Goal: Task Accomplishment & Management: Manage account settings

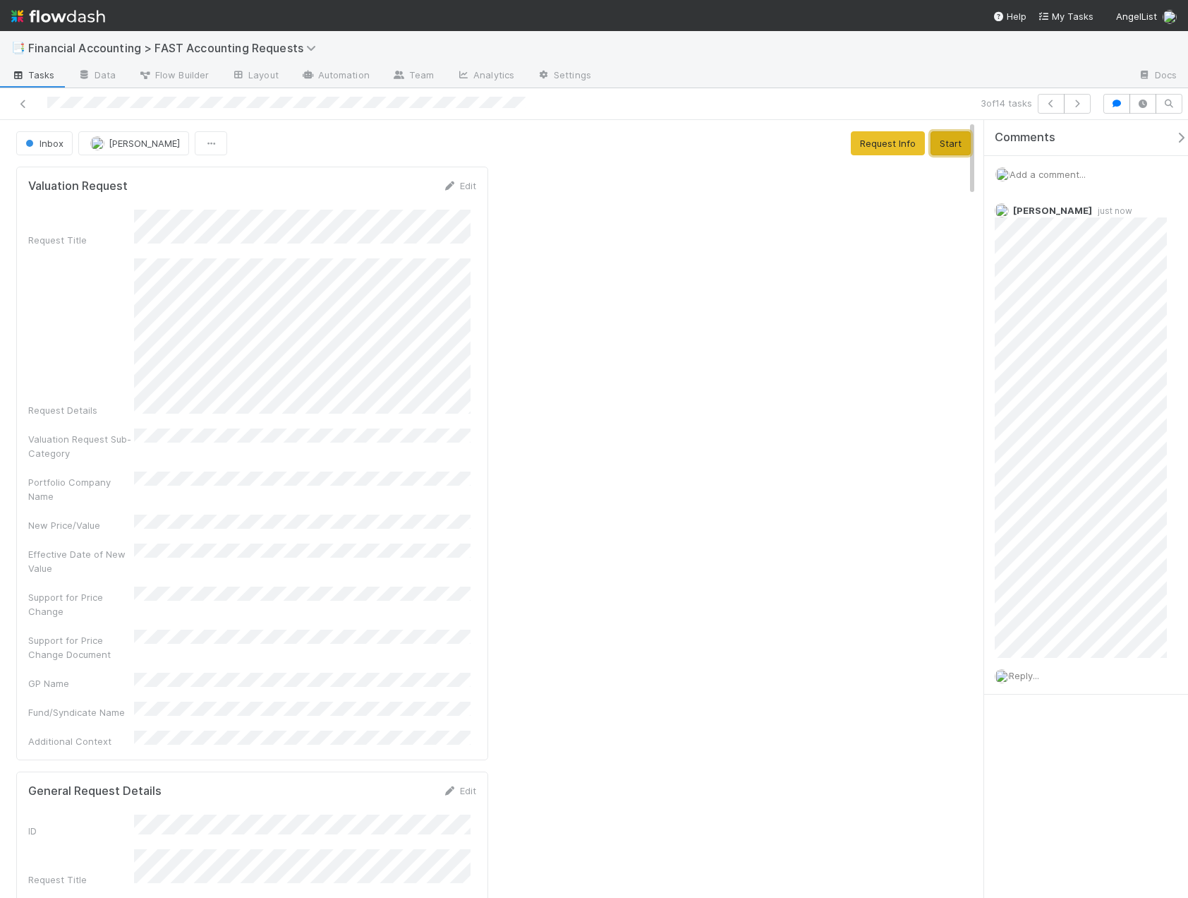
click at [949, 150] on button "Start" at bounding box center [951, 143] width 40 height 24
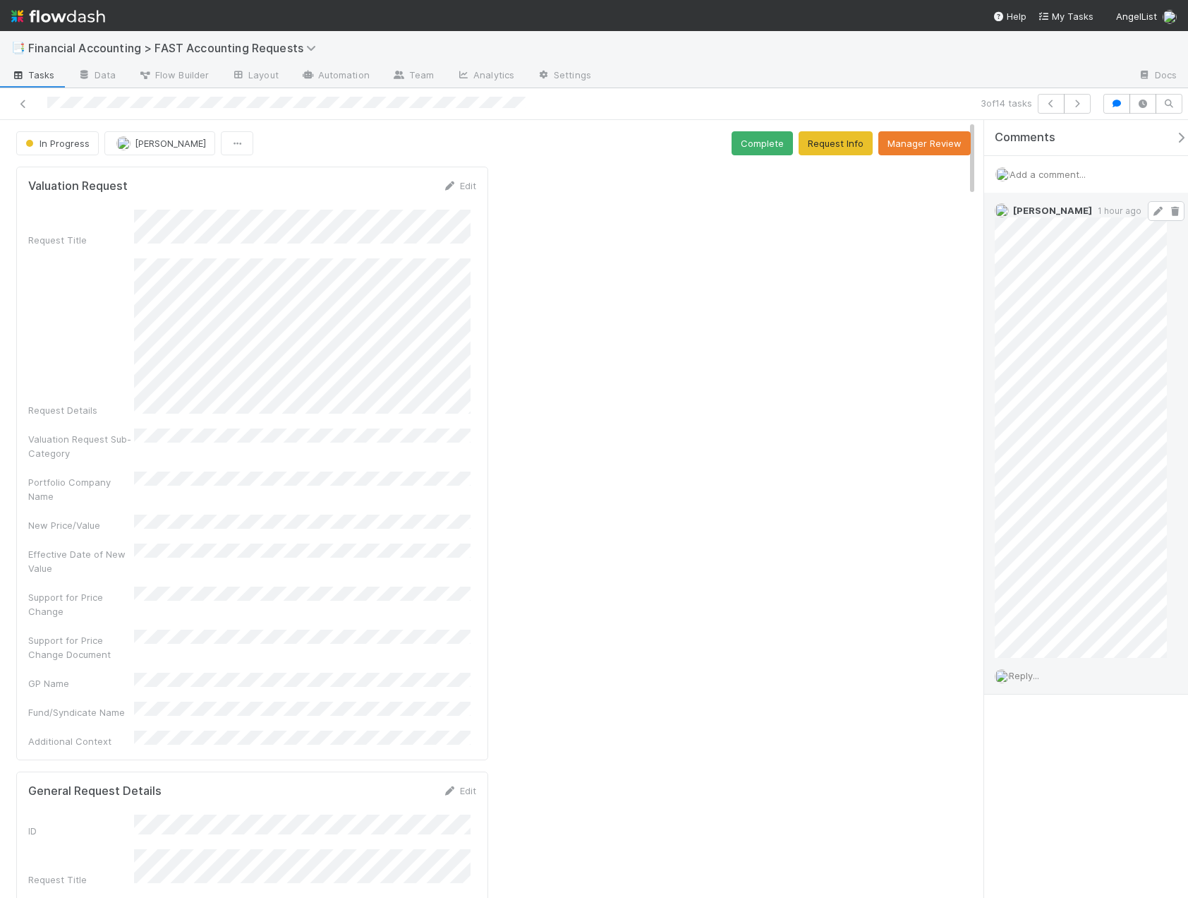
click at [1151, 210] on icon at bounding box center [1158, 211] width 14 height 9
click at [763, 144] on button "Complete" at bounding box center [762, 143] width 61 height 24
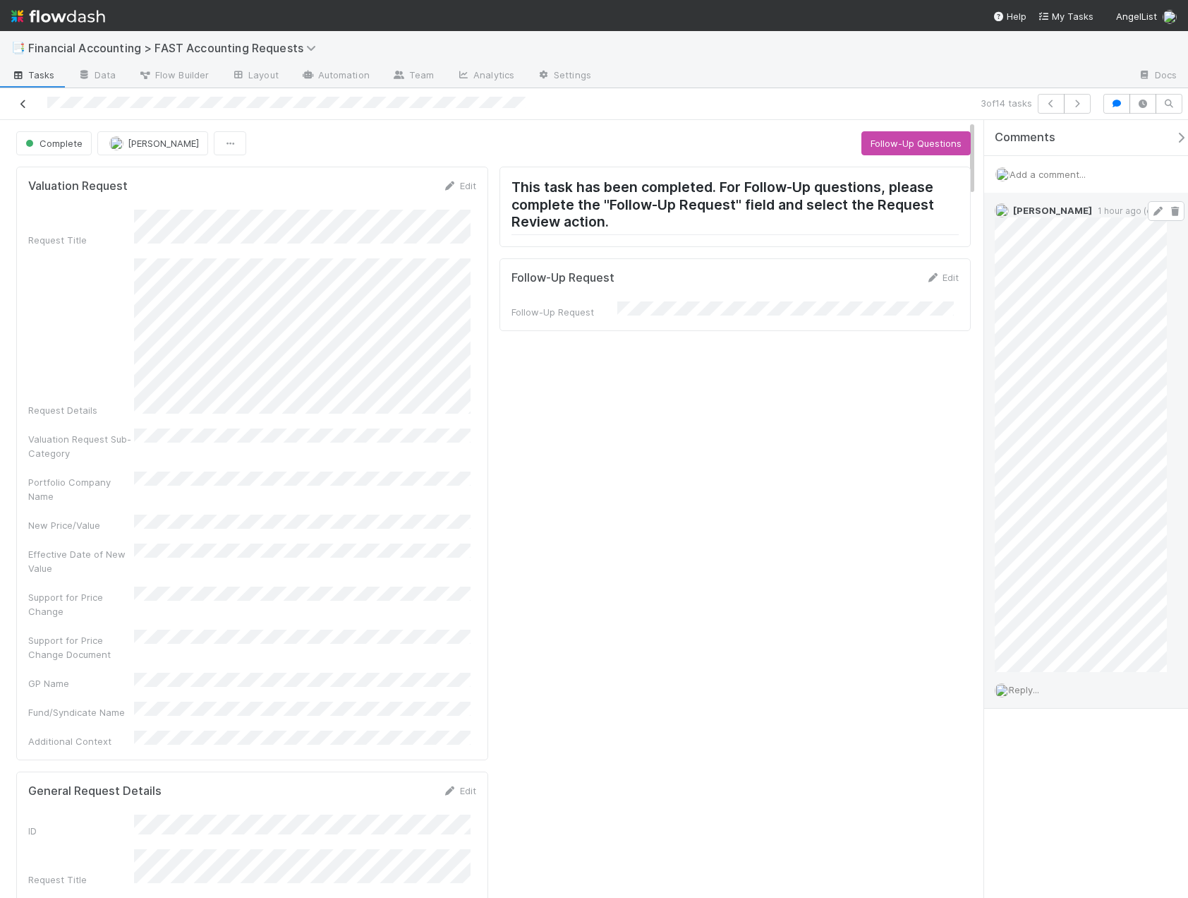
click at [23, 109] on link at bounding box center [23, 104] width 14 height 14
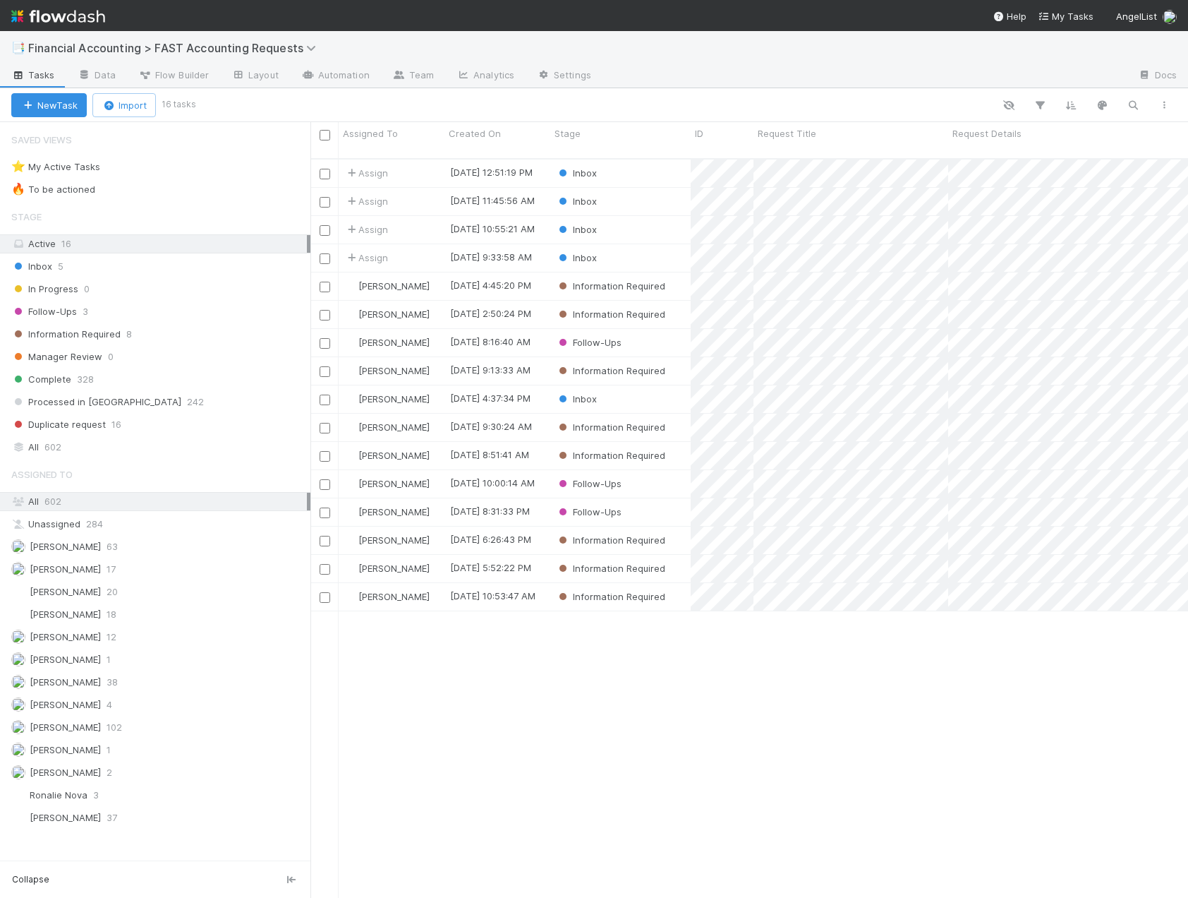
scroll to position [740, 867]
click at [639, 244] on div "Inbox" at bounding box center [620, 258] width 140 height 28
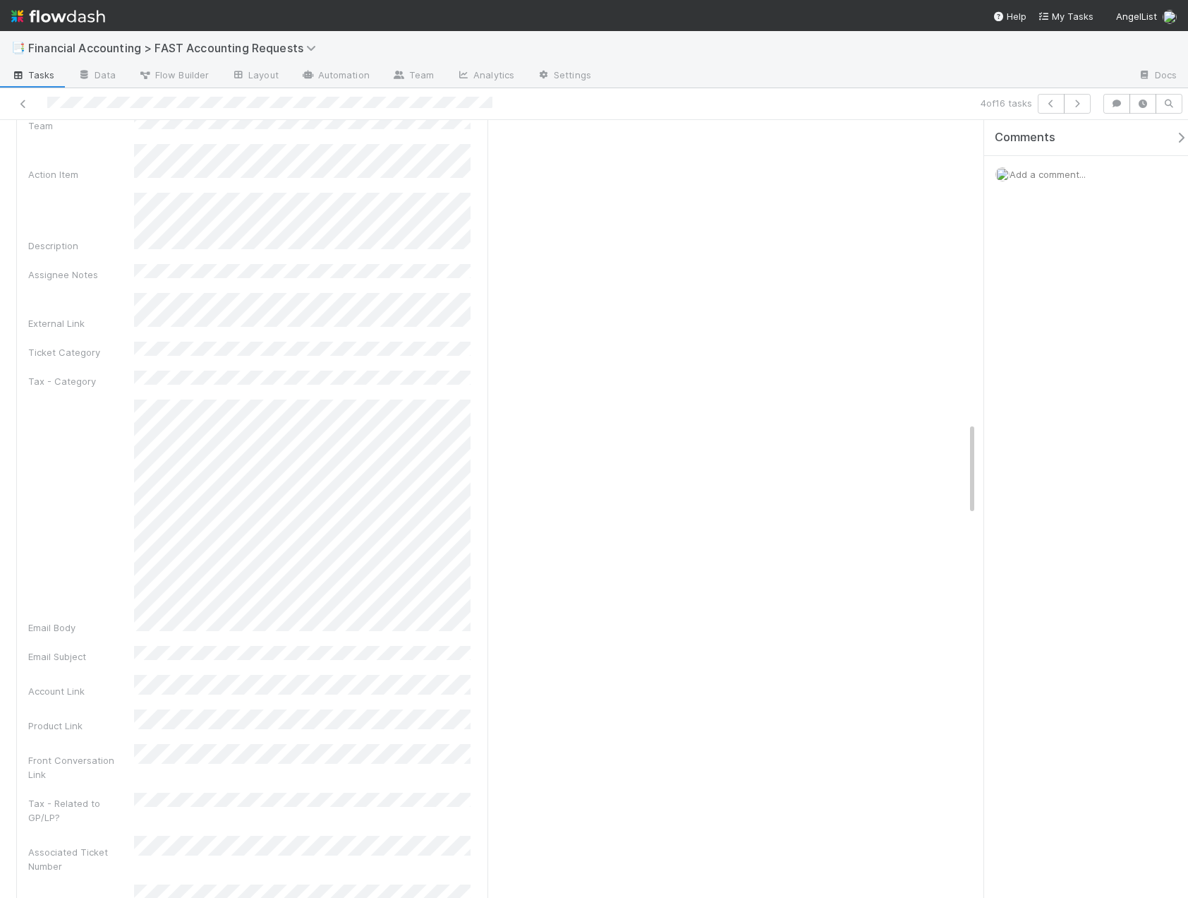
scroll to position [2399, 0]
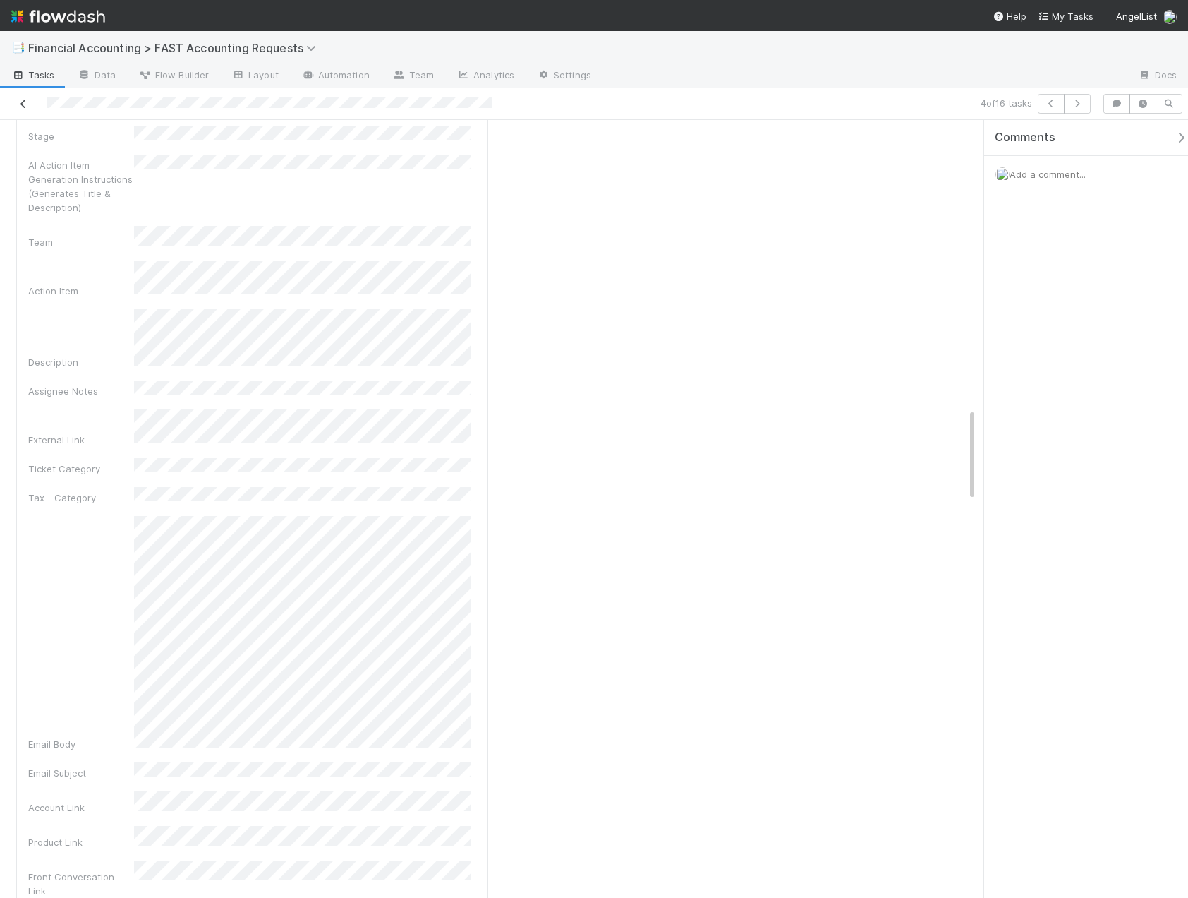
click at [16, 103] on icon at bounding box center [23, 103] width 14 height 9
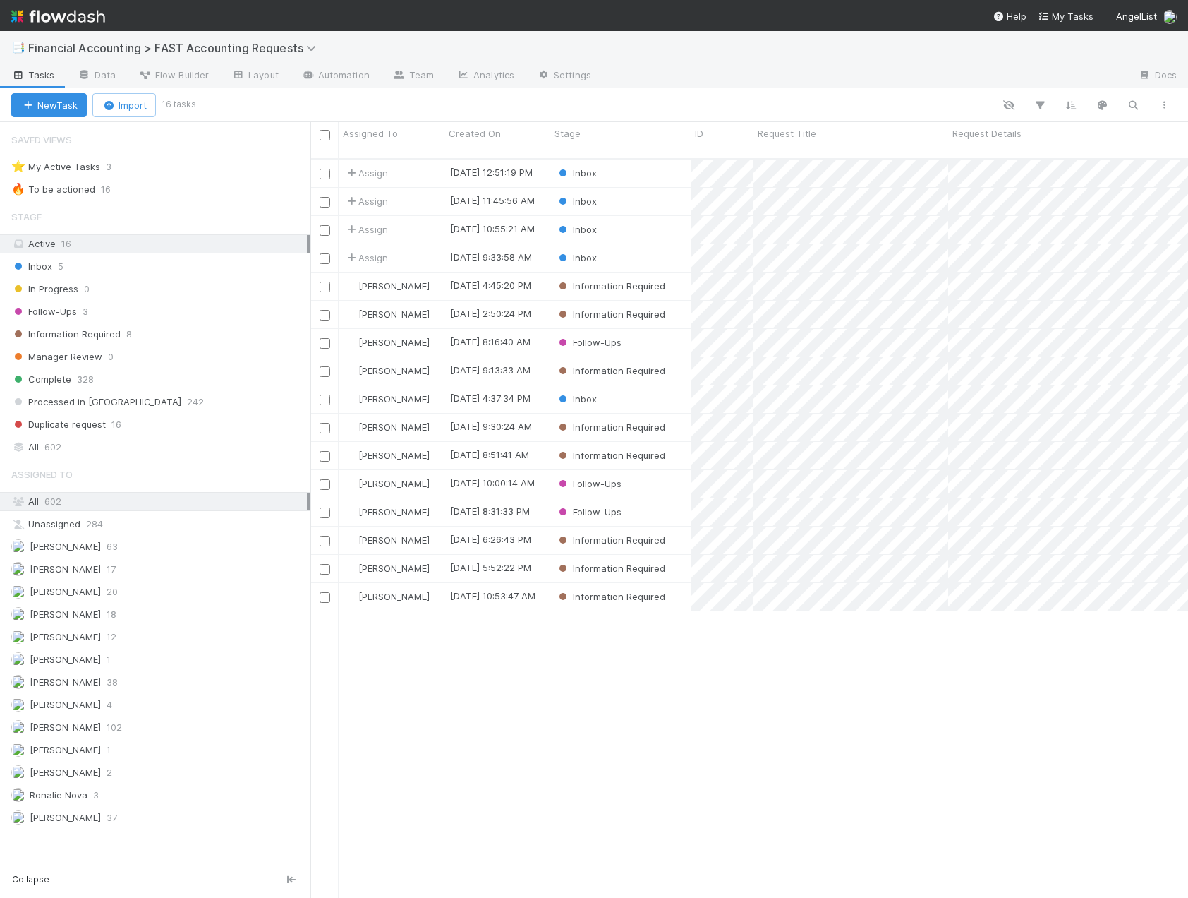
scroll to position [740, 867]
click at [641, 217] on div "Inbox" at bounding box center [620, 230] width 140 height 28
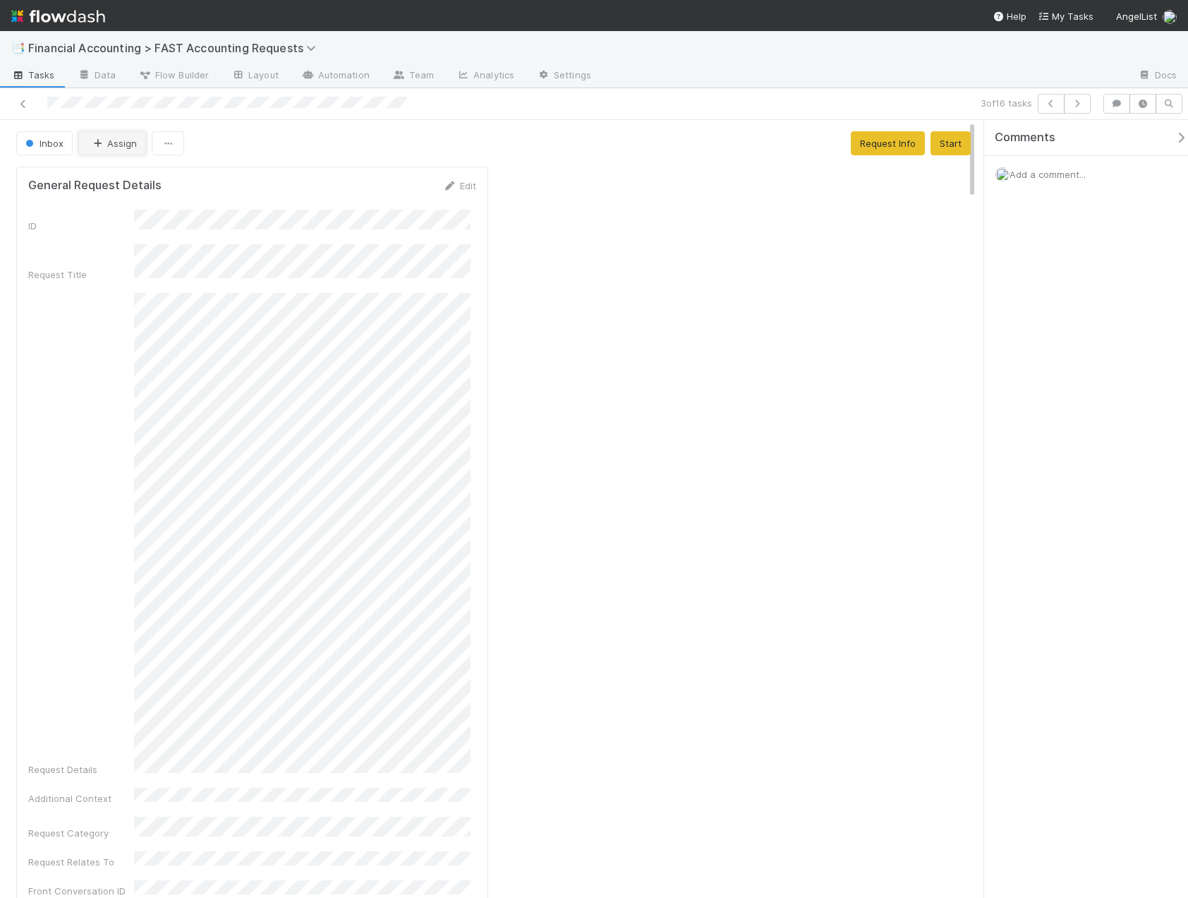
click at [99, 144] on icon "button" at bounding box center [97, 143] width 14 height 9
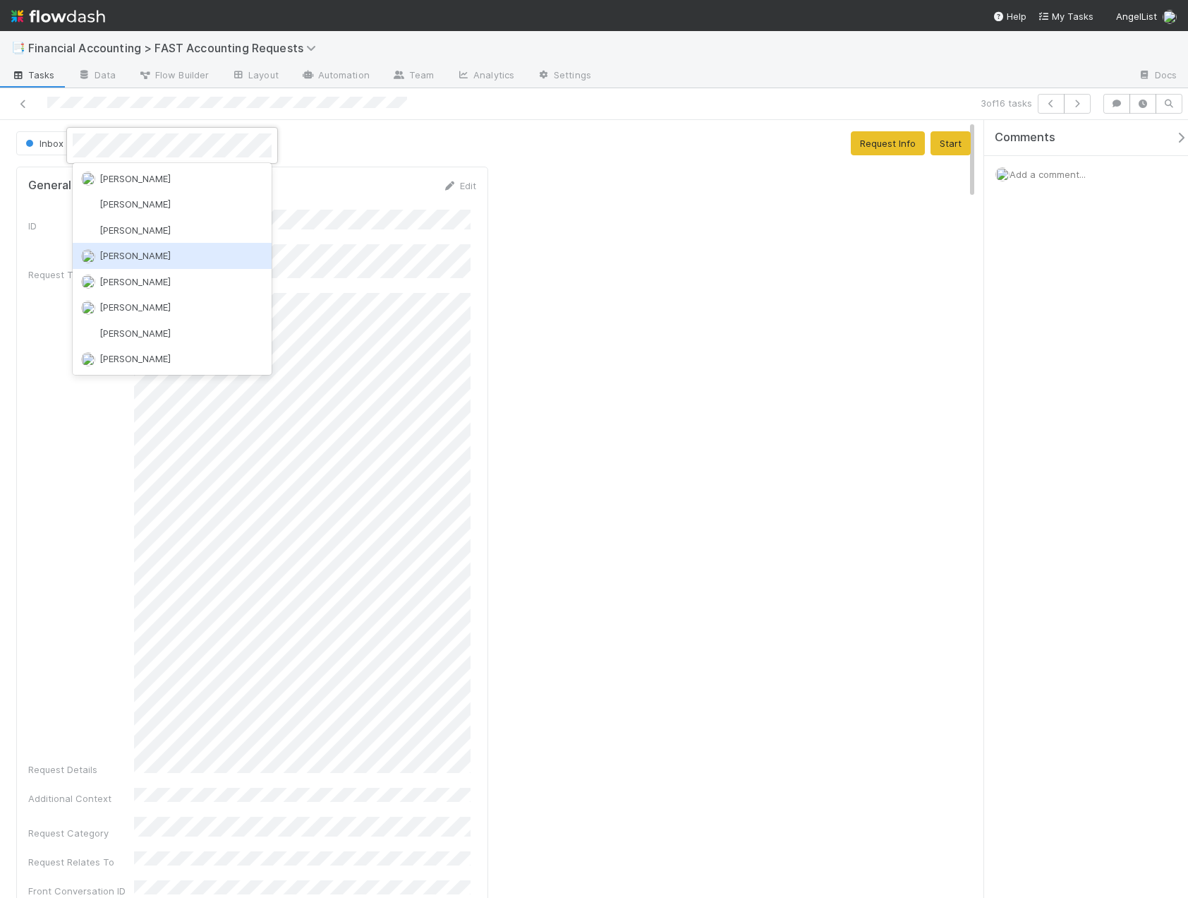
click at [132, 256] on span "[PERSON_NAME]" at bounding box center [134, 255] width 71 height 11
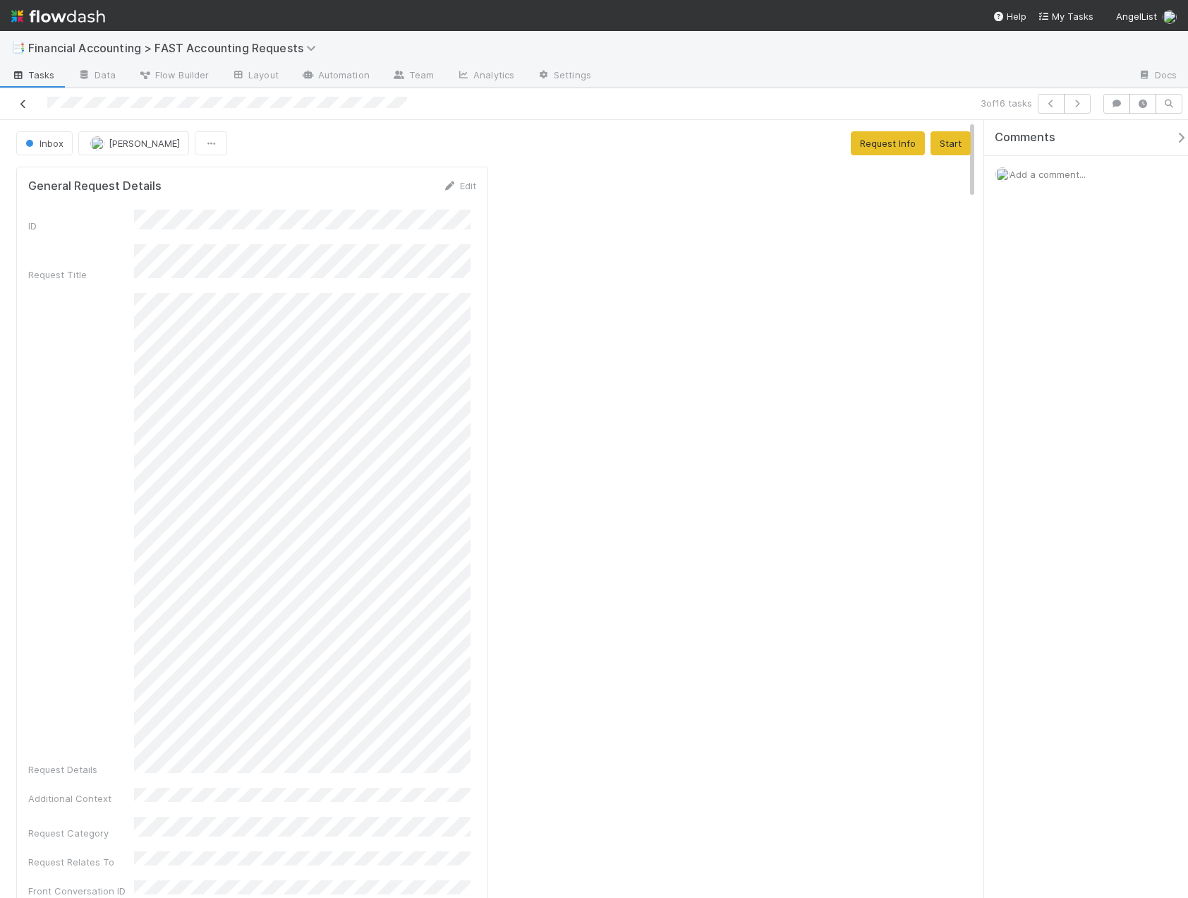
click at [22, 107] on icon at bounding box center [23, 103] width 14 height 9
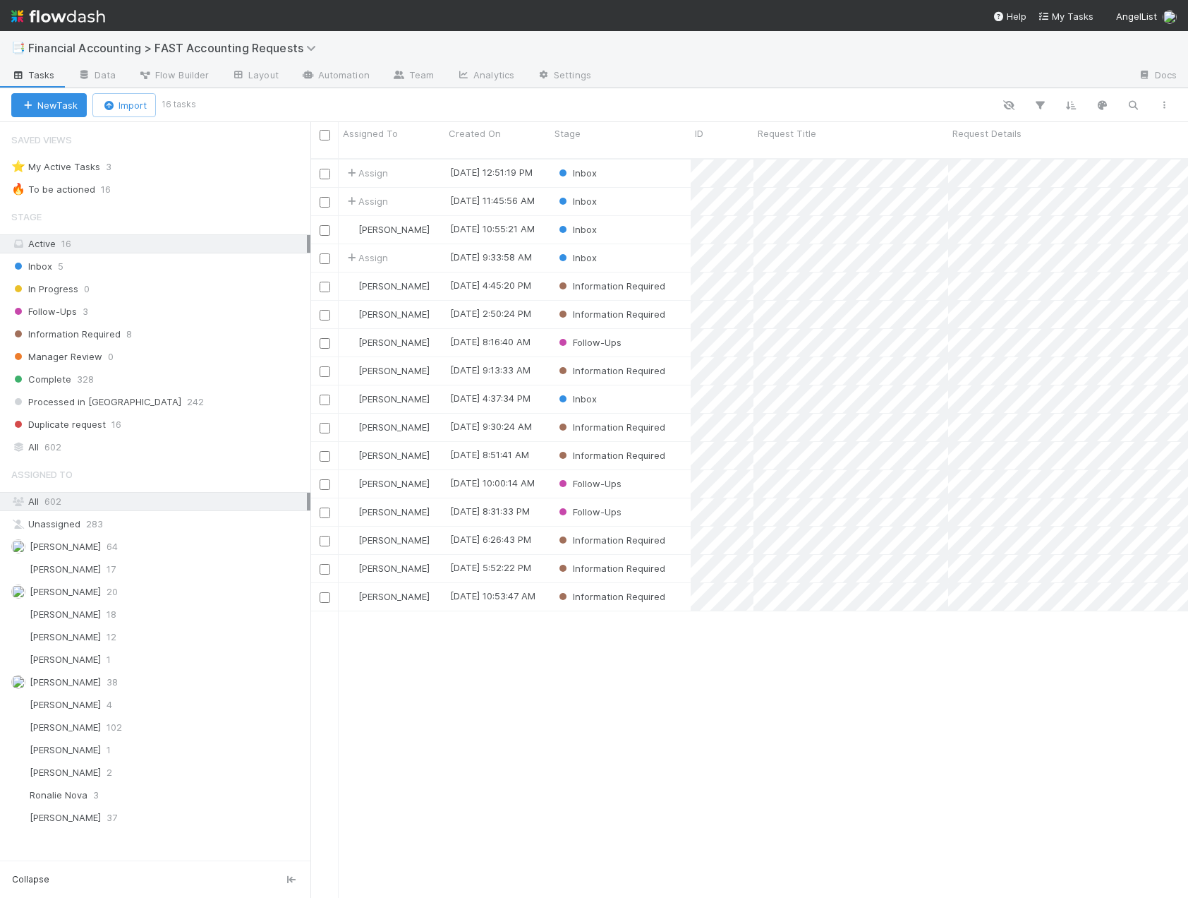
scroll to position [740, 867]
click at [421, 191] on div "Assign" at bounding box center [392, 202] width 106 height 28
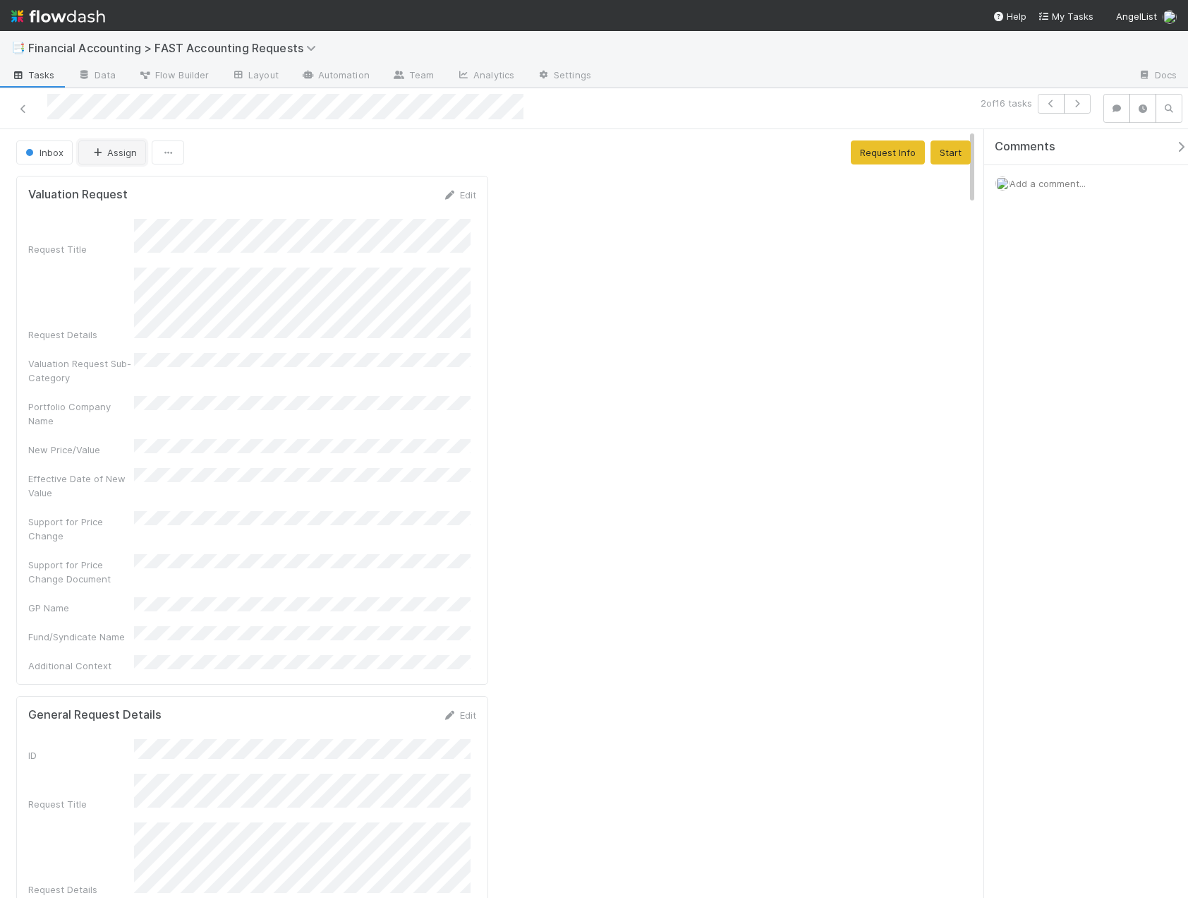
click at [95, 151] on icon "button" at bounding box center [97, 152] width 14 height 9
click at [135, 229] on div "[PERSON_NAME]" at bounding box center [172, 238] width 199 height 25
click at [25, 109] on icon at bounding box center [23, 108] width 14 height 9
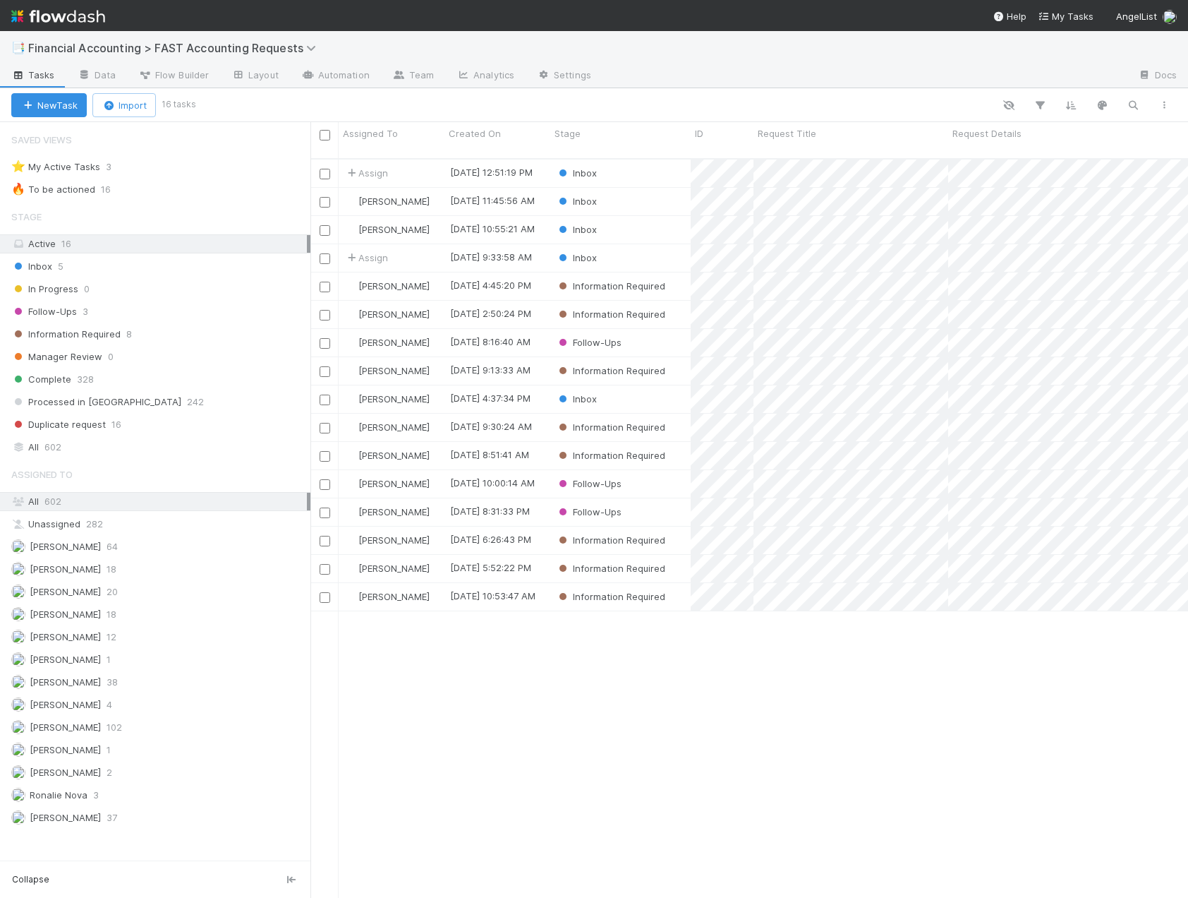
scroll to position [740, 867]
click at [424, 161] on div "Assign" at bounding box center [392, 173] width 106 height 28
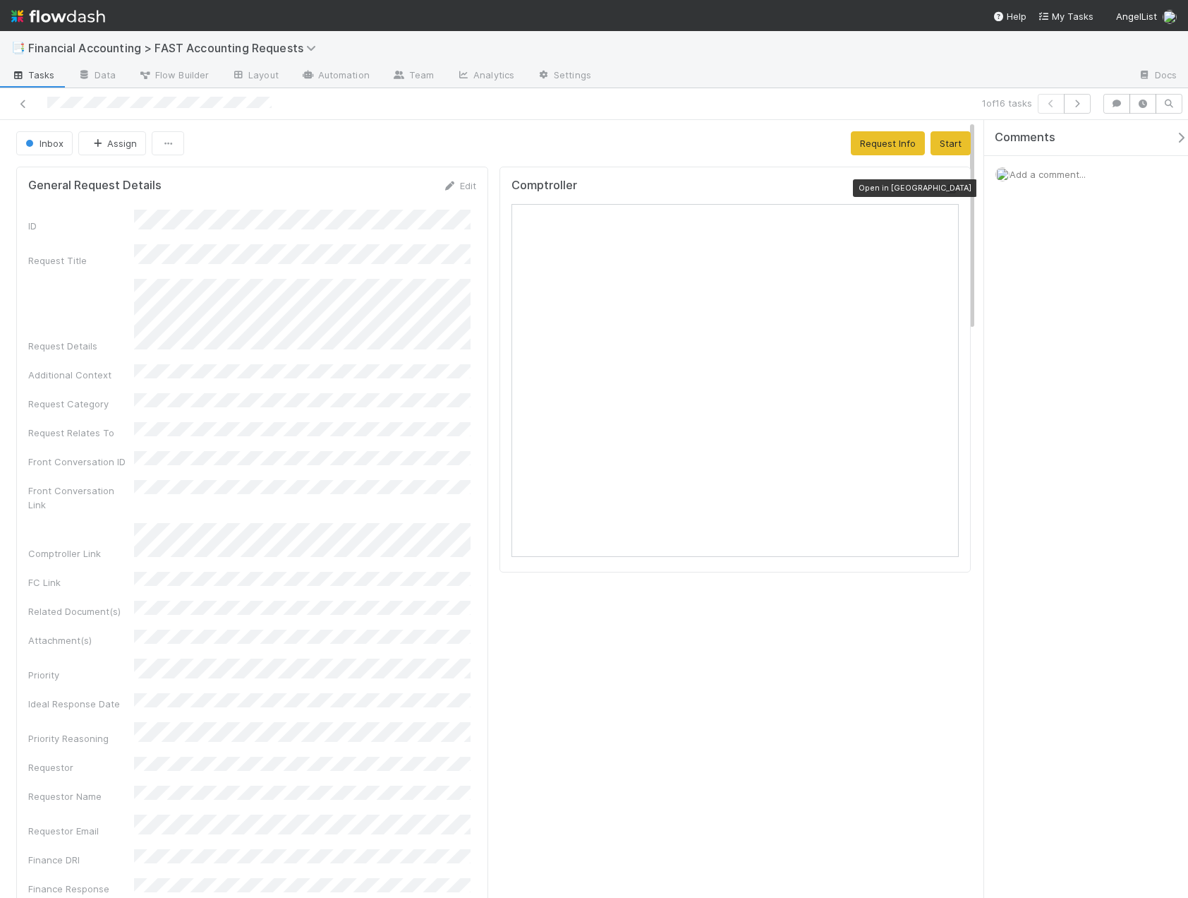
drag, startPoint x: 236, startPoint y: 520, endPoint x: 945, endPoint y: 188, distance: 783.2
click at [945, 188] on icon at bounding box center [952, 188] width 14 height 9
click at [114, 140] on button "Assign" at bounding box center [112, 143] width 68 height 24
click at [120, 191] on div "Marlon" at bounding box center [172, 178] width 199 height 25
click at [1073, 179] on span "Add a comment..." at bounding box center [1048, 174] width 76 height 11
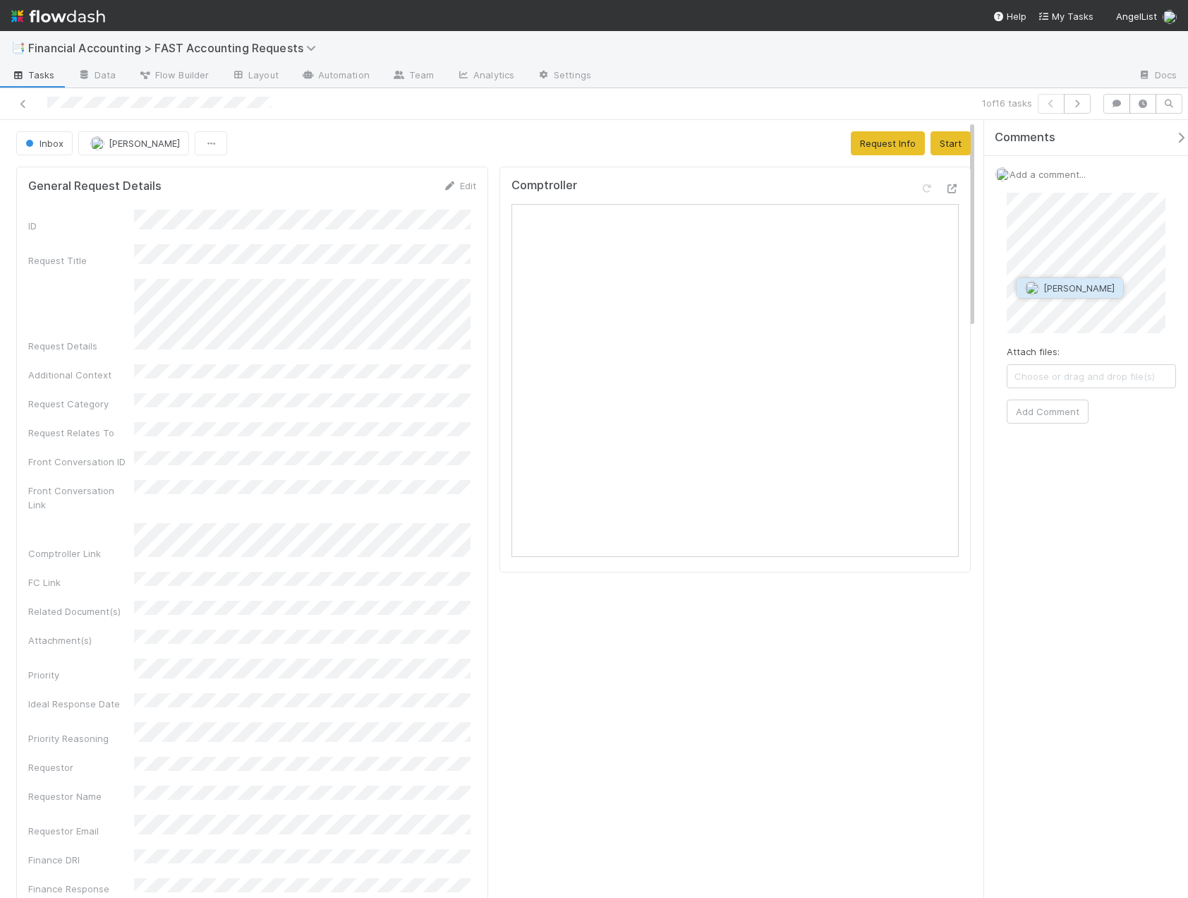
click at [1072, 286] on span "Marlon" at bounding box center [1079, 287] width 71 height 11
click at [1061, 417] on button "Add Comment" at bounding box center [1048, 411] width 82 height 24
click at [17, 105] on icon at bounding box center [23, 103] width 14 height 9
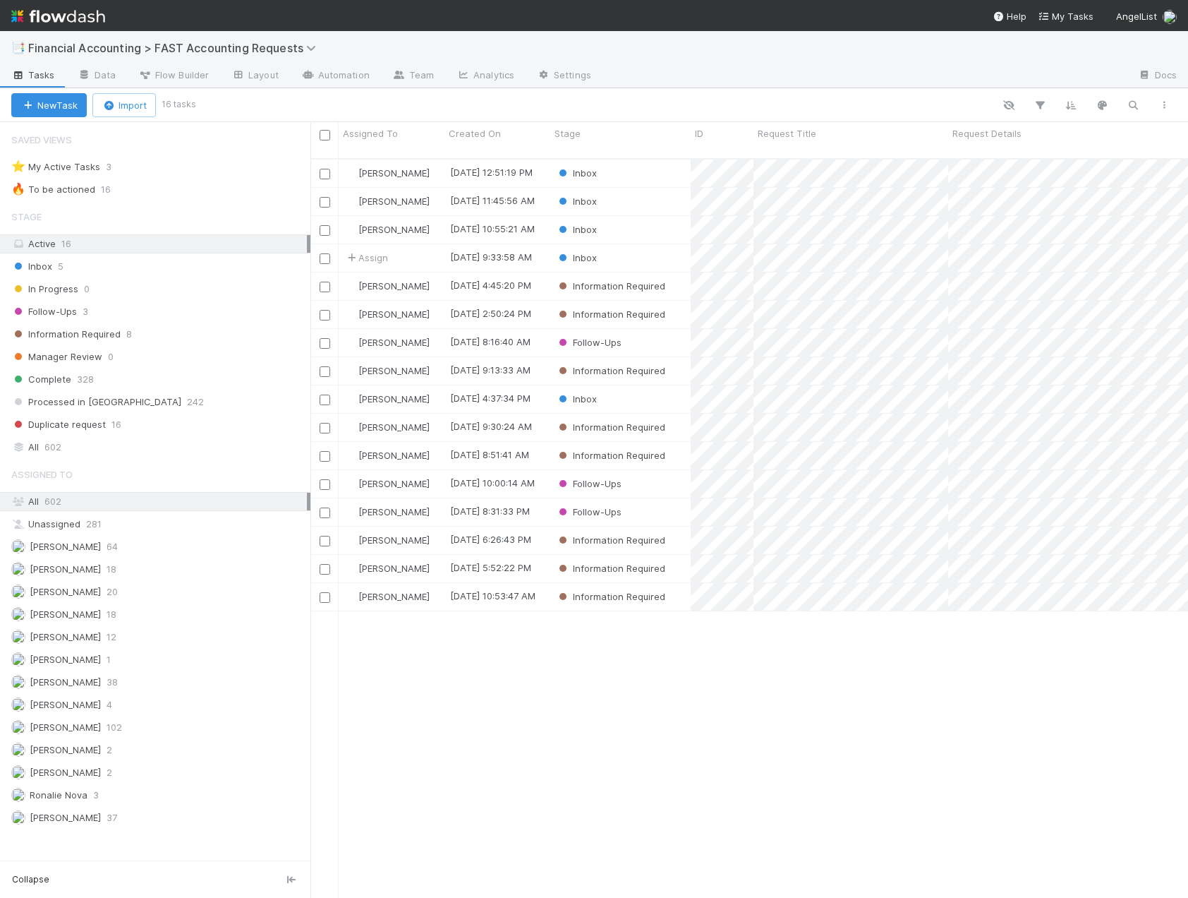
scroll to position [740, 867]
click at [550, 274] on div "Information Required" at bounding box center [620, 286] width 140 height 28
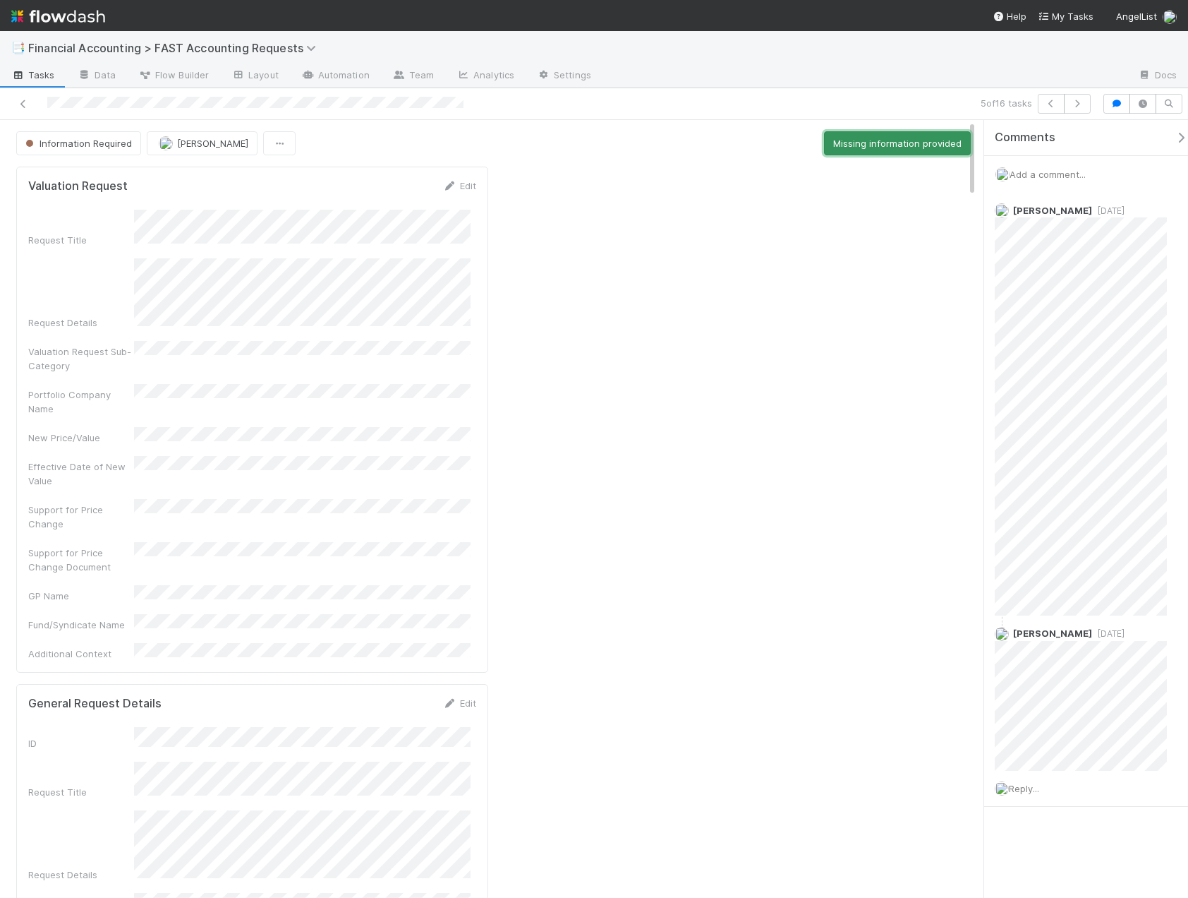
click at [906, 140] on button "Missing information provided" at bounding box center [897, 143] width 147 height 24
click at [953, 141] on button "Start" at bounding box center [951, 143] width 40 height 24
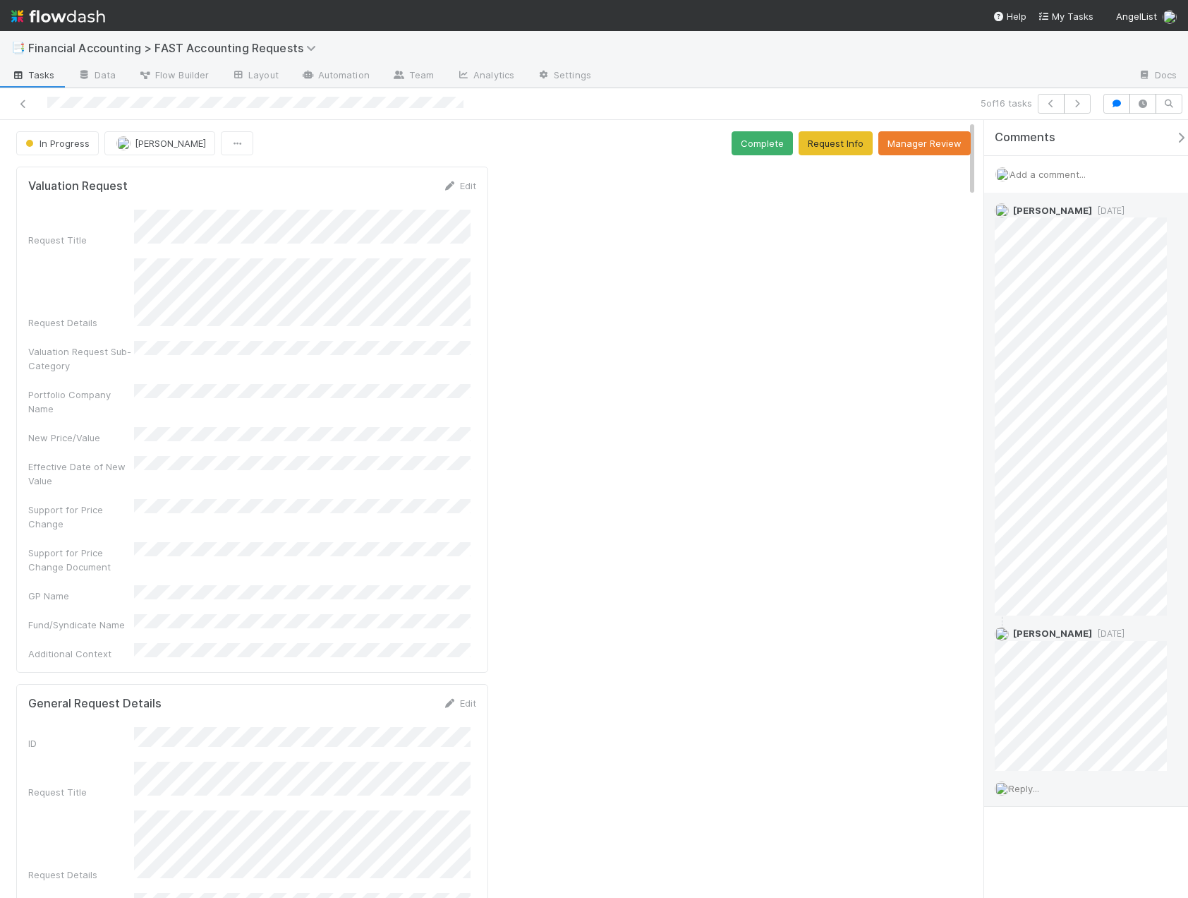
click at [1046, 783] on div "Reply..." at bounding box center [1086, 788] width 204 height 35
click at [1046, 802] on div "Reply..." at bounding box center [1086, 788] width 204 height 35
click at [1035, 791] on span "Reply..." at bounding box center [1024, 788] width 30 height 11
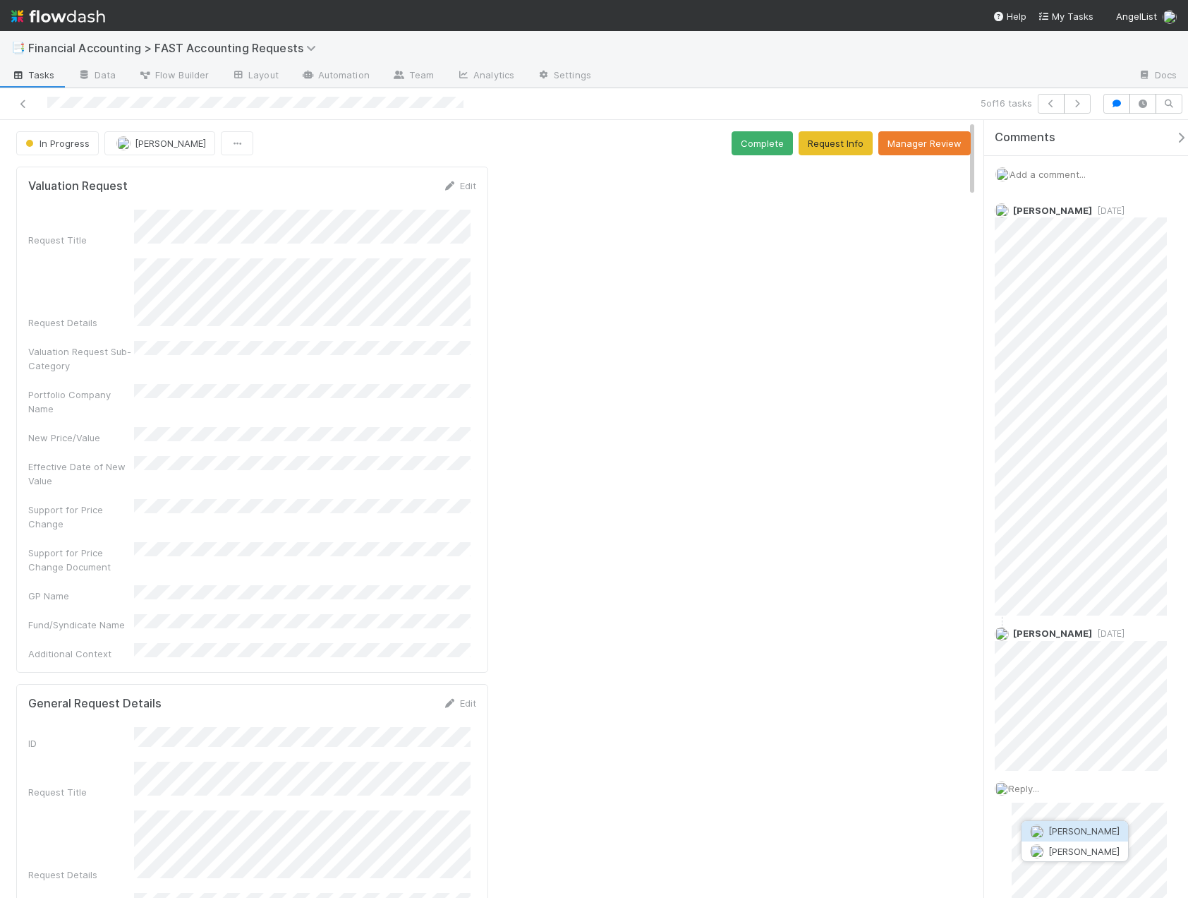
click at [1082, 833] on span "Catherine Nguyen" at bounding box center [1084, 830] width 71 height 11
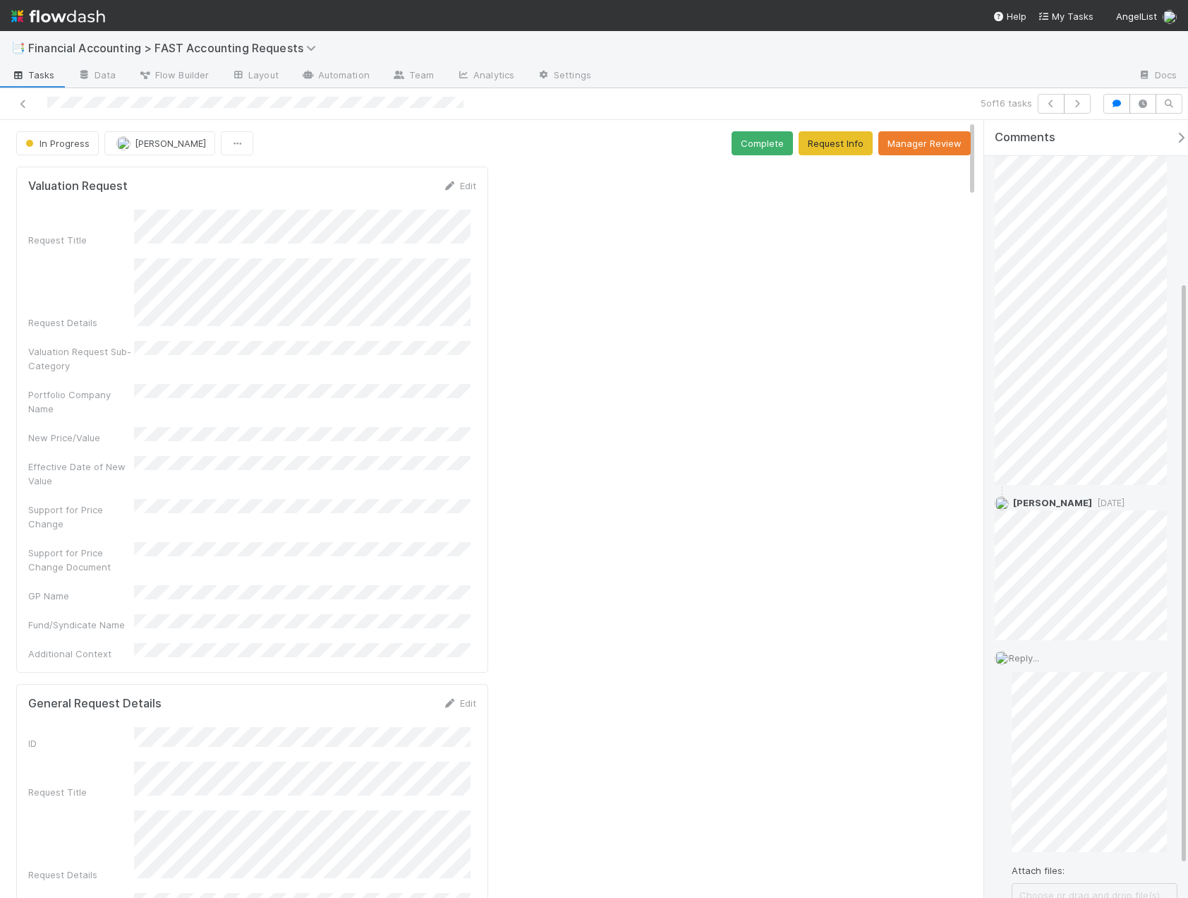
scroll to position [223, 0]
click at [1049, 838] on button "Add Reply" at bounding box center [1043, 838] width 63 height 24
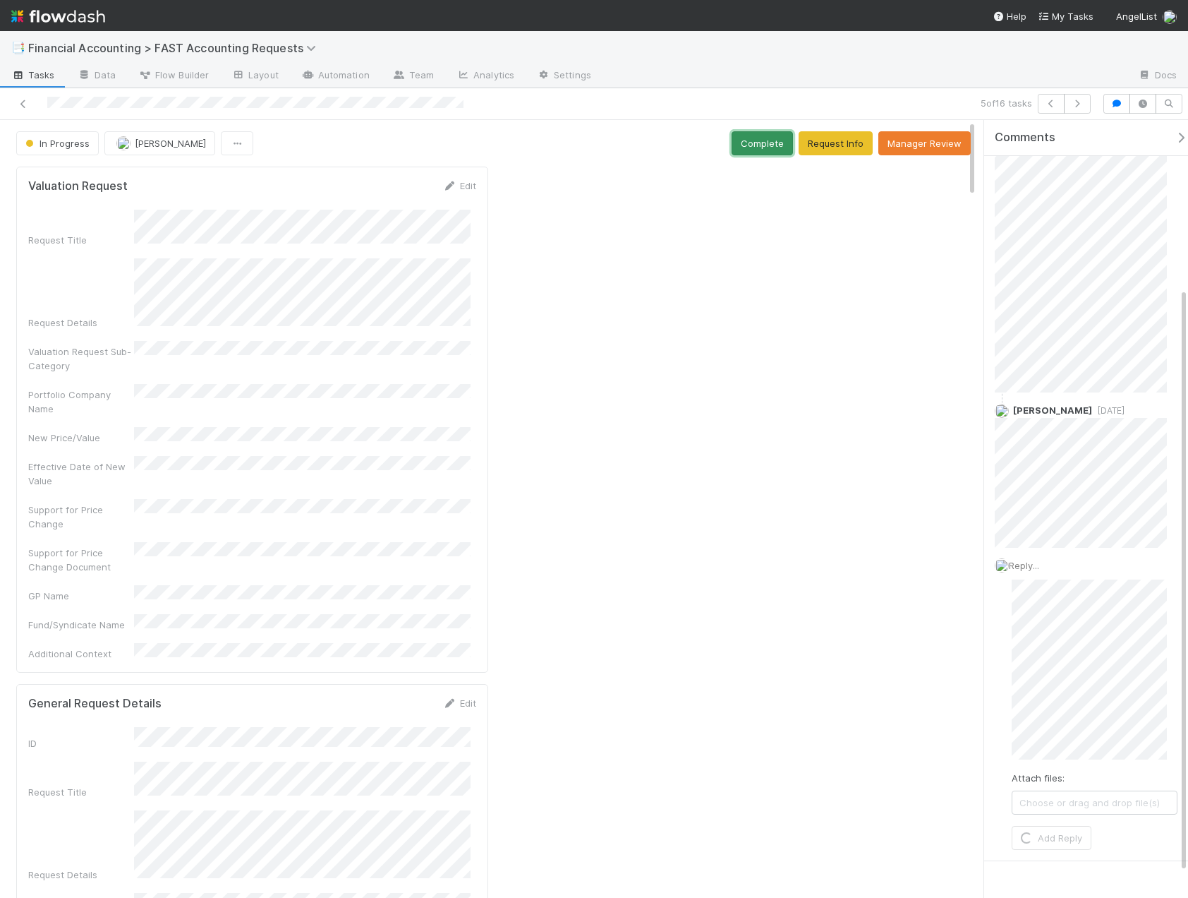
click at [740, 147] on button "Complete" at bounding box center [762, 143] width 61 height 24
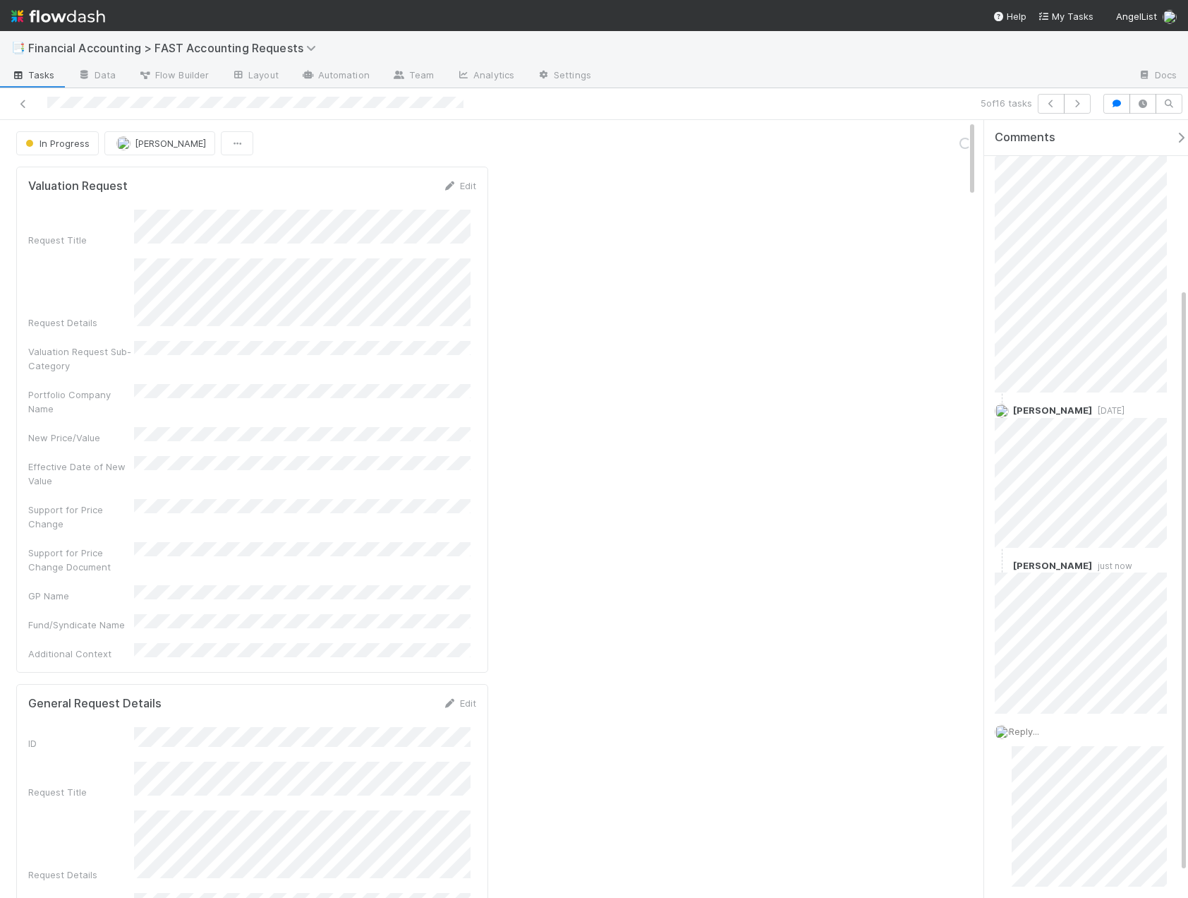
scroll to position [146, 0]
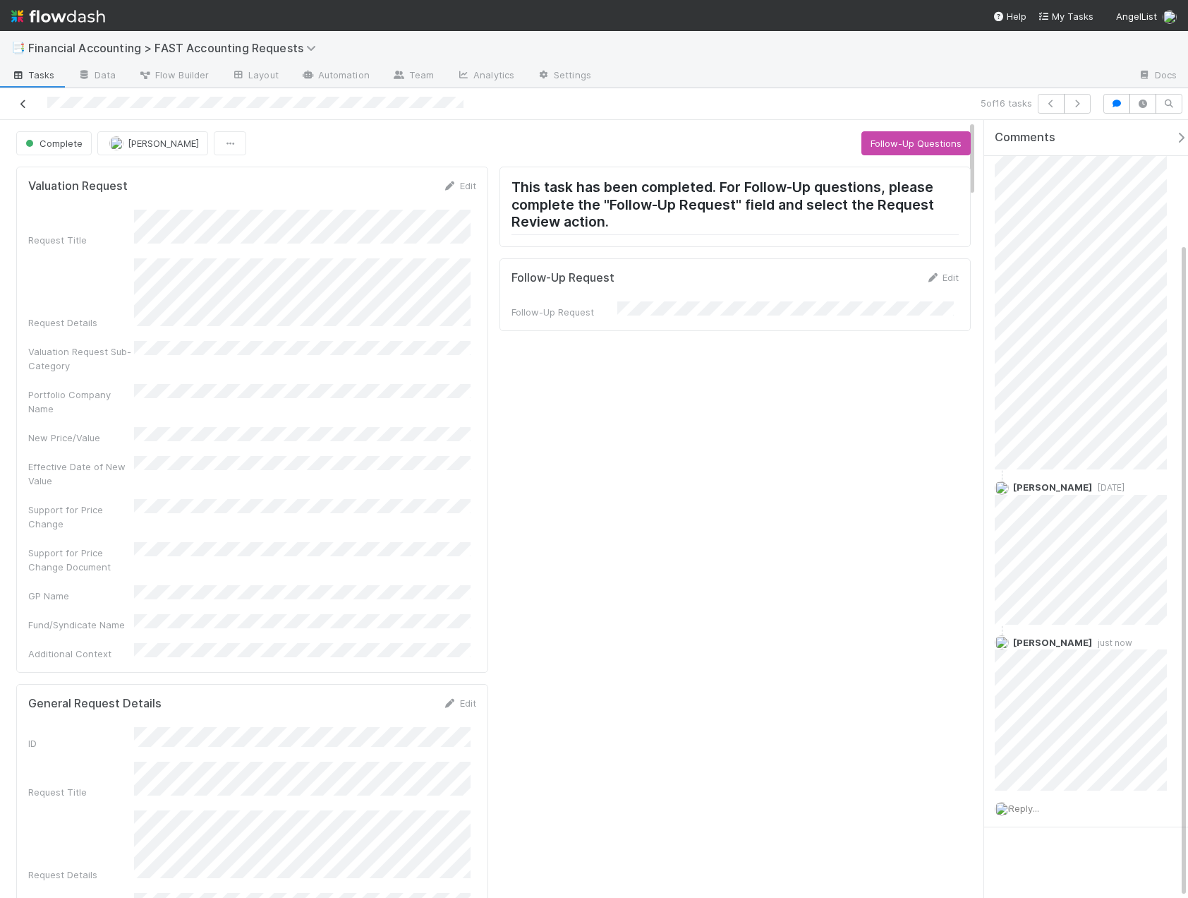
click at [28, 100] on icon at bounding box center [23, 103] width 14 height 9
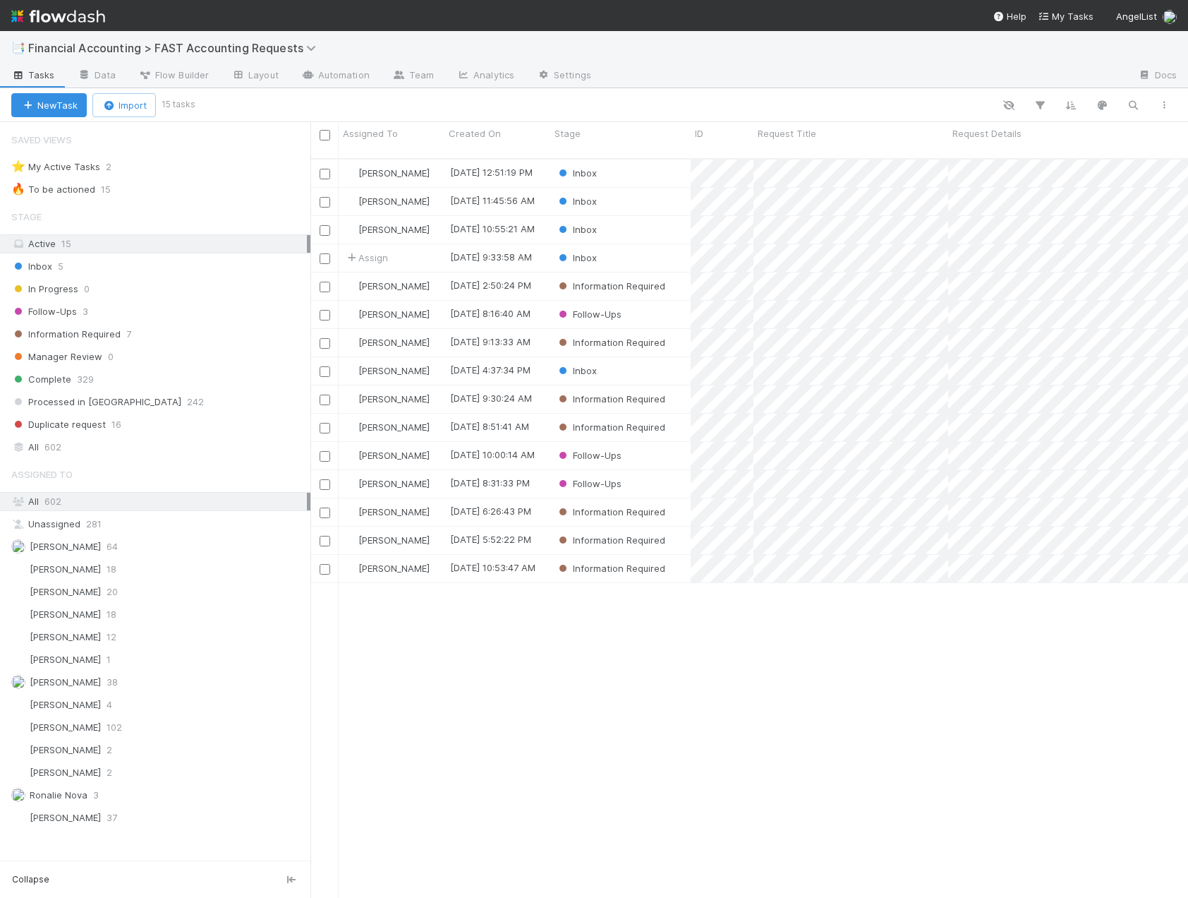
scroll to position [740, 867]
click at [642, 357] on div "Inbox" at bounding box center [620, 371] width 140 height 28
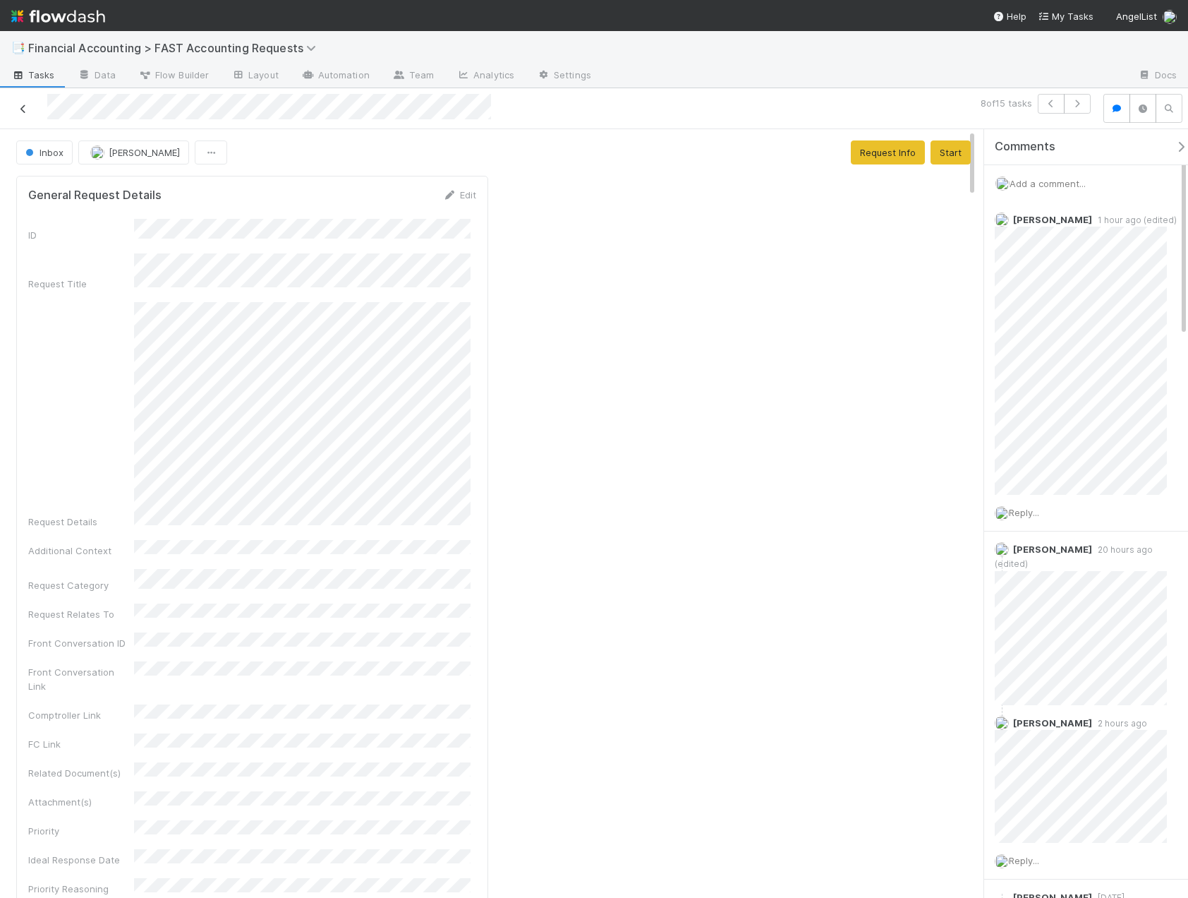
click at [23, 111] on icon at bounding box center [23, 108] width 14 height 9
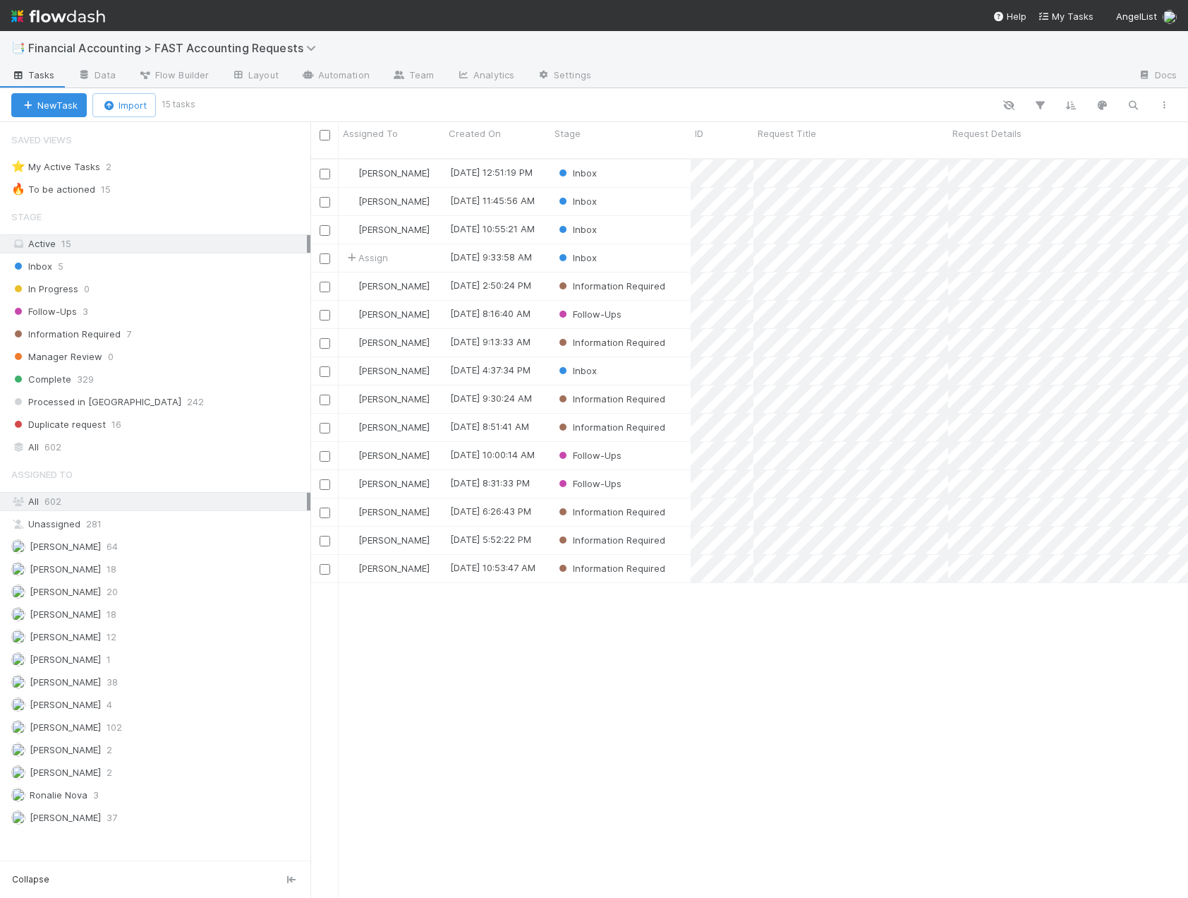
scroll to position [740, 867]
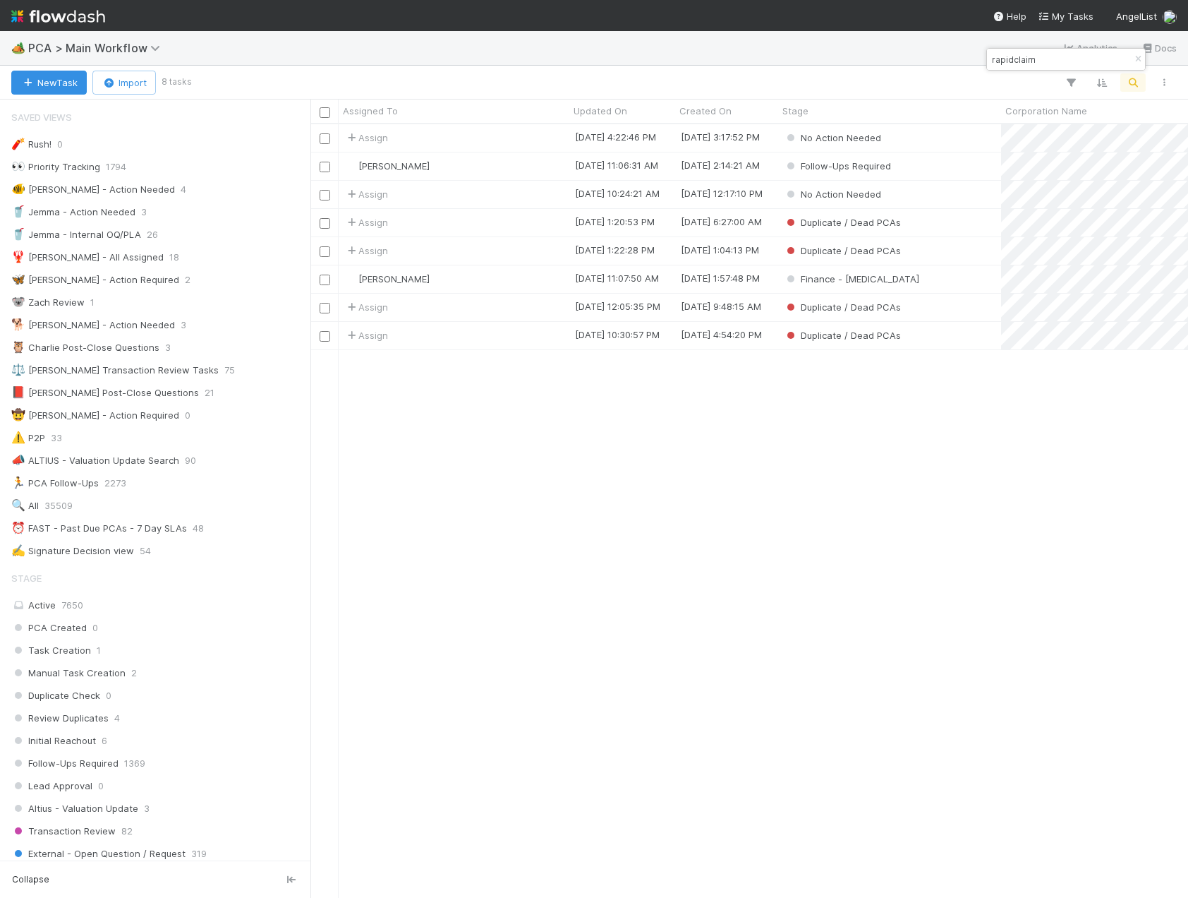
scroll to position [763, 867]
click at [451, 277] on div "[PERSON_NAME]" at bounding box center [454, 279] width 231 height 28
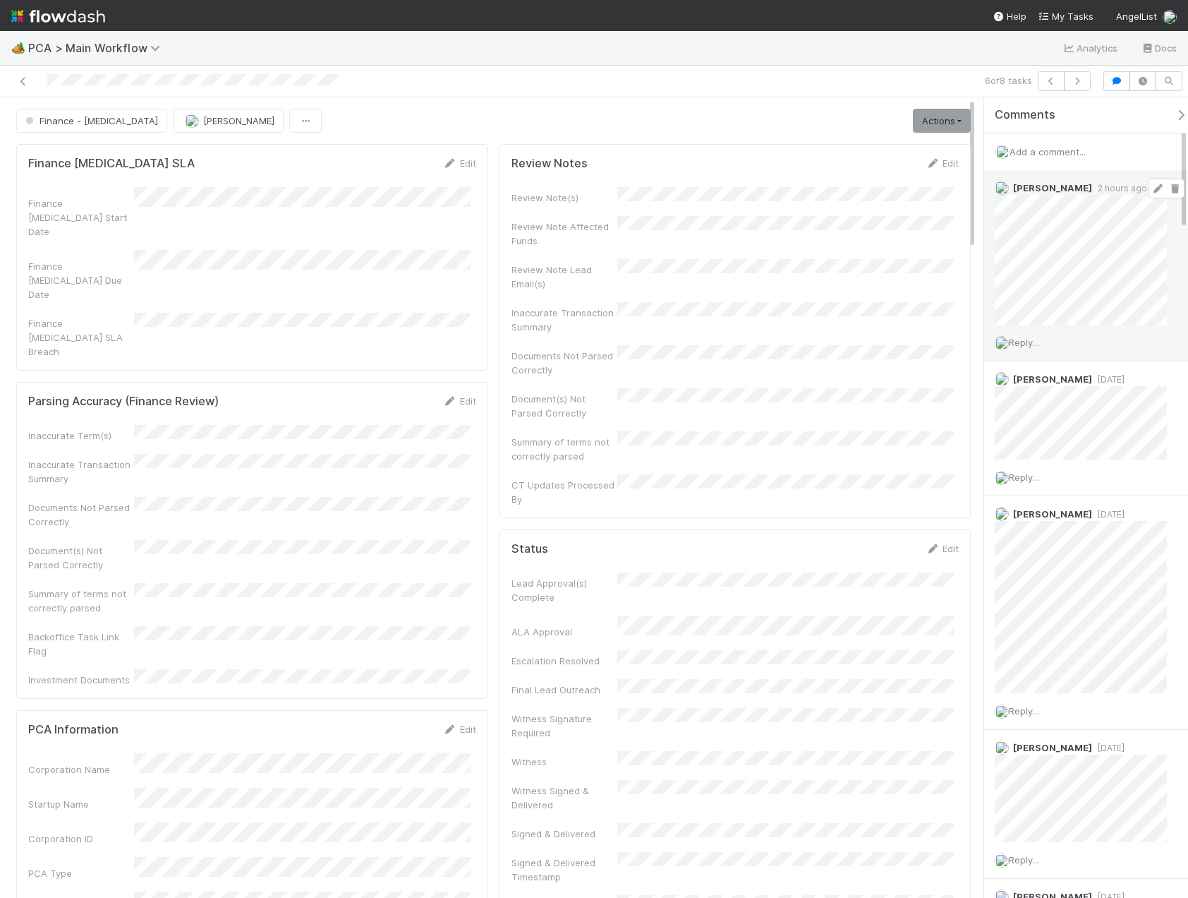
click at [1151, 191] on icon at bounding box center [1158, 188] width 14 height 9
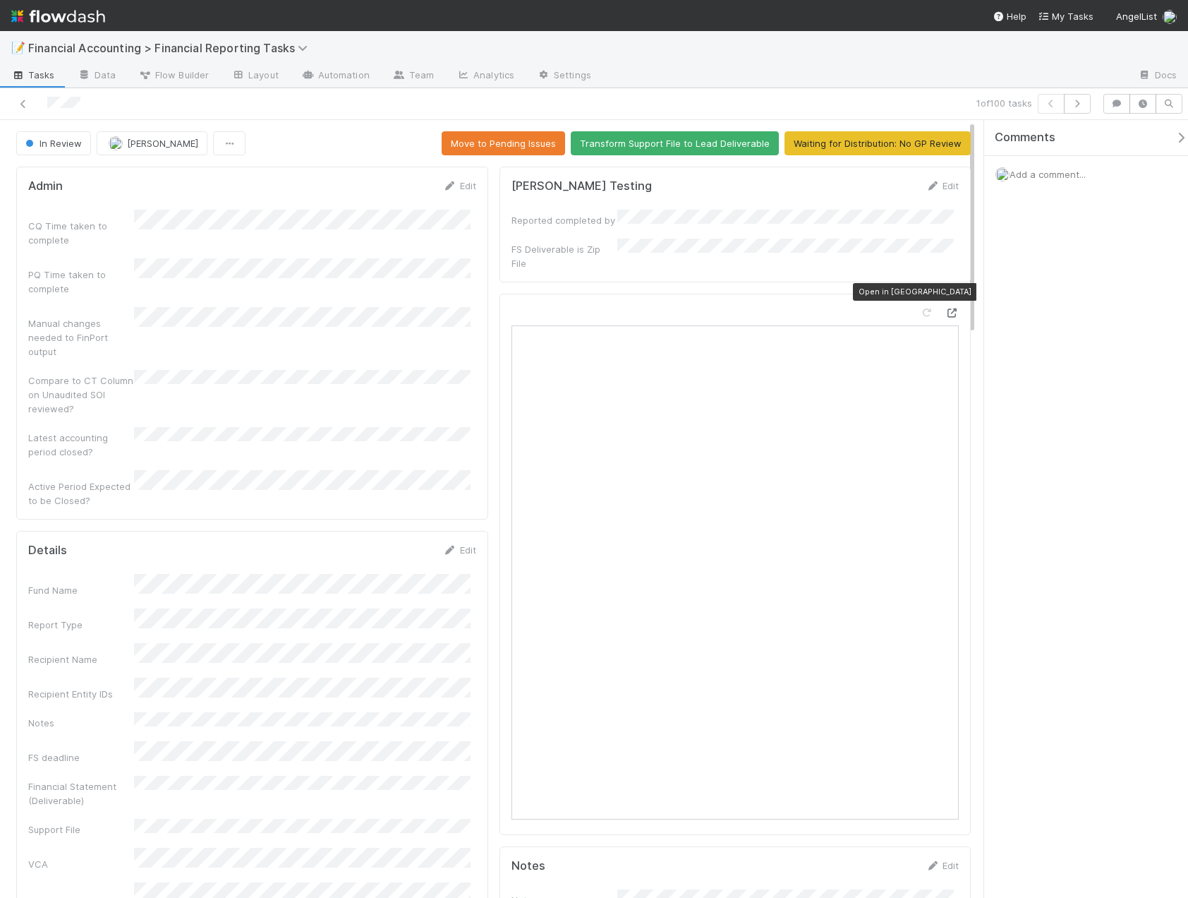
click at [945, 308] on icon at bounding box center [952, 312] width 14 height 9
click at [23, 102] on icon at bounding box center [23, 103] width 14 height 9
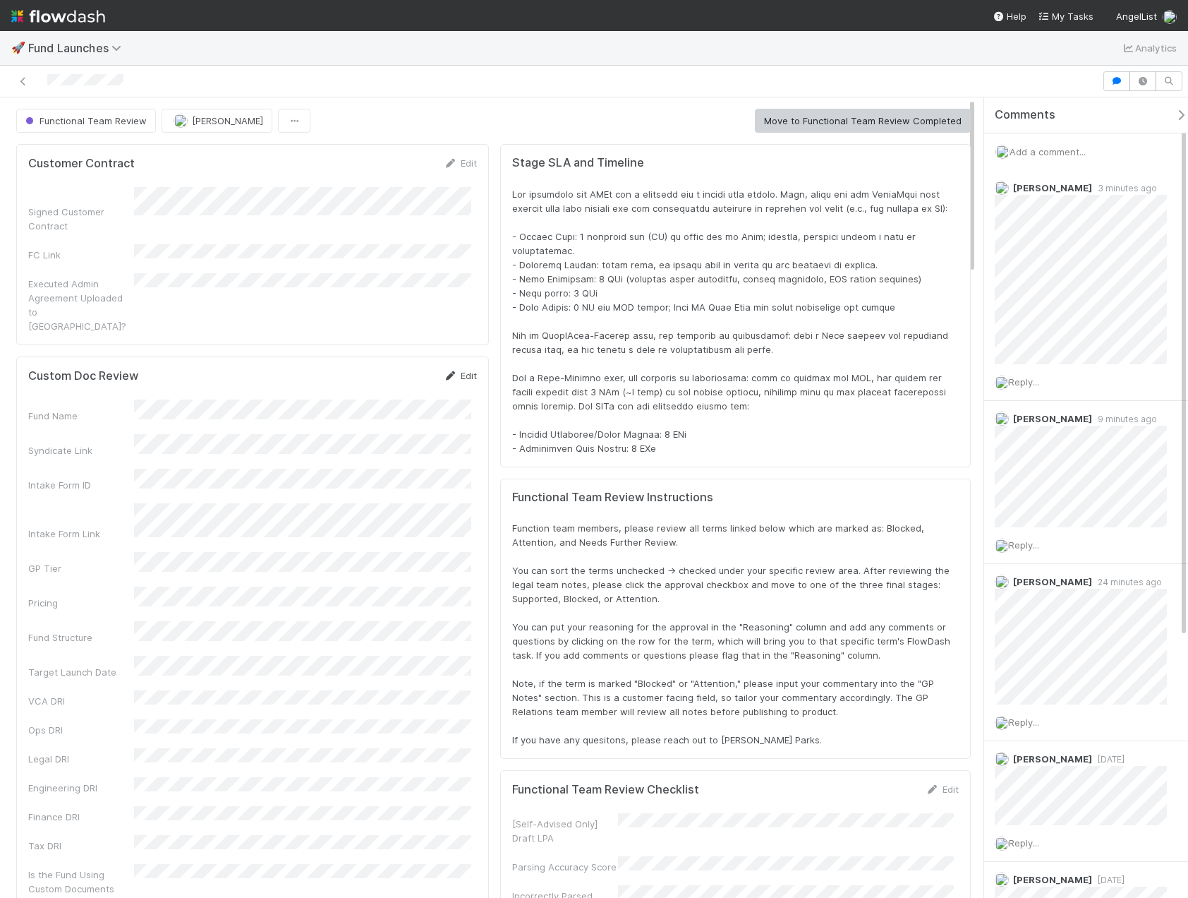
click at [459, 370] on link "Edit" at bounding box center [460, 375] width 33 height 11
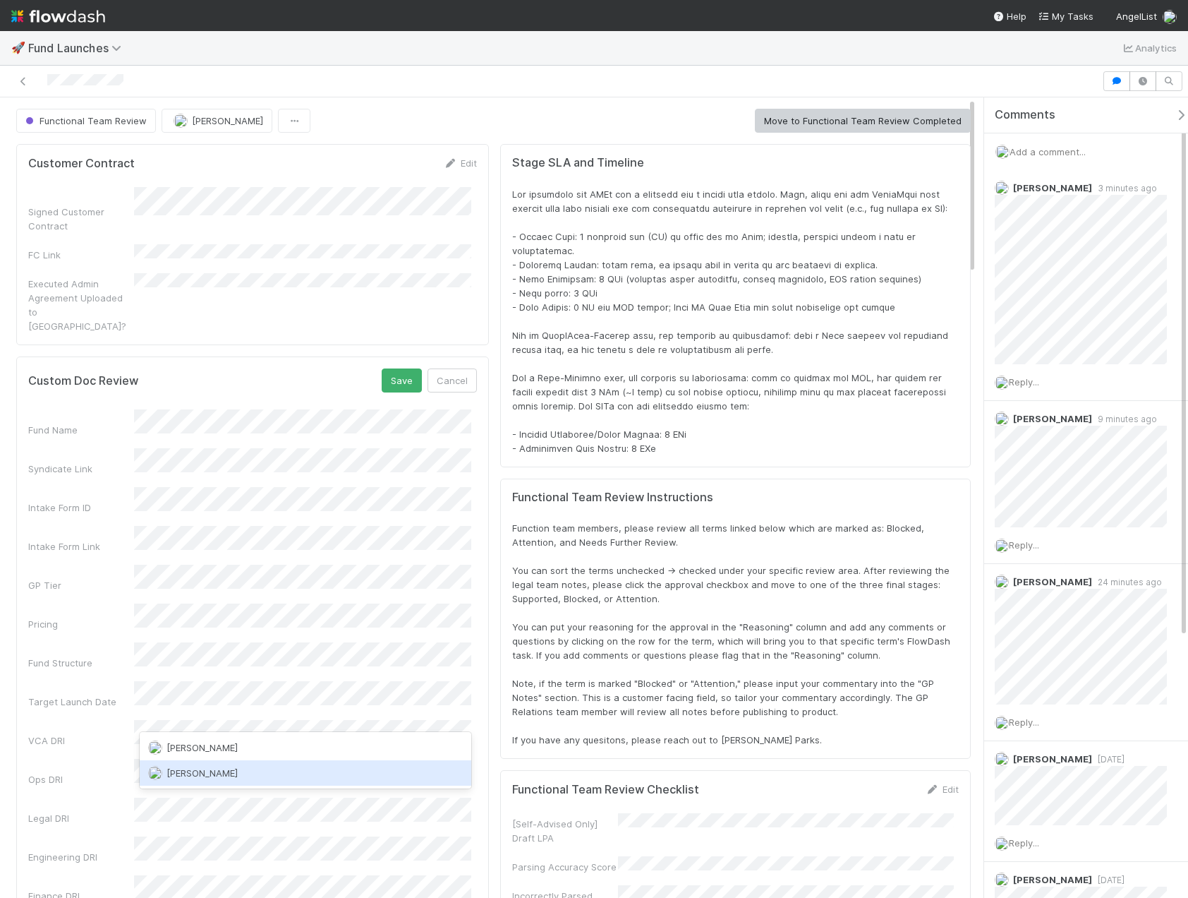
click at [215, 775] on span "[PERSON_NAME]" at bounding box center [202, 772] width 71 height 11
click at [396, 368] on button "Save" at bounding box center [402, 380] width 40 height 24
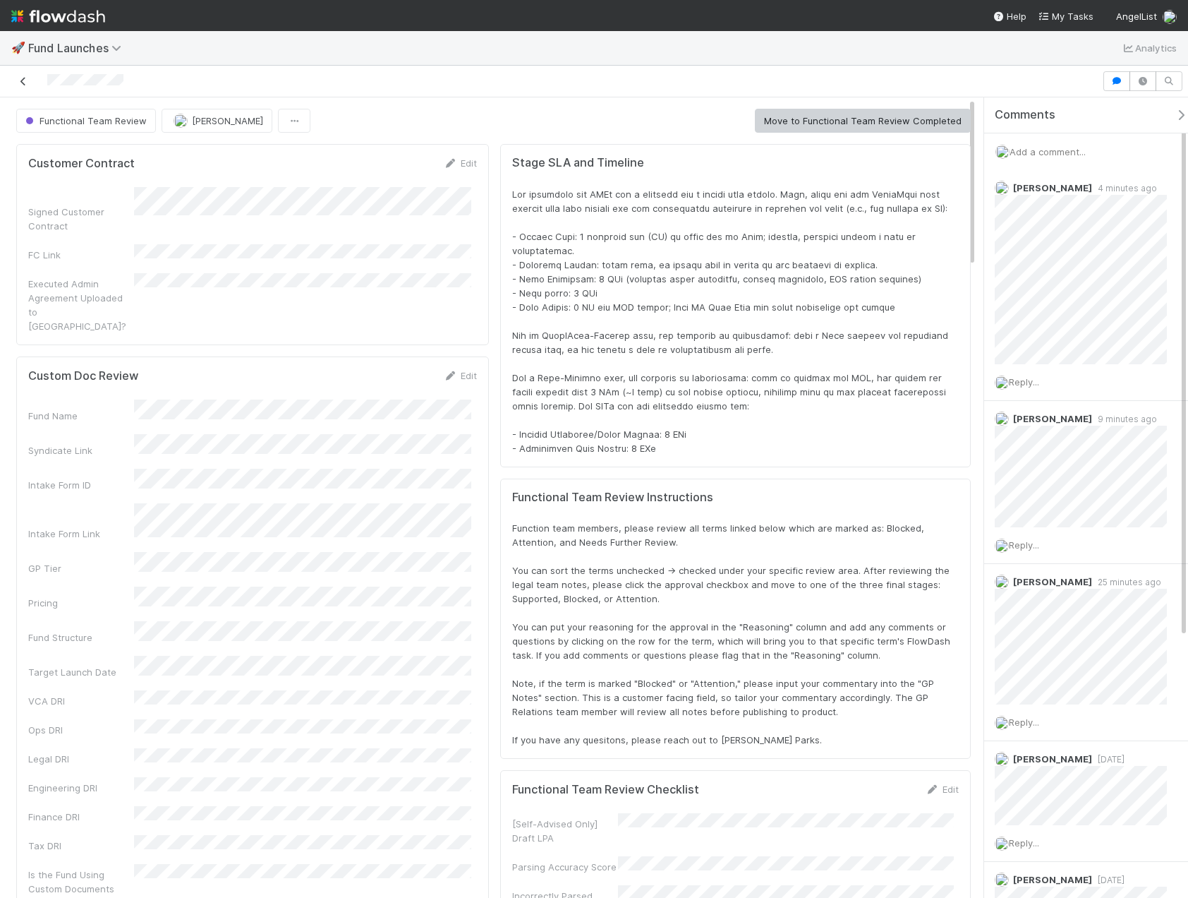
click at [24, 82] on icon at bounding box center [23, 81] width 14 height 9
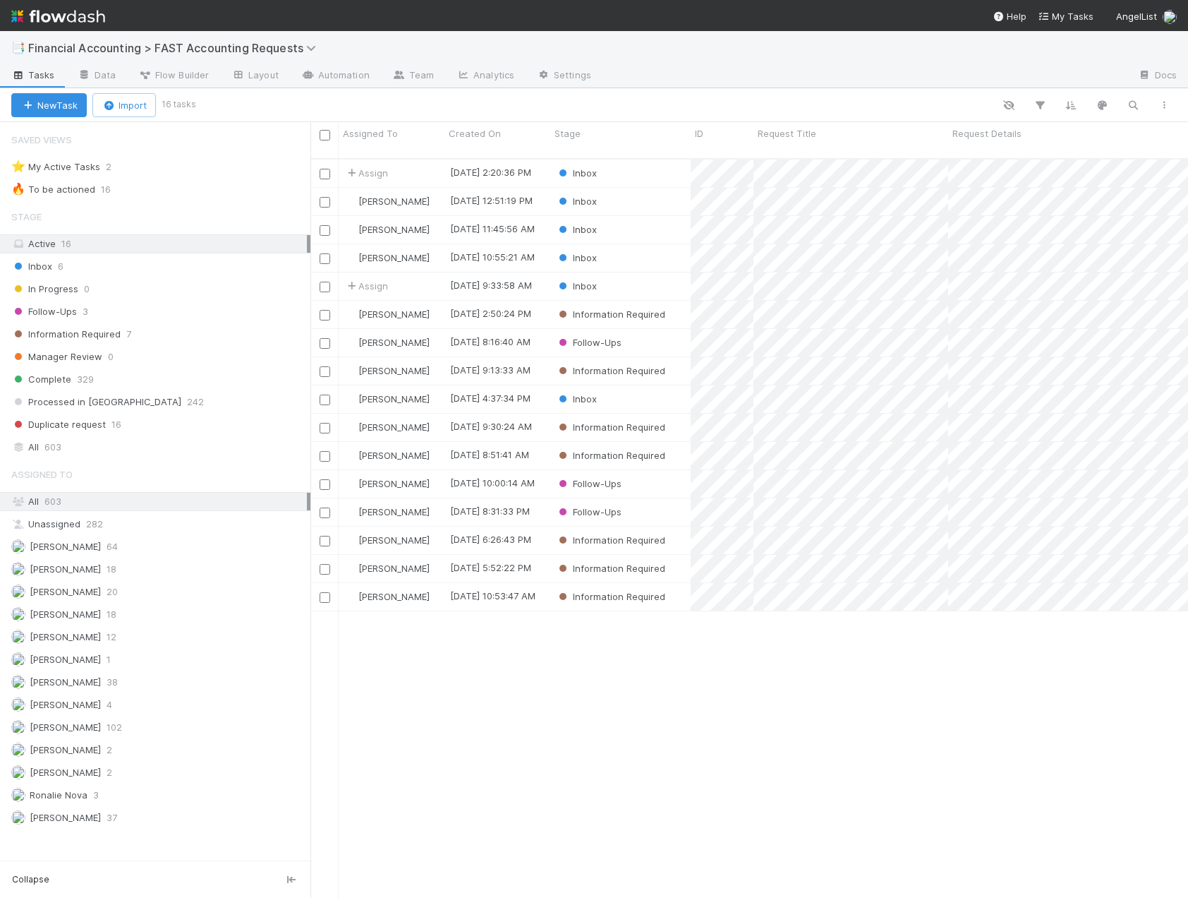
scroll to position [740, 867]
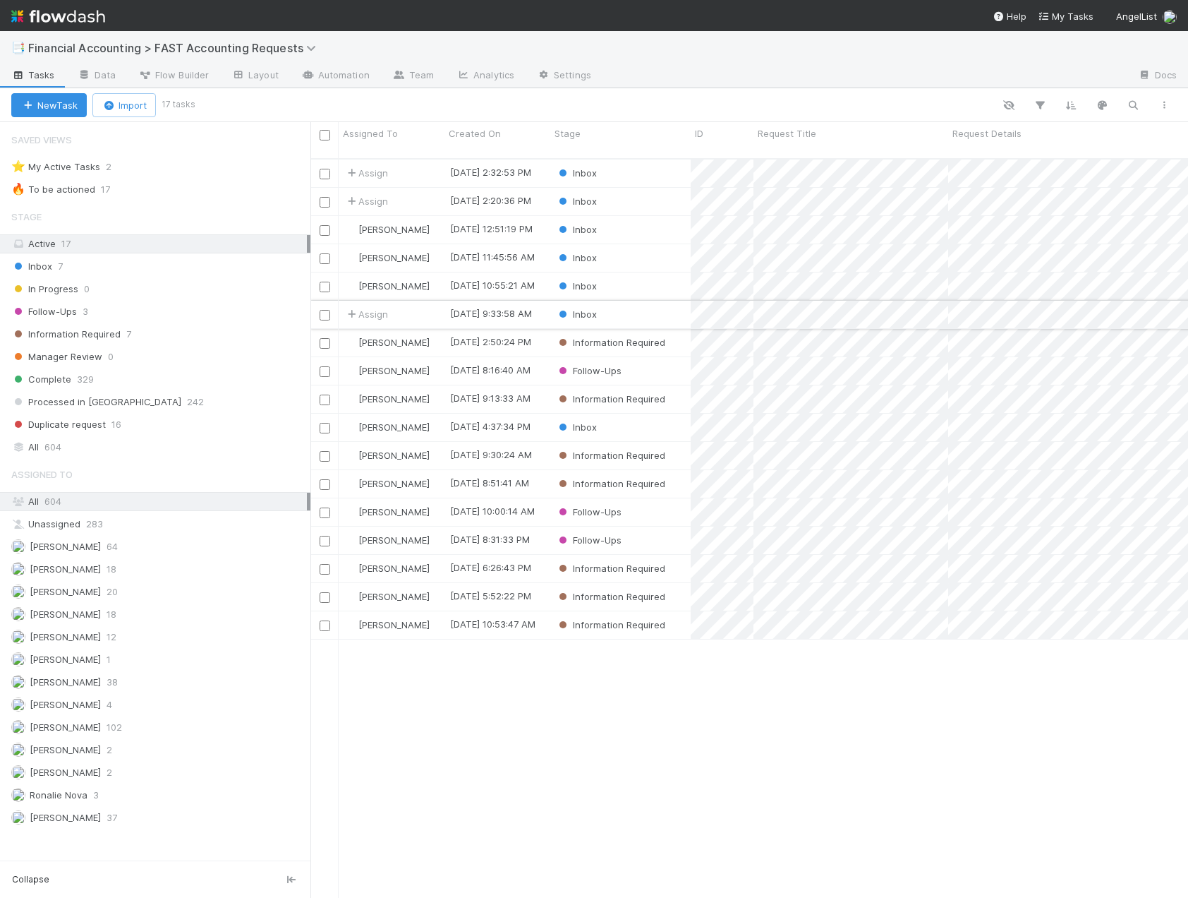
click at [644, 301] on div "Inbox" at bounding box center [620, 315] width 140 height 28
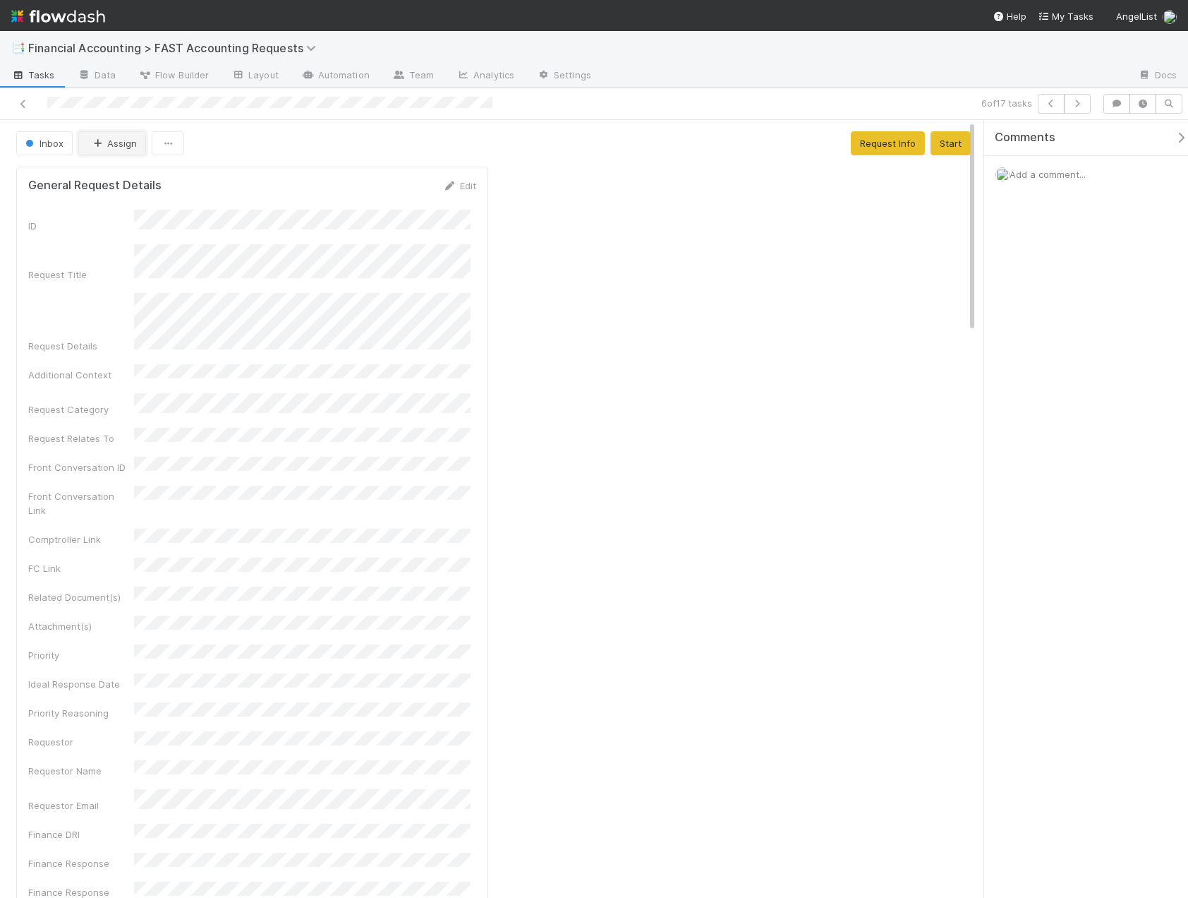
click at [117, 143] on button "Assign" at bounding box center [112, 143] width 68 height 24
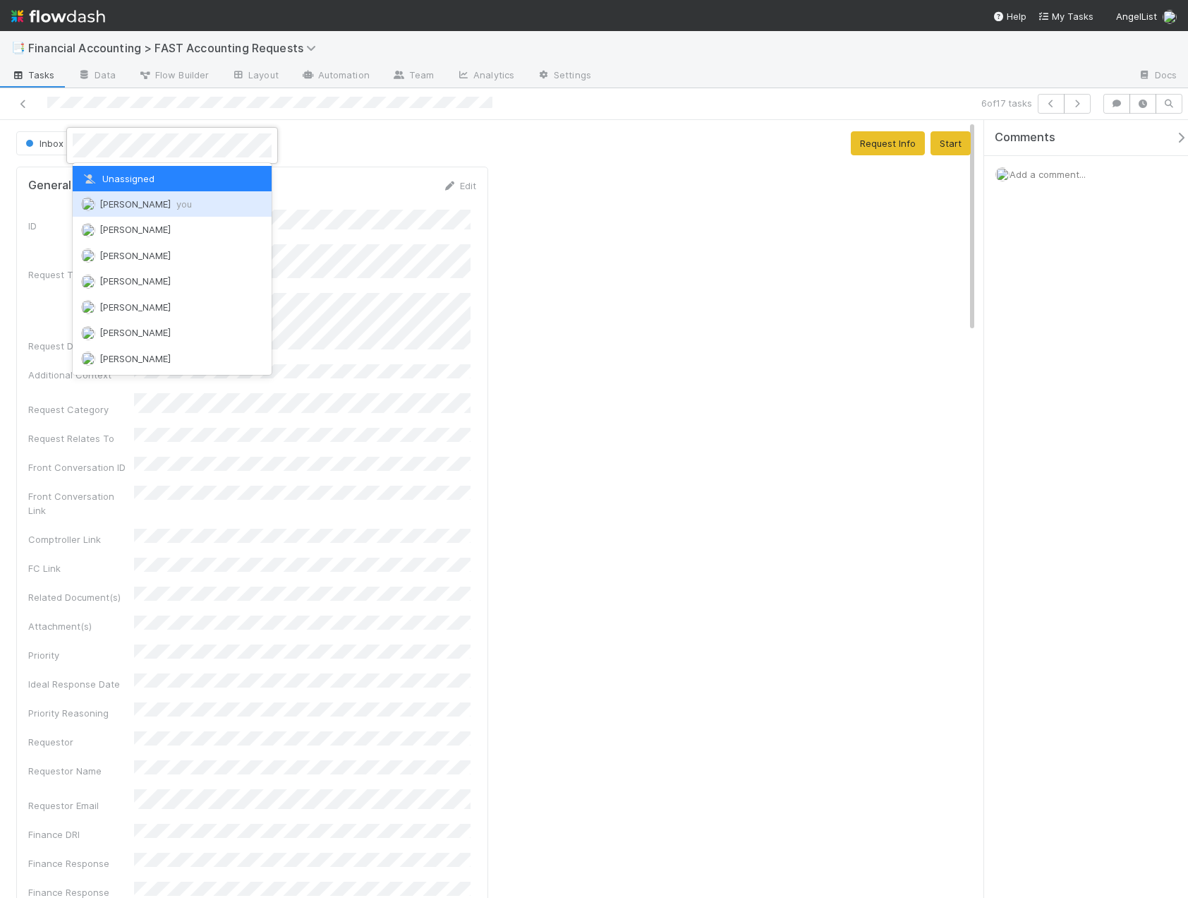
click at [119, 201] on span "Kevin Fawcett you" at bounding box center [145, 203] width 92 height 11
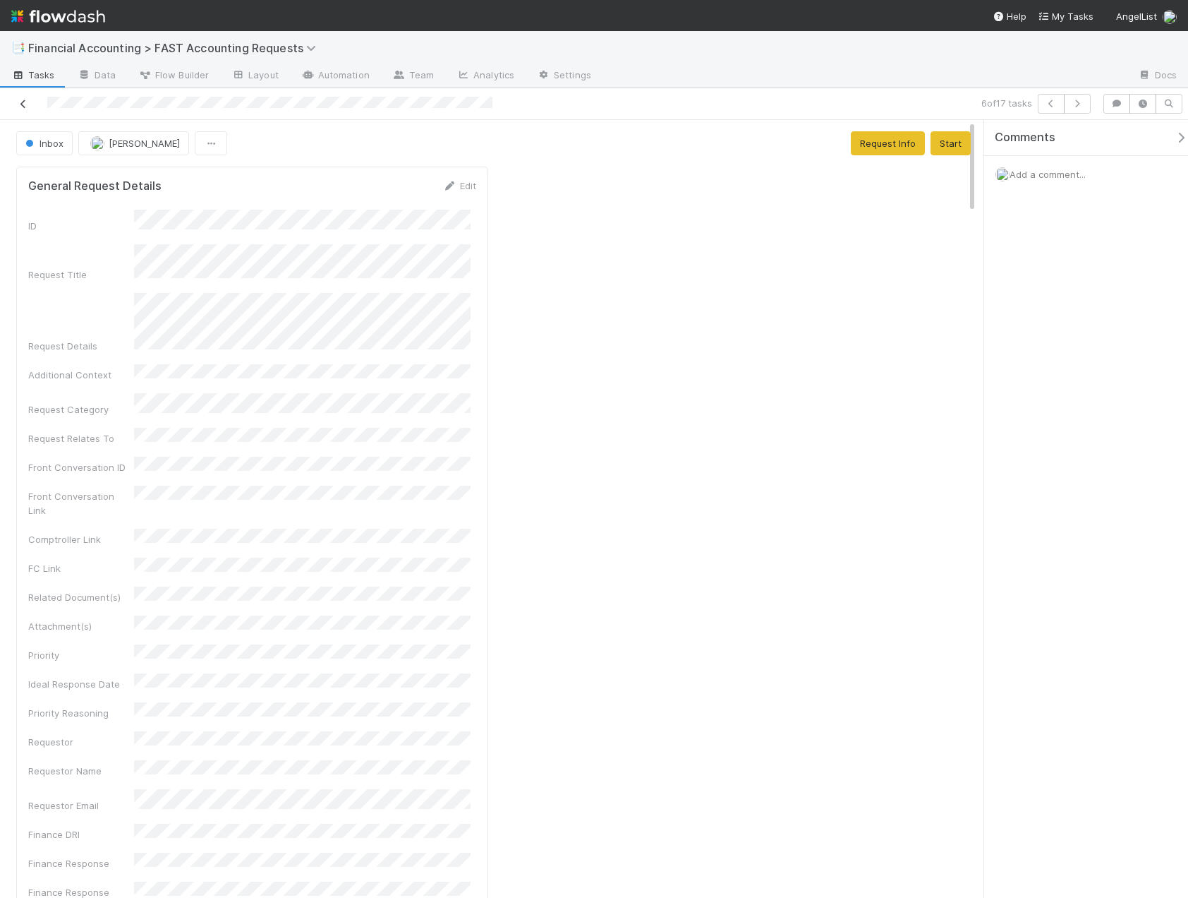
click at [20, 106] on icon at bounding box center [23, 103] width 14 height 9
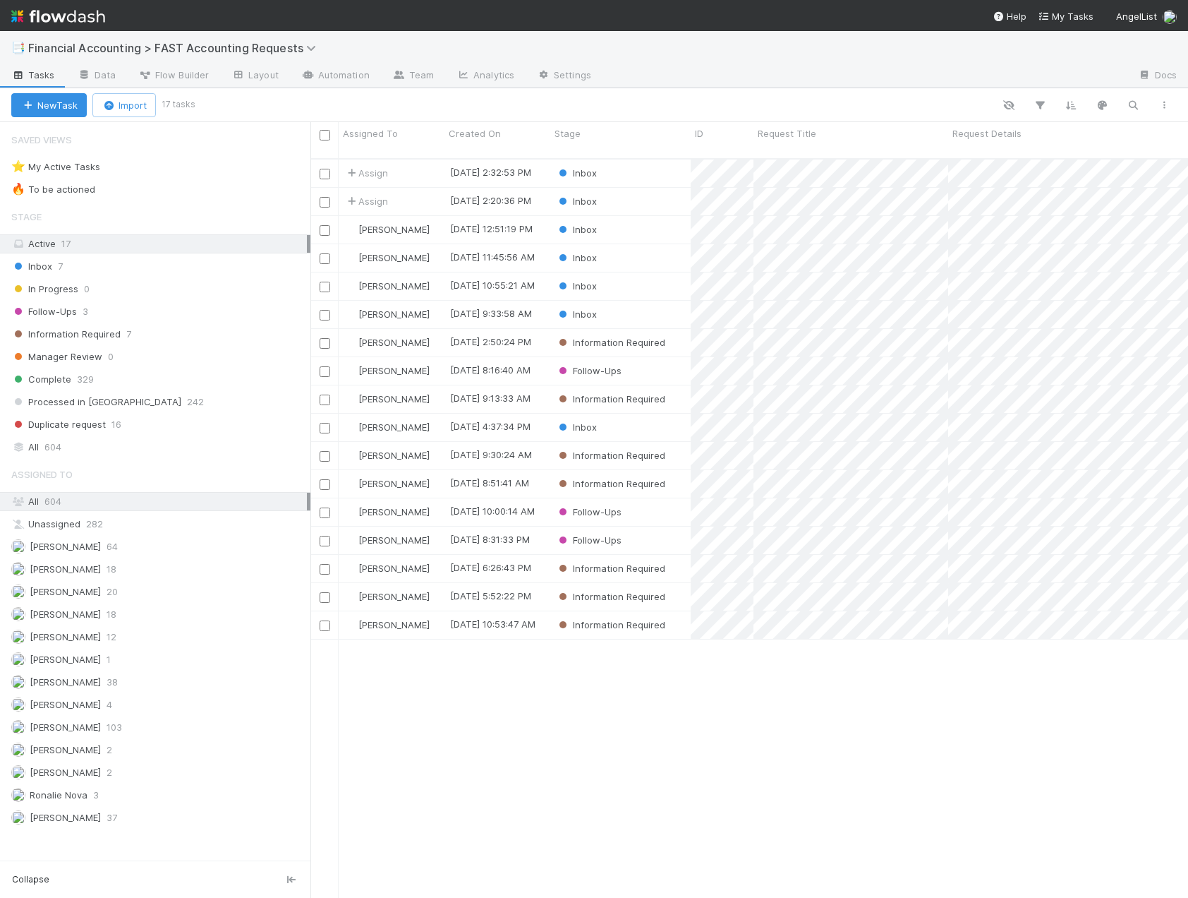
scroll to position [740, 867]
click at [654, 189] on div "Inbox" at bounding box center [620, 202] width 140 height 28
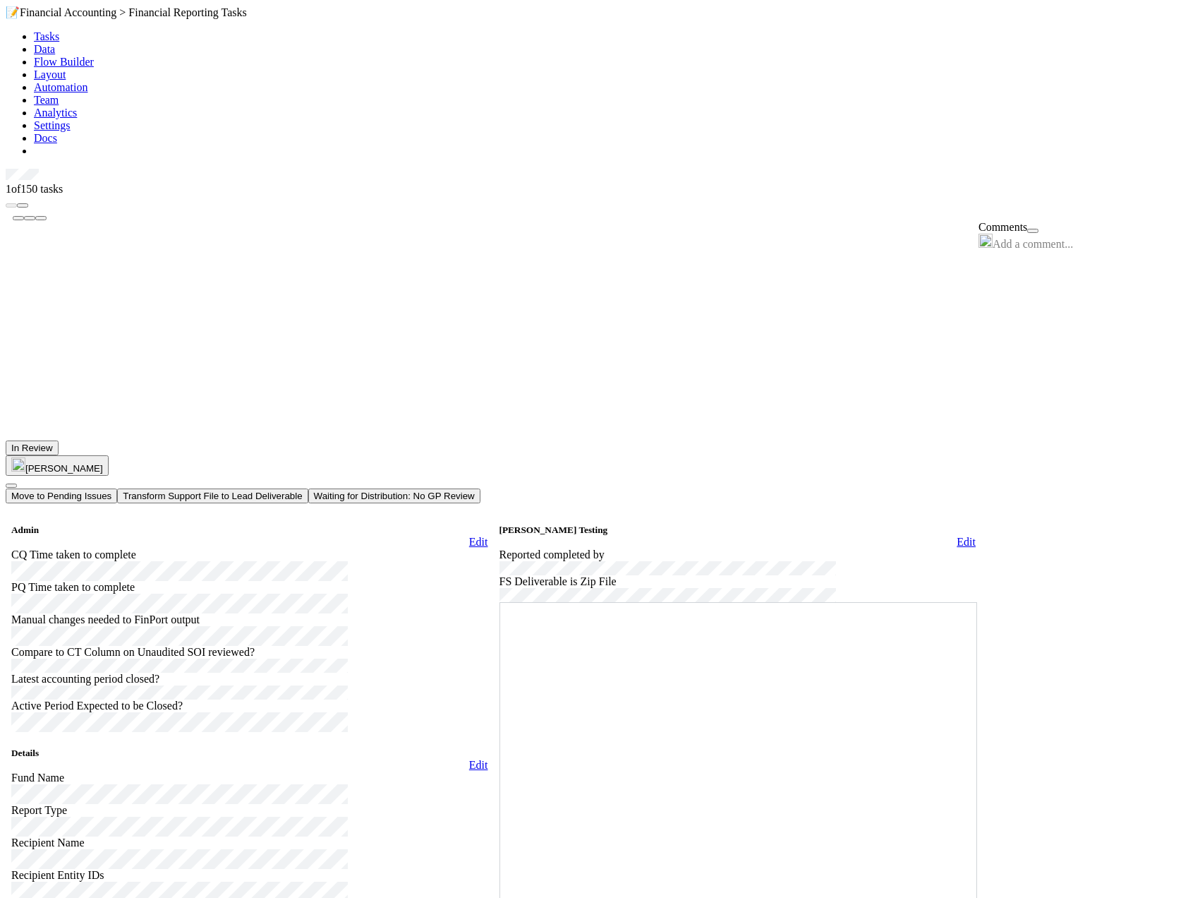
click at [481, 488] on button "Waiting for Distribution: No GP Review" at bounding box center [394, 495] width 172 height 15
click at [6, 169] on link at bounding box center [6, 169] width 0 height 0
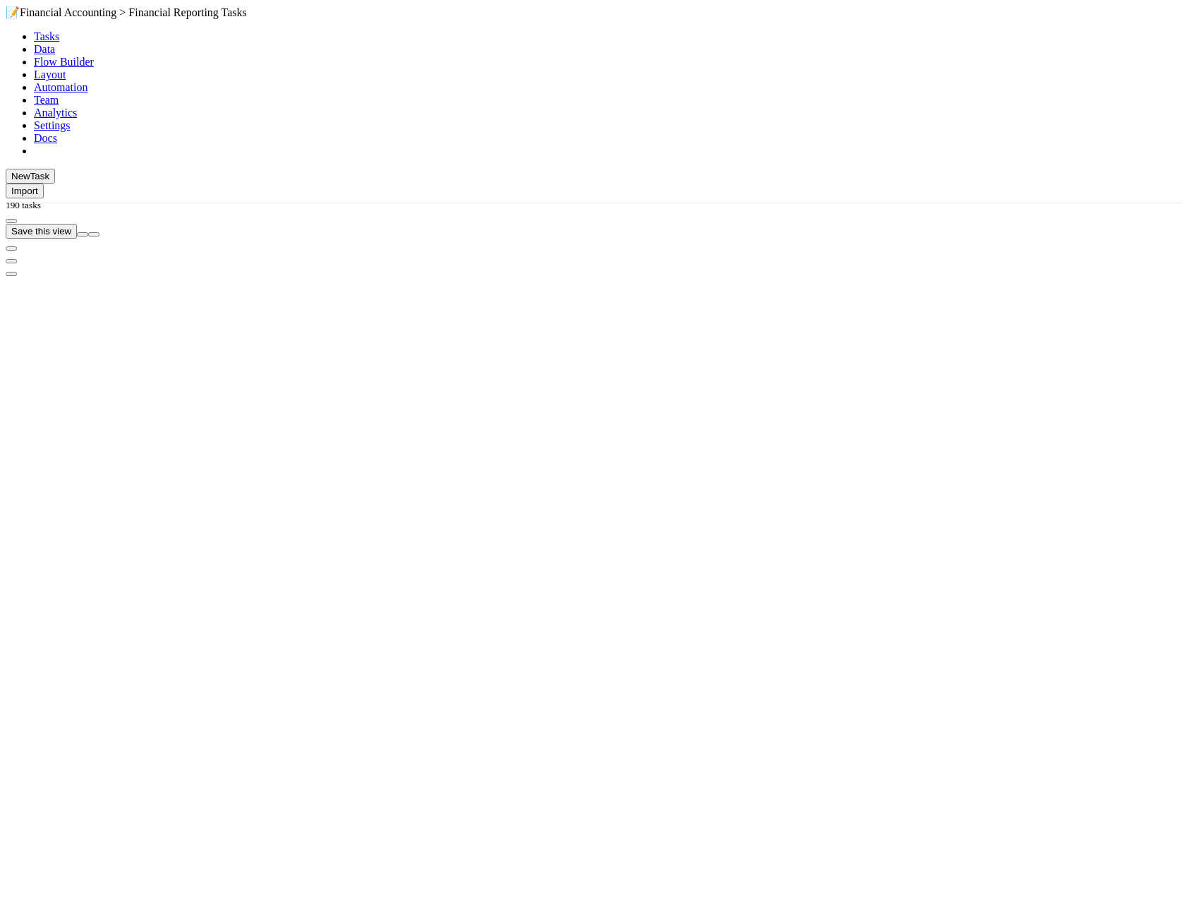
scroll to position [740, 867]
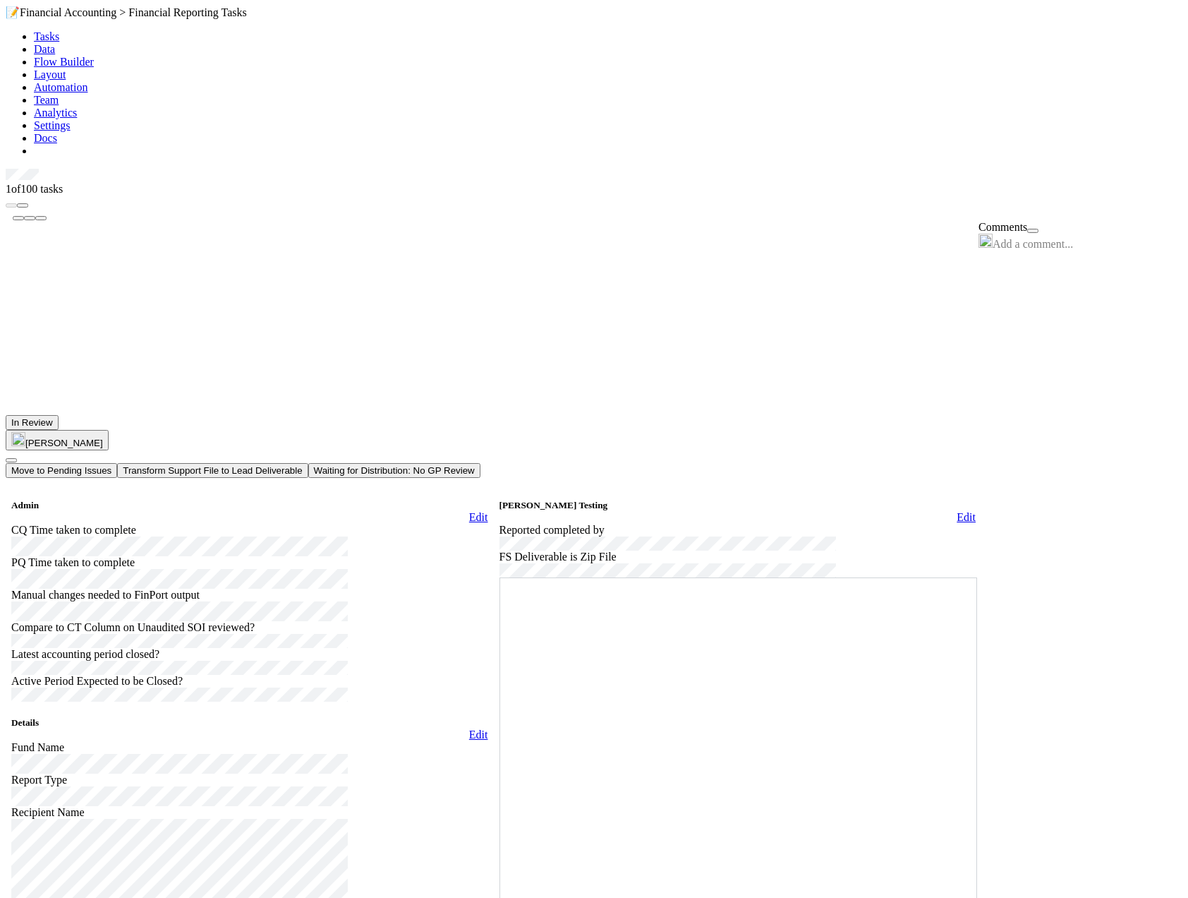
click at [481, 463] on button "Waiting for Distribution: No GP Review" at bounding box center [394, 470] width 172 height 15
click at [6, 169] on link at bounding box center [6, 169] width 0 height 0
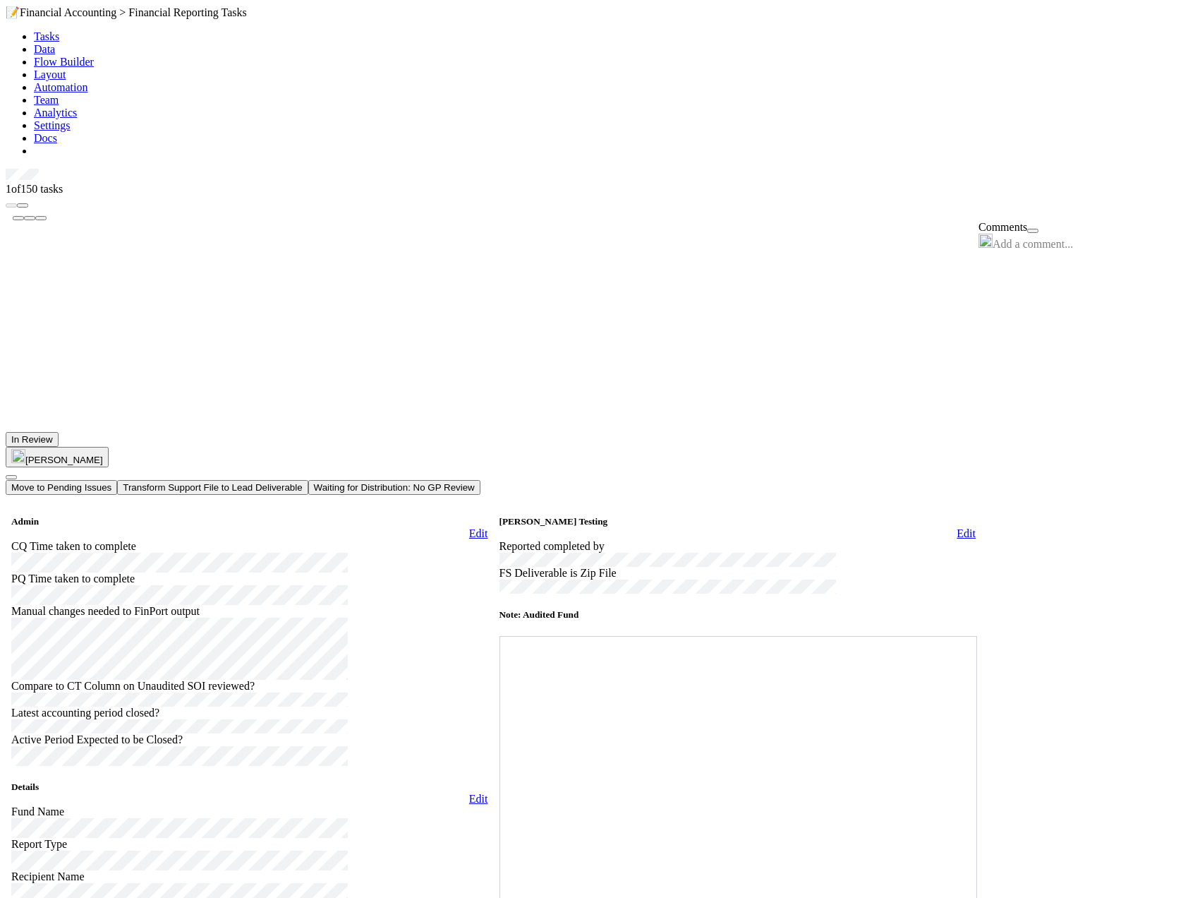
scroll to position [423, 0]
click at [481, 480] on button "Waiting for Distribution: No GP Review" at bounding box center [394, 487] width 172 height 15
click at [6, 169] on icon at bounding box center [6, 169] width 0 height 0
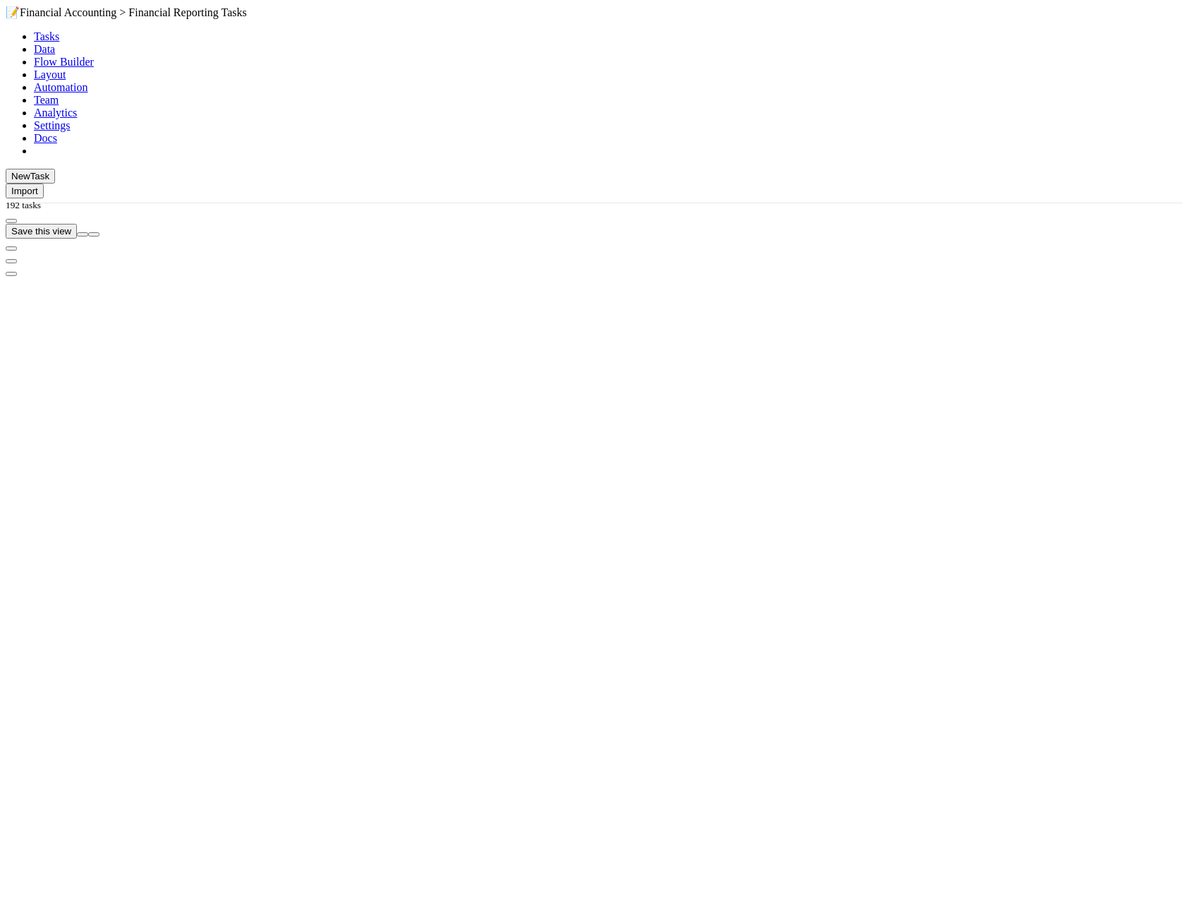
scroll to position [740, 867]
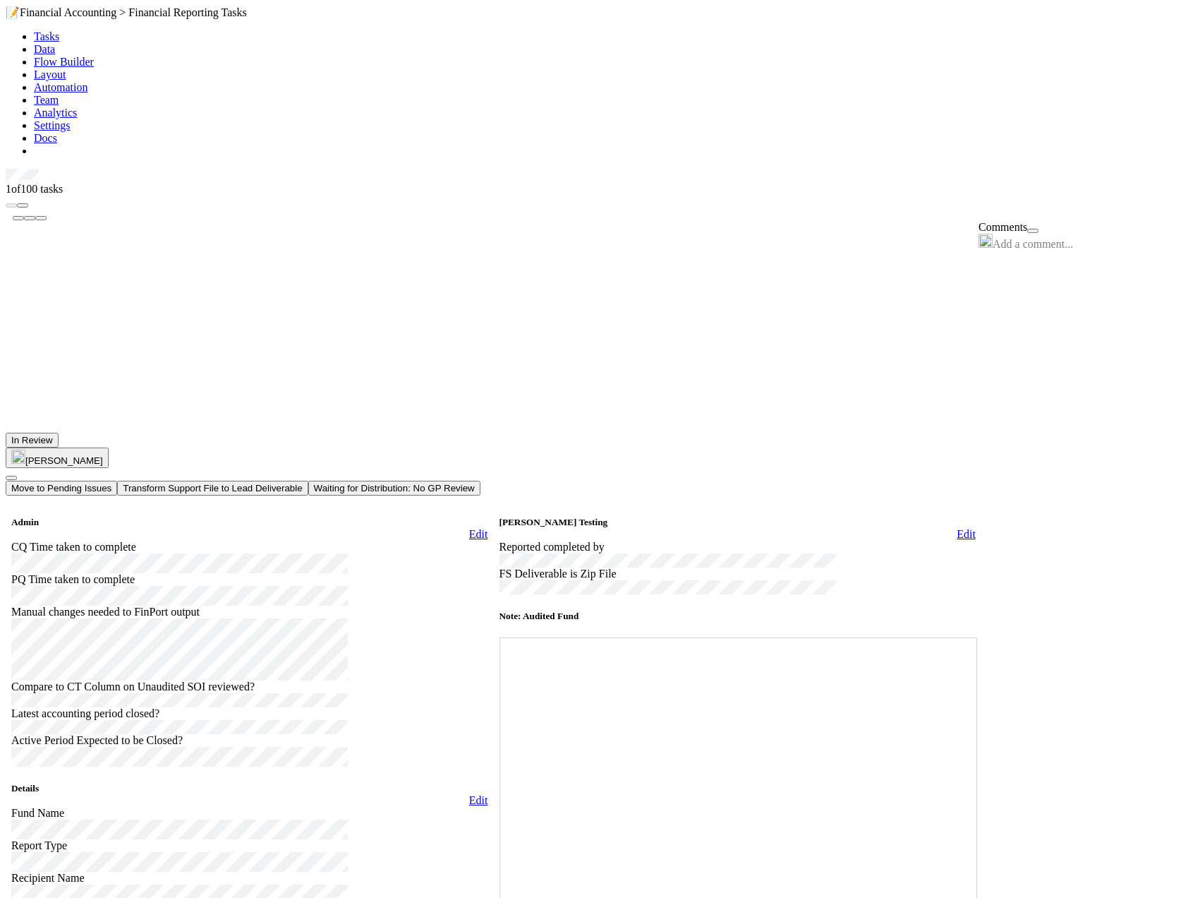
scroll to position [565, 0]
click at [481, 481] on button "Waiting for Distribution: No GP Review" at bounding box center [394, 488] width 172 height 15
click at [6, 169] on icon at bounding box center [6, 169] width 0 height 0
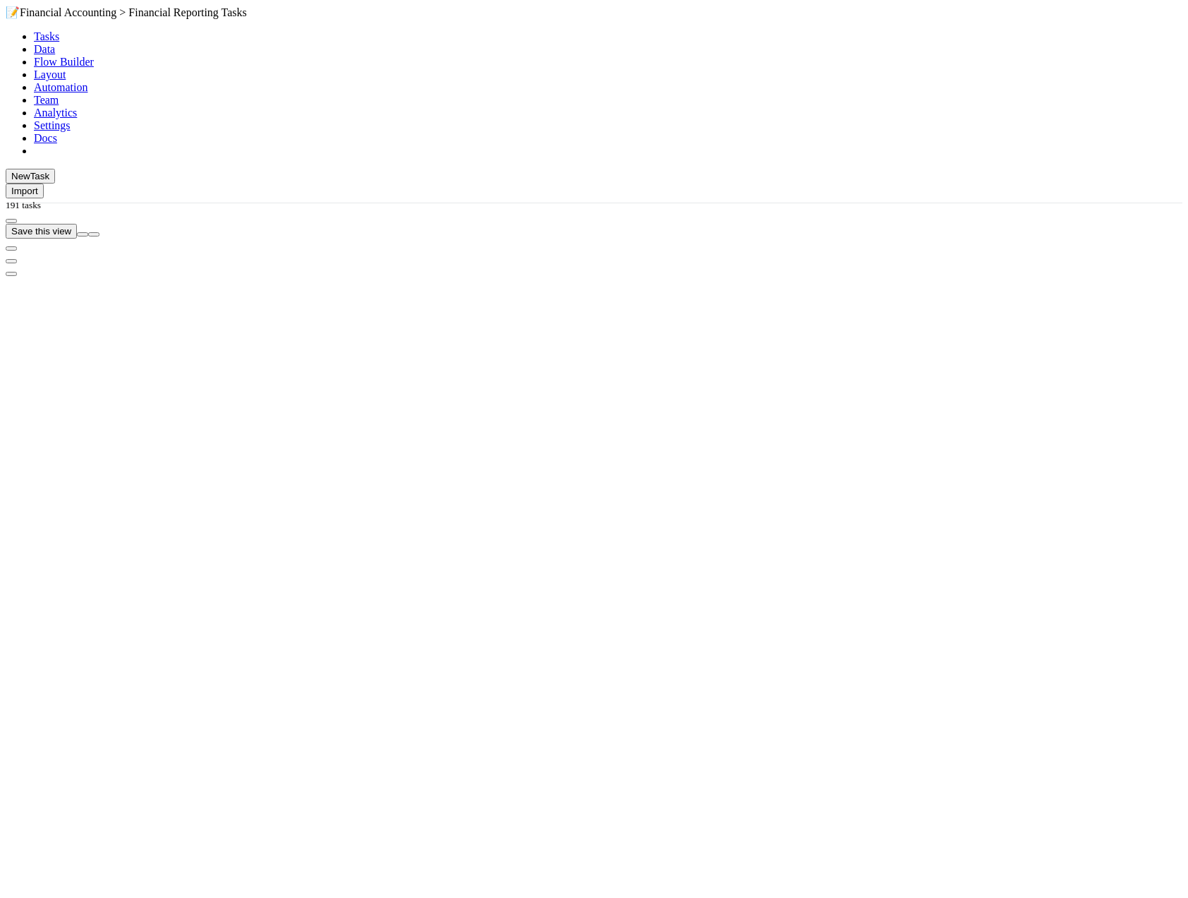
scroll to position [740, 867]
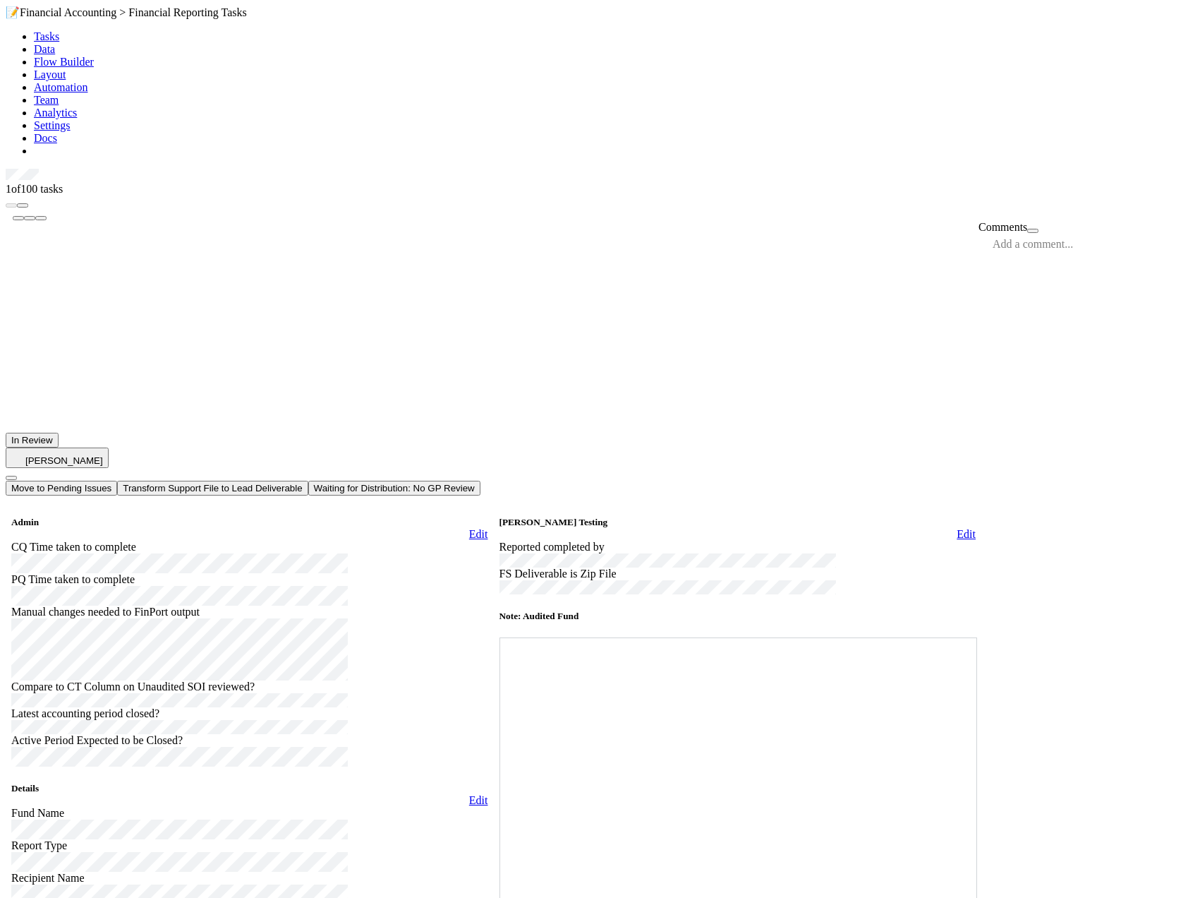
scroll to position [423, 0]
click at [481, 481] on button "Waiting for Distribution: No GP Review" at bounding box center [394, 488] width 172 height 15
click at [6, 169] on icon at bounding box center [6, 169] width 0 height 0
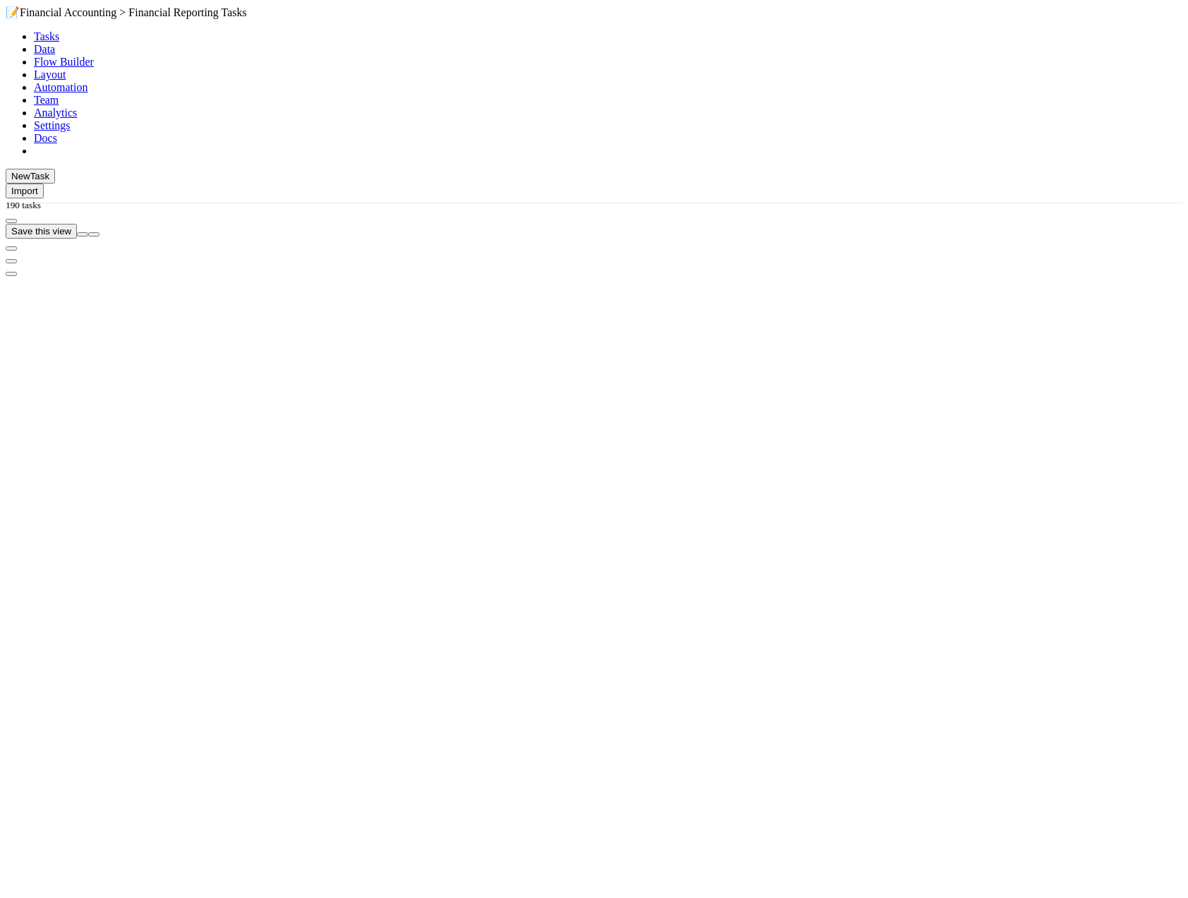
scroll to position [740, 867]
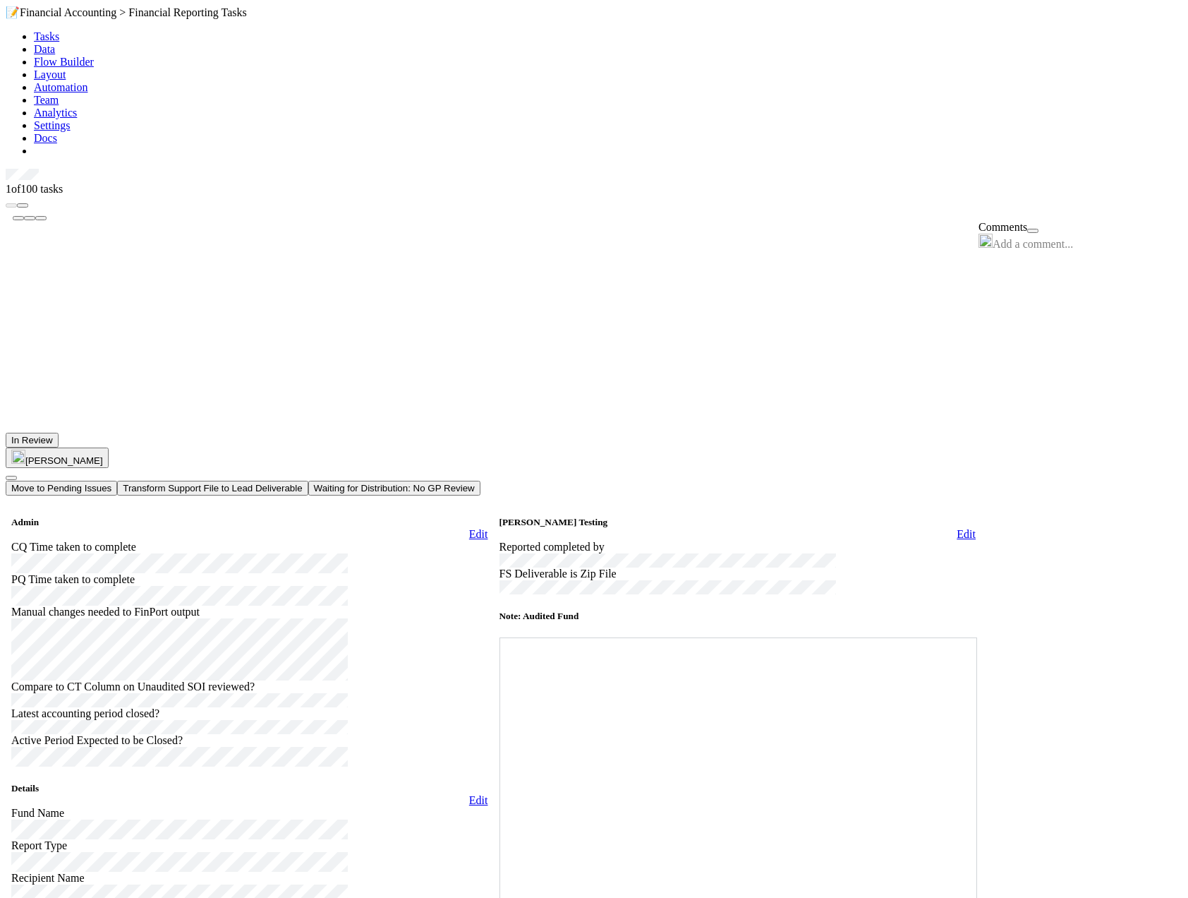
scroll to position [353, 0]
click at [481, 481] on button "Waiting for Distribution: No GP Review" at bounding box center [394, 488] width 172 height 15
click at [6, 169] on icon at bounding box center [6, 169] width 0 height 0
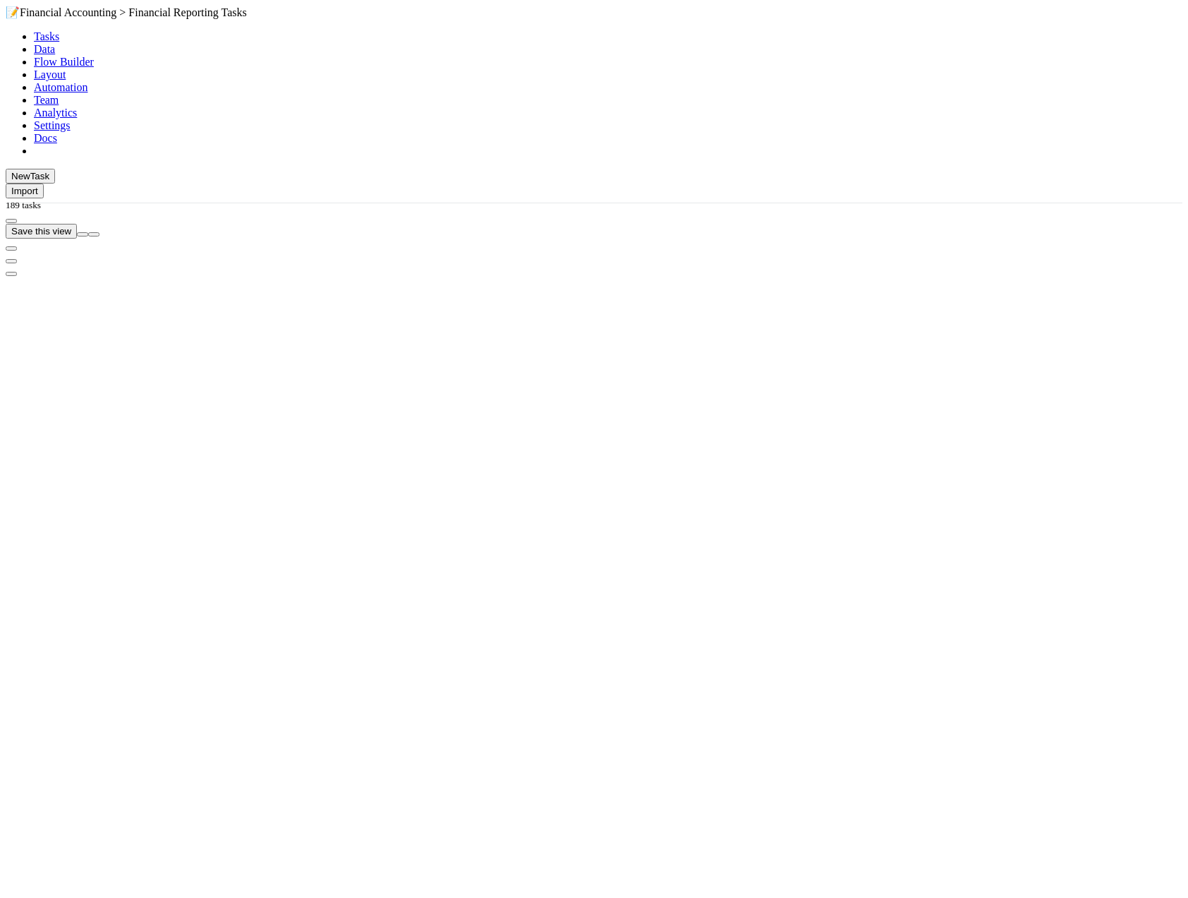
scroll to position [740, 867]
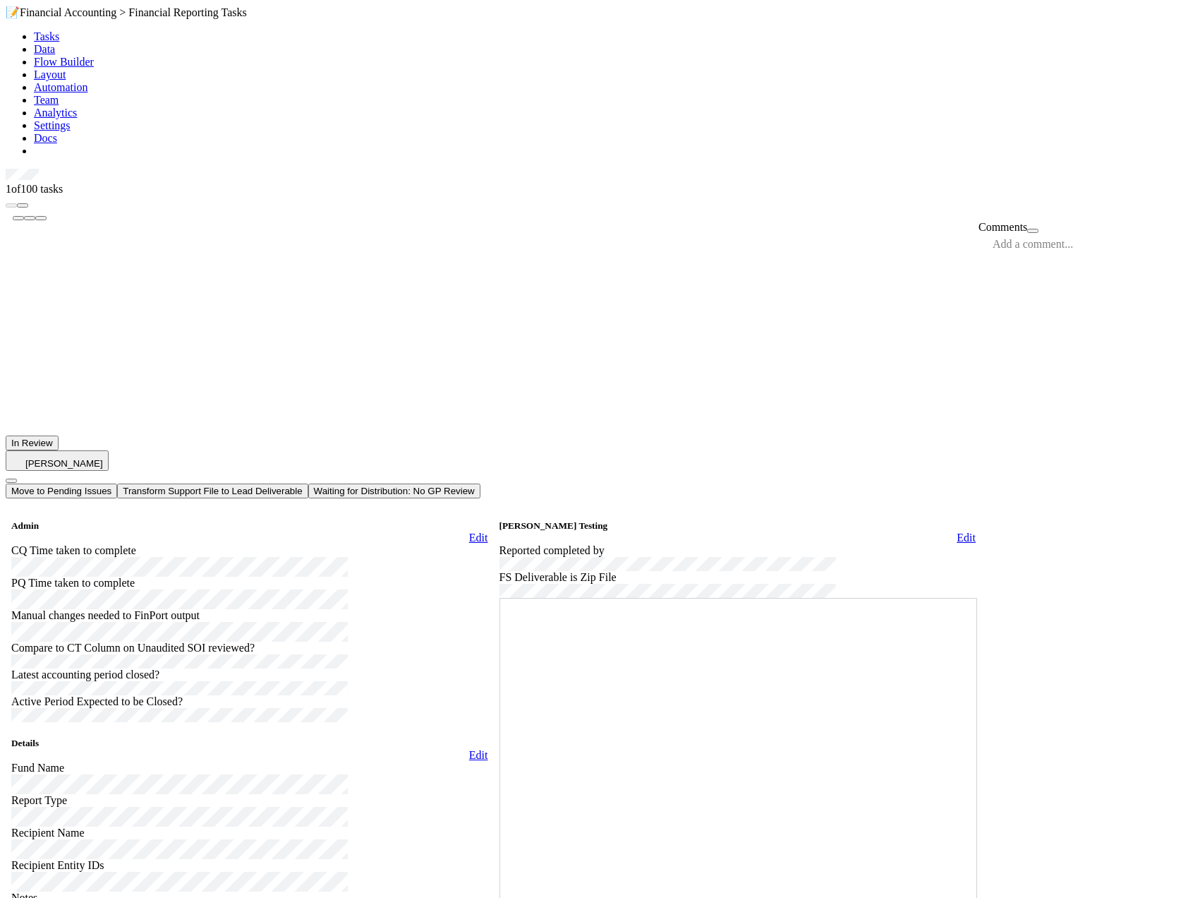
click at [481, 483] on button "Waiting for Distribution: No GP Review" at bounding box center [394, 490] width 172 height 15
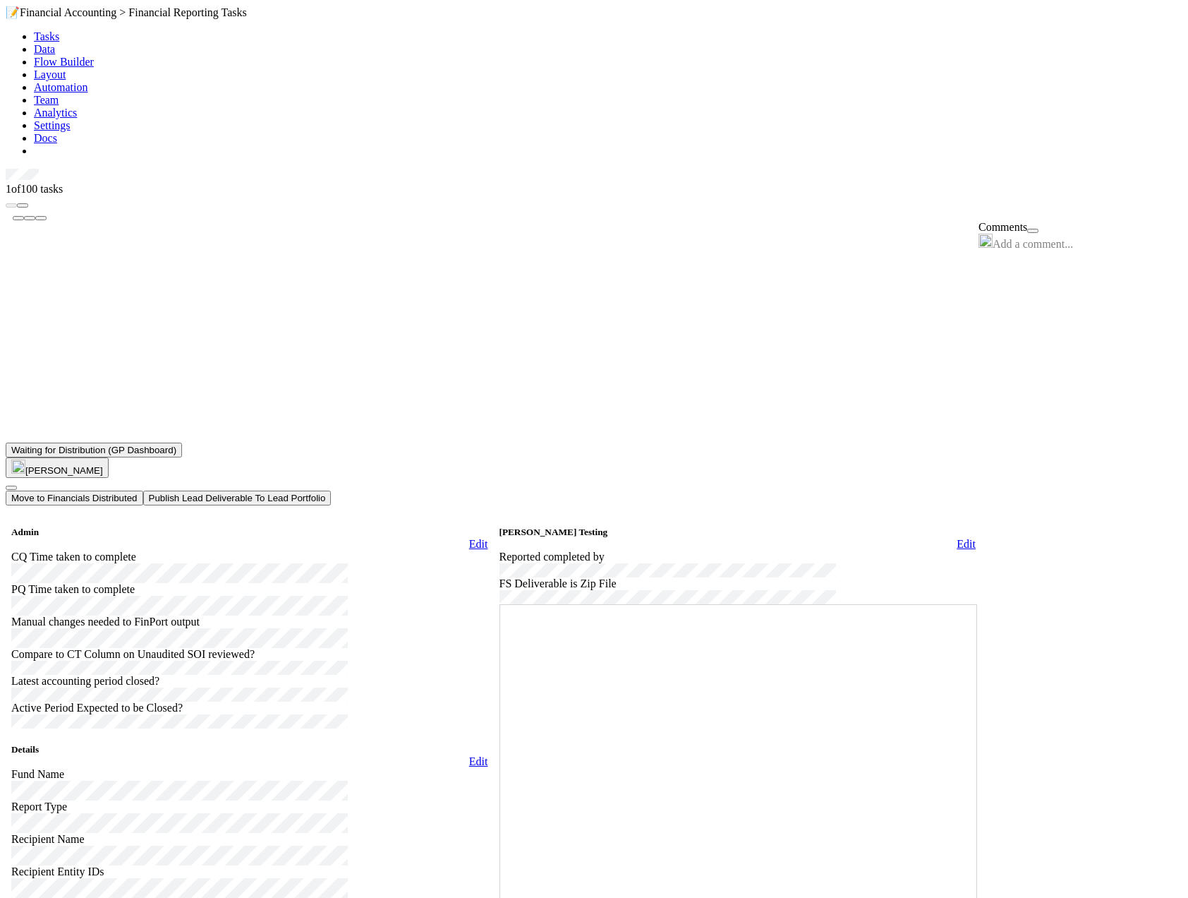
click at [6, 169] on link at bounding box center [6, 169] width 0 height 0
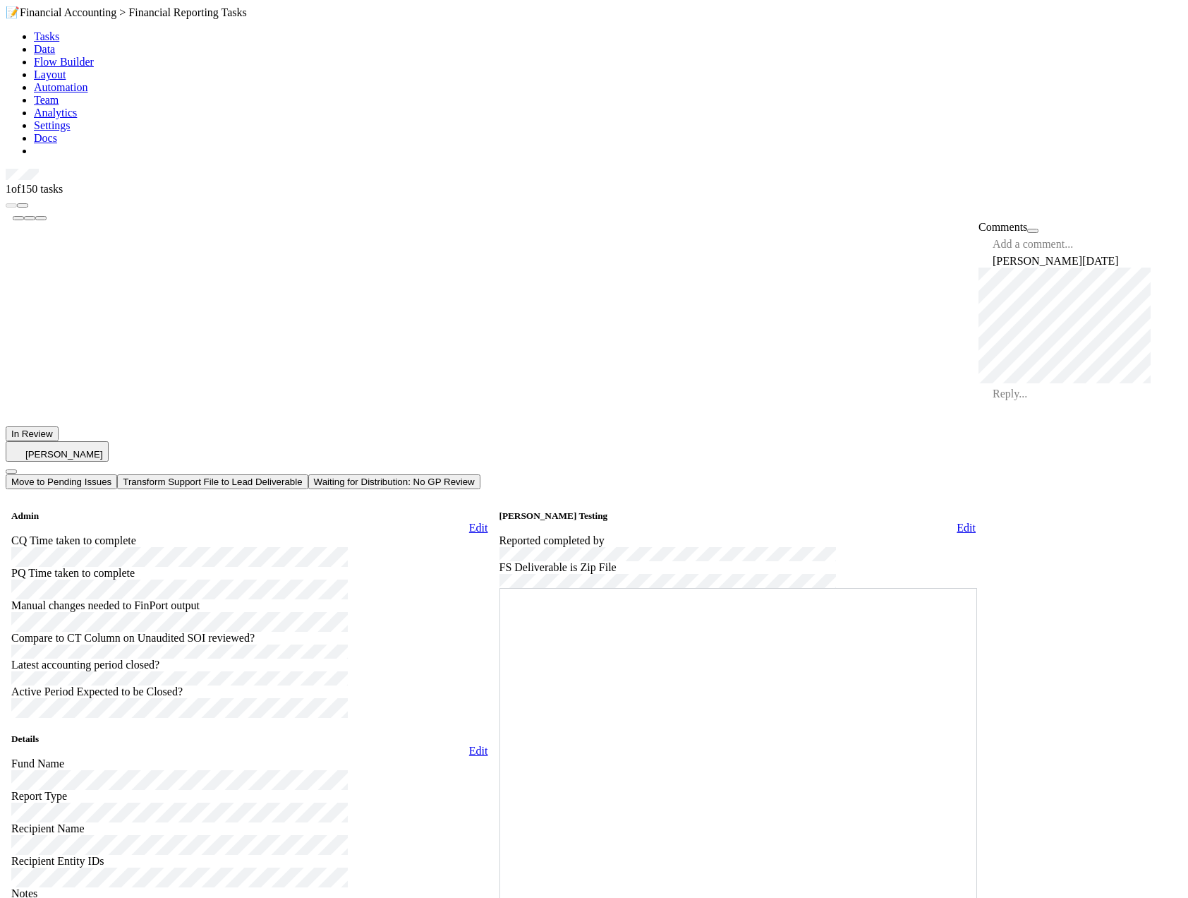
scroll to position [423, 0]
click at [481, 474] on button "Waiting for Distribution: No GP Review" at bounding box center [394, 481] width 172 height 15
click at [6, 169] on icon at bounding box center [6, 169] width 0 height 0
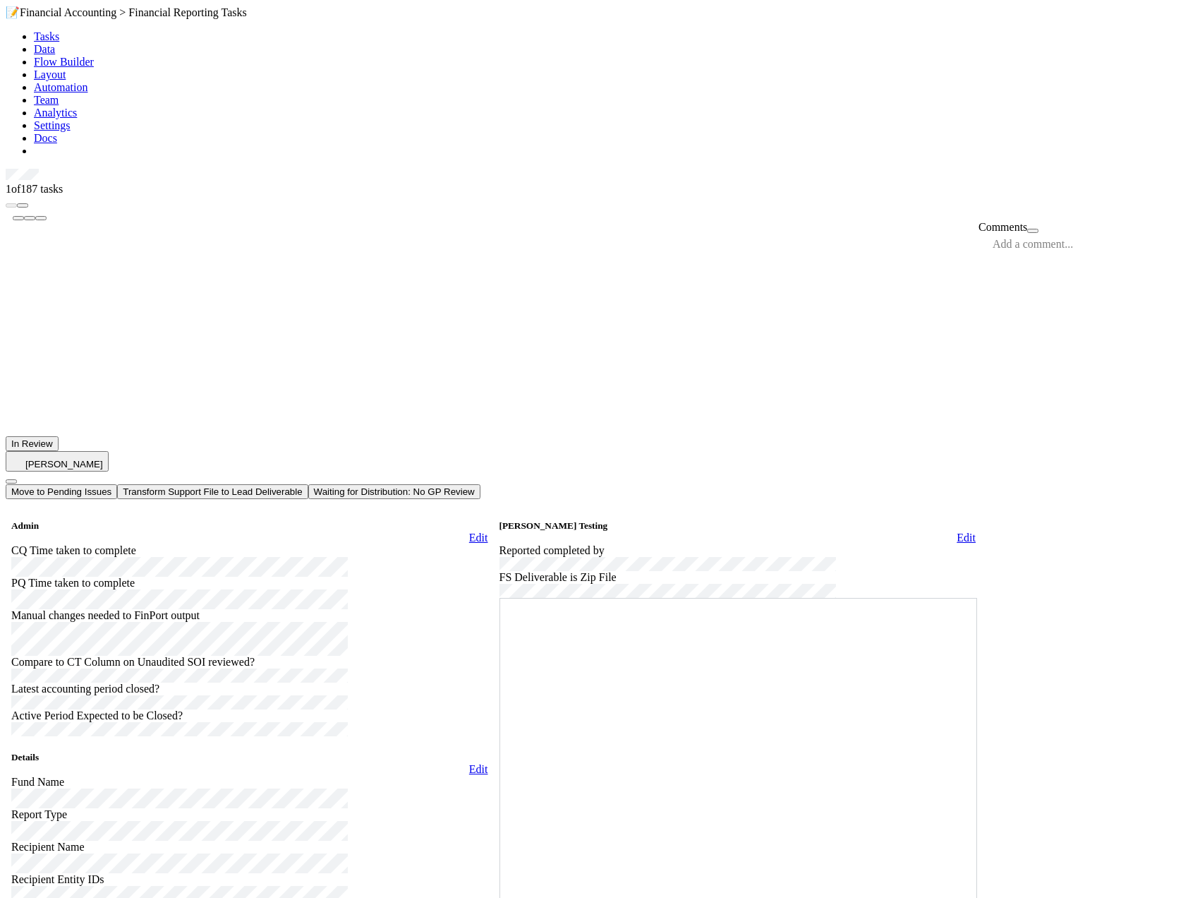
scroll to position [212, 0]
click at [481, 484] on button "Waiting for Distribution: No GP Review" at bounding box center [394, 491] width 172 height 15
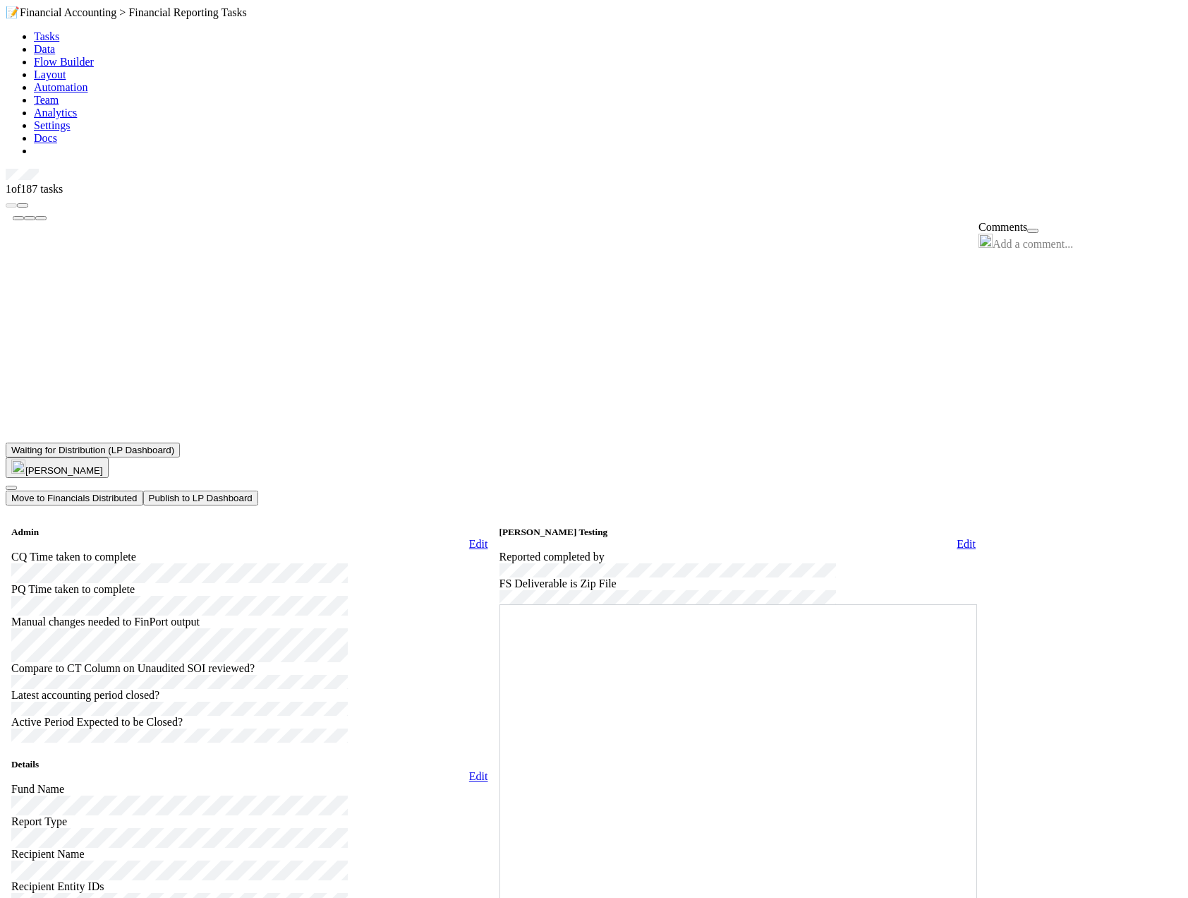
click at [6, 169] on icon at bounding box center [6, 169] width 0 height 0
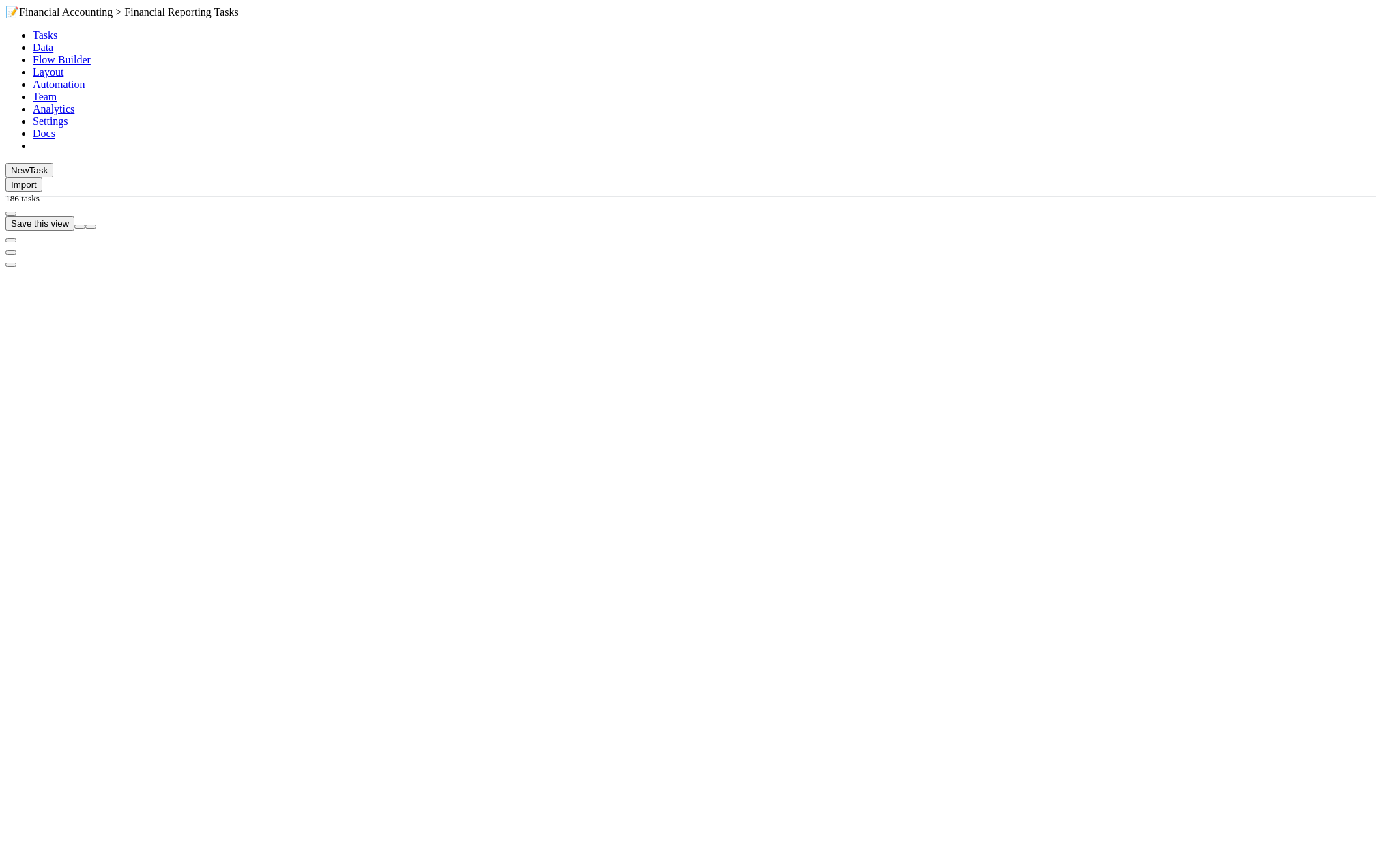
scroll to position [715, 1071]
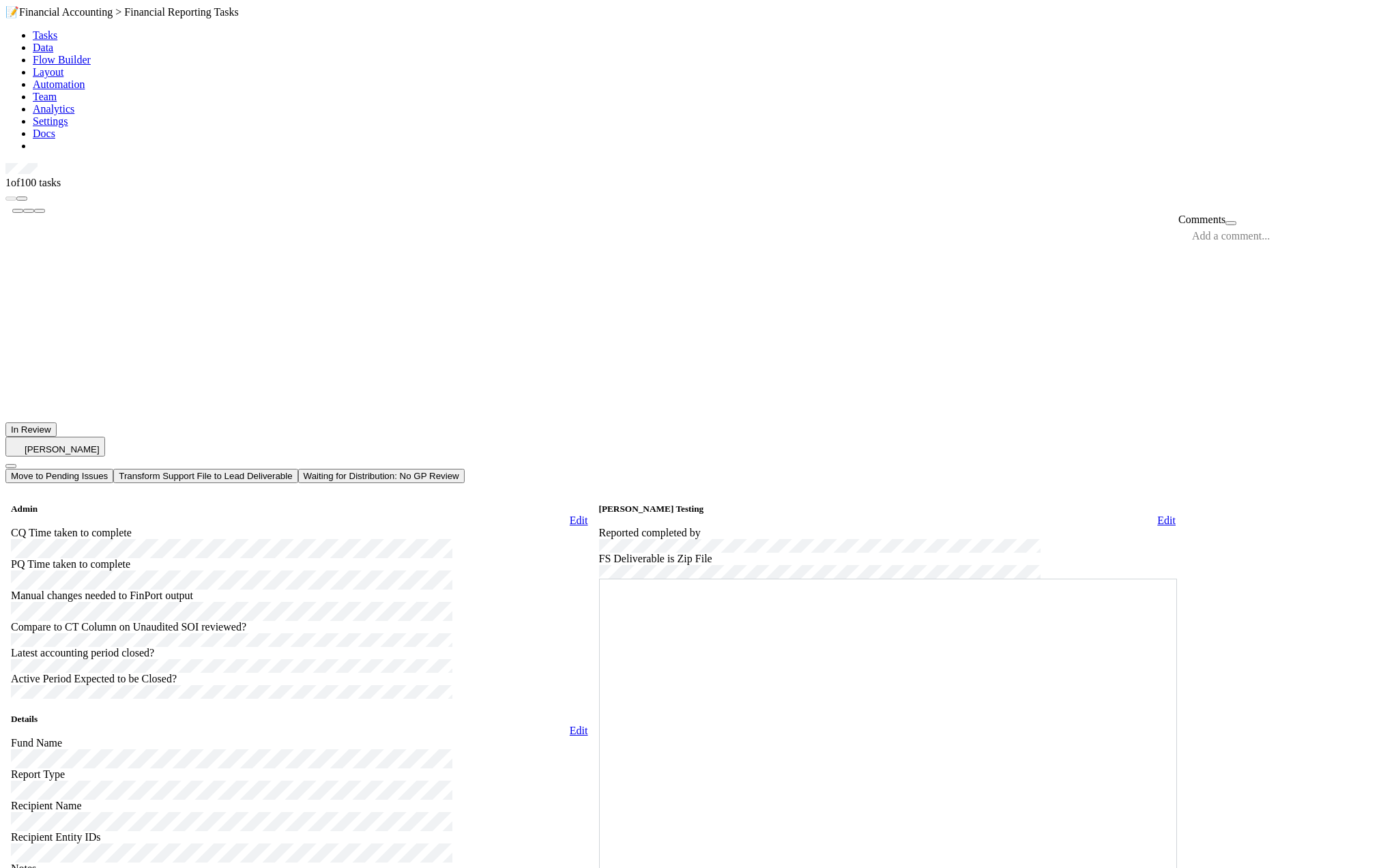
scroll to position [409, 0]
click at [465, 469] on button "Waiting for Distribution: No GP Review" at bounding box center [381, 476] width 166 height 14
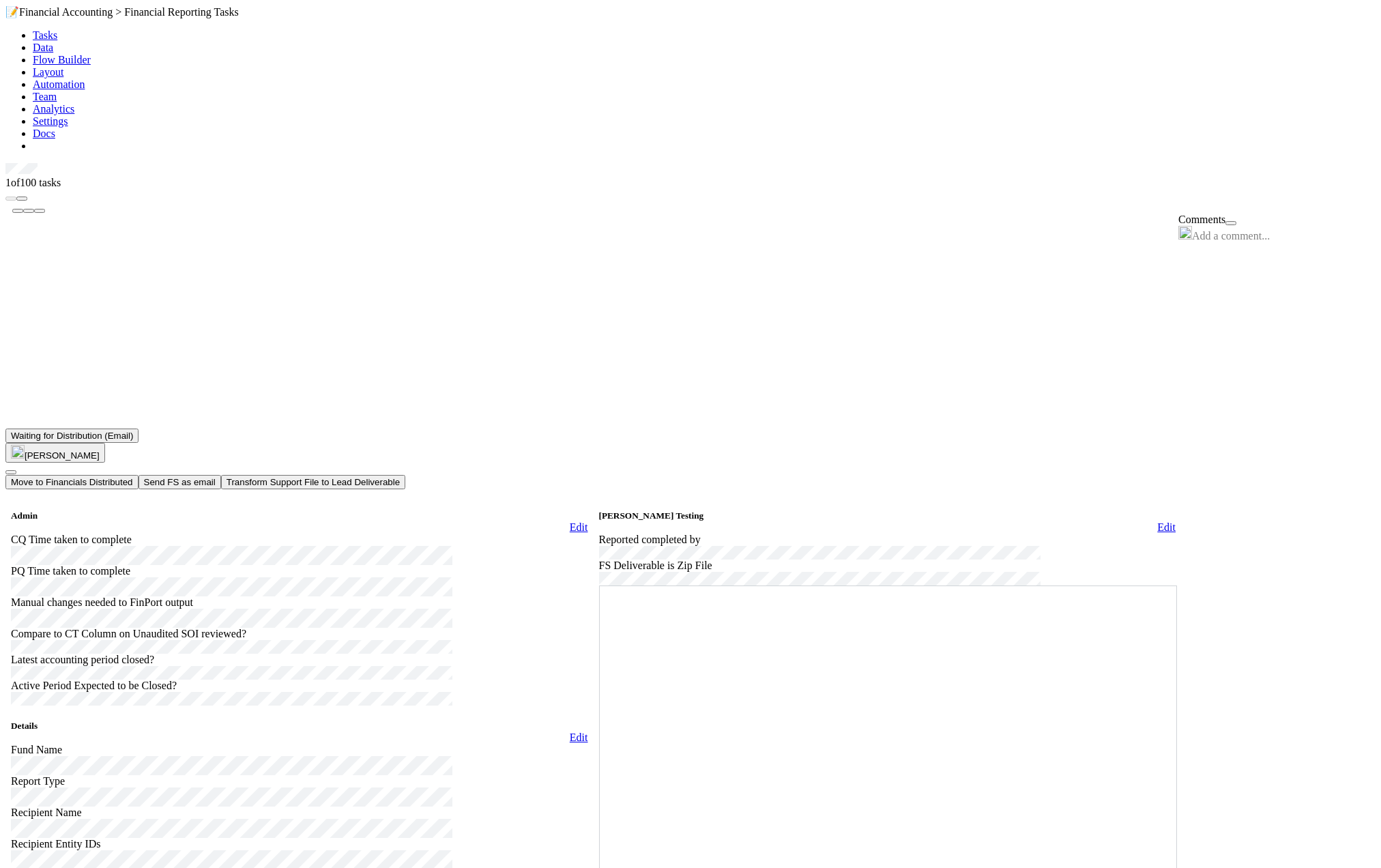
click at [6, 163] on icon at bounding box center [6, 163] width 0 height 0
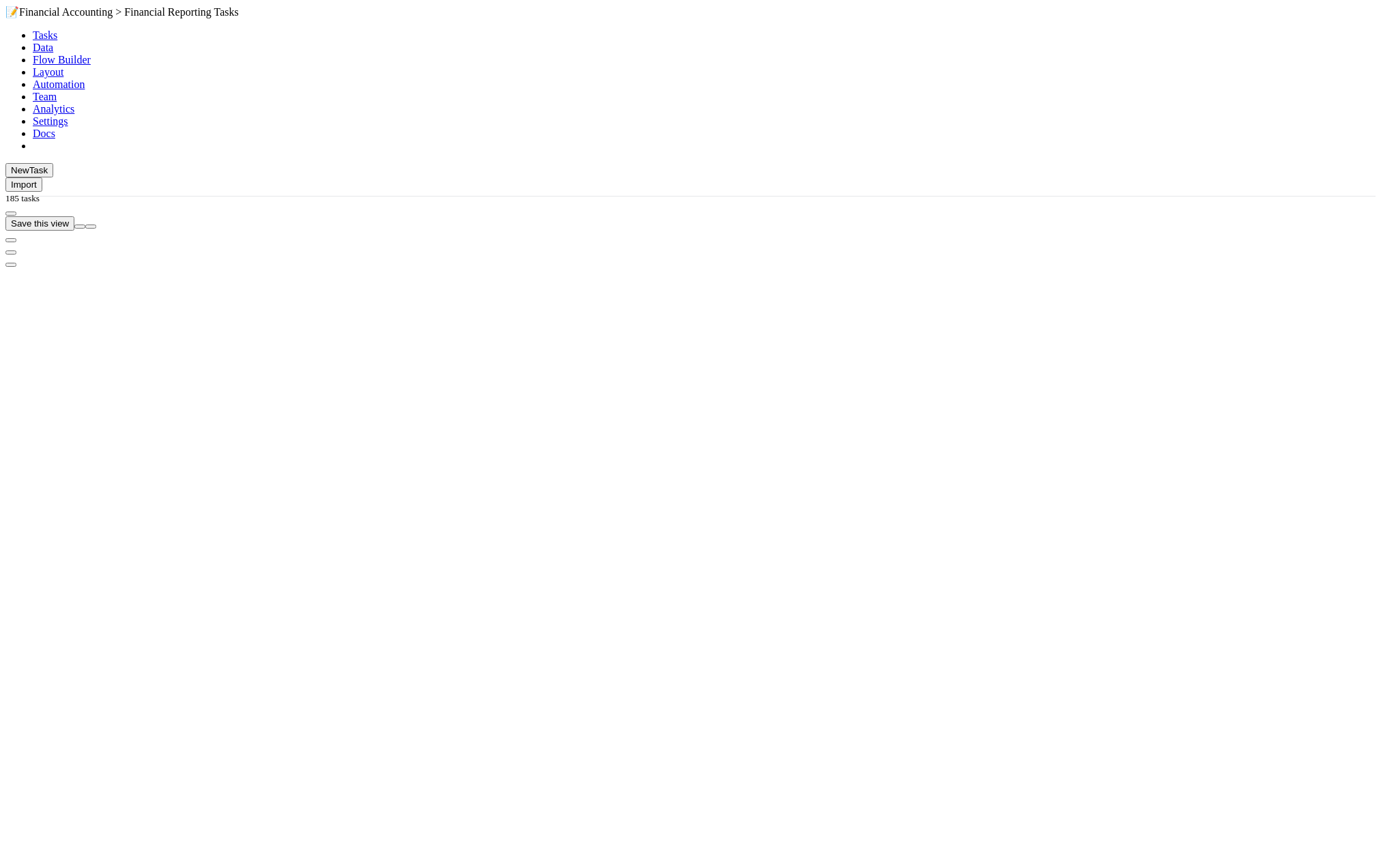
scroll to position [715, 1071]
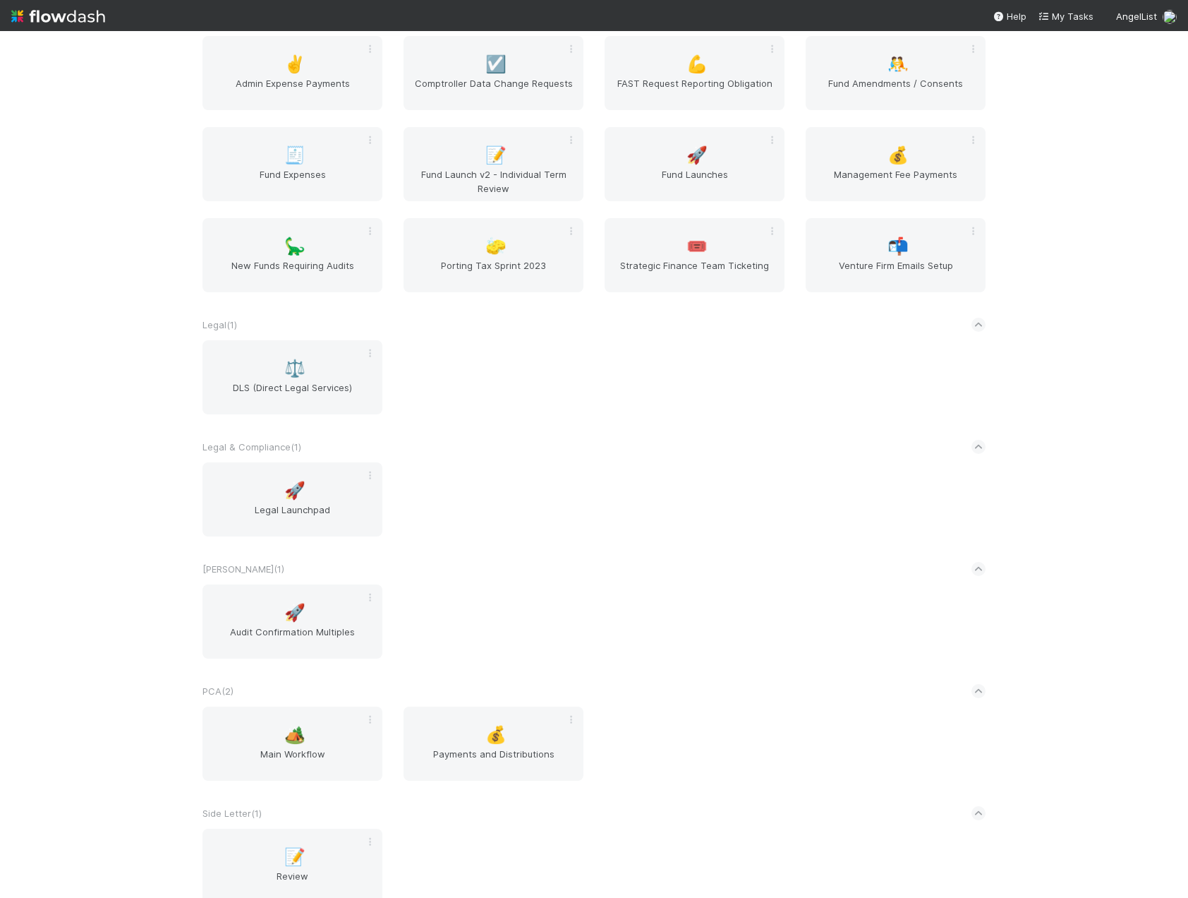
scroll to position [1411, 0]
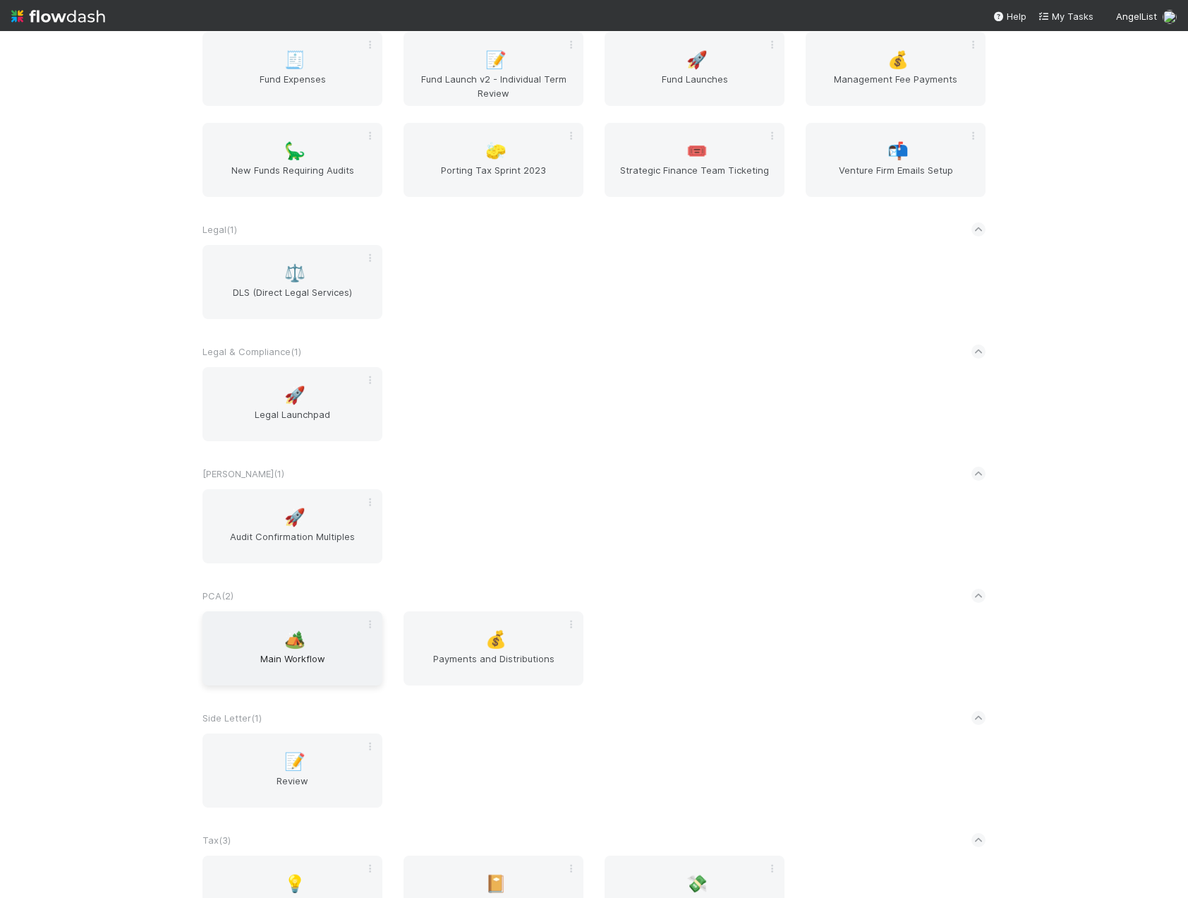
click at [282, 670] on span "Main Workflow" at bounding box center [292, 665] width 169 height 28
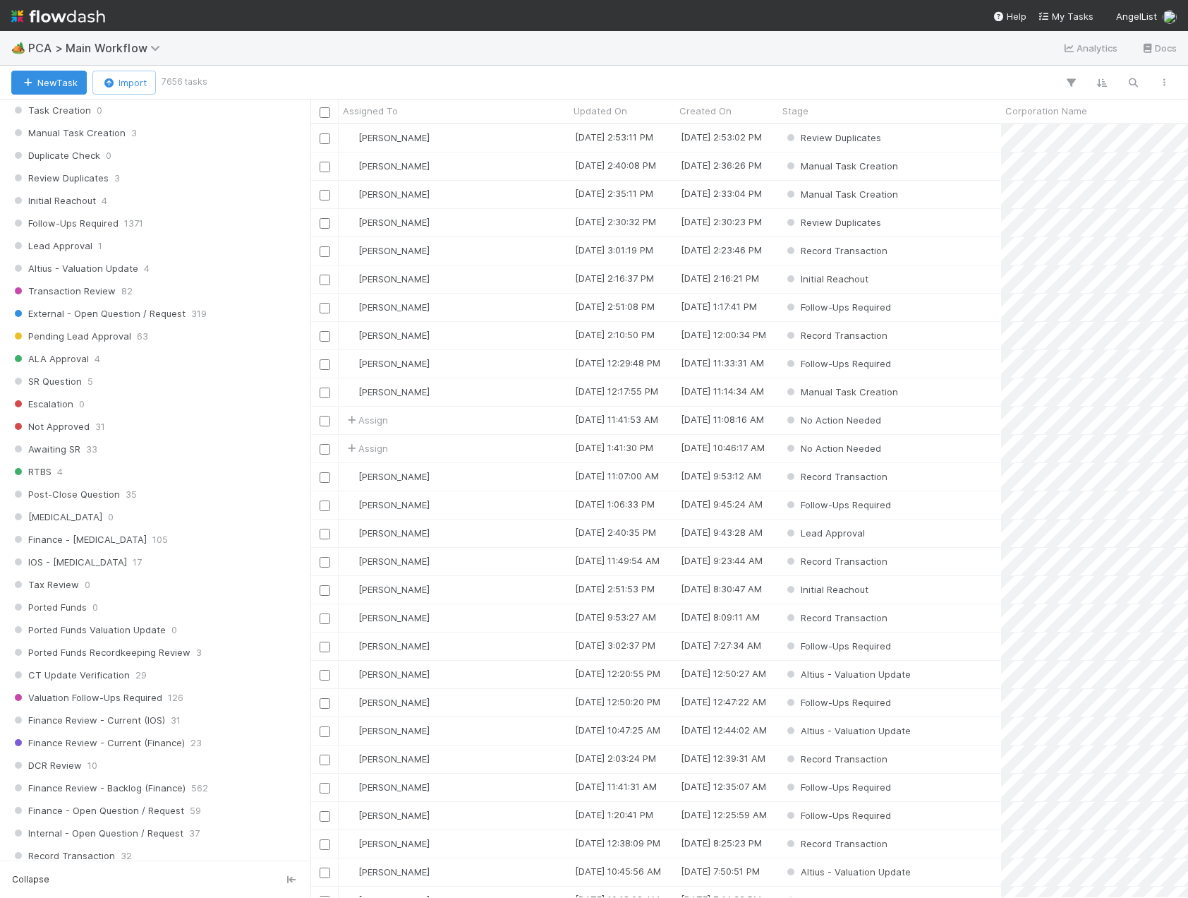
scroll to position [565, 0]
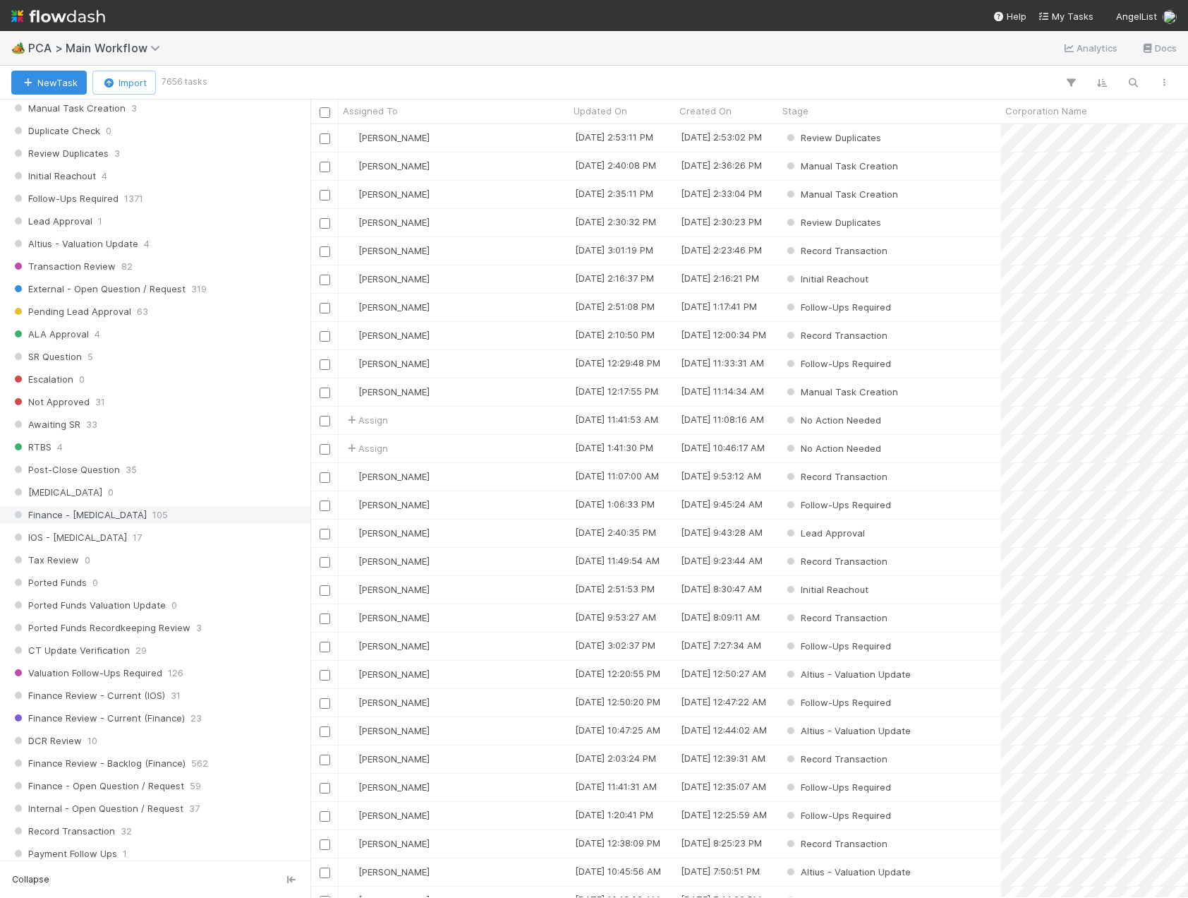
click at [115, 519] on div "Finance - ICU 105" at bounding box center [159, 515] width 296 height 18
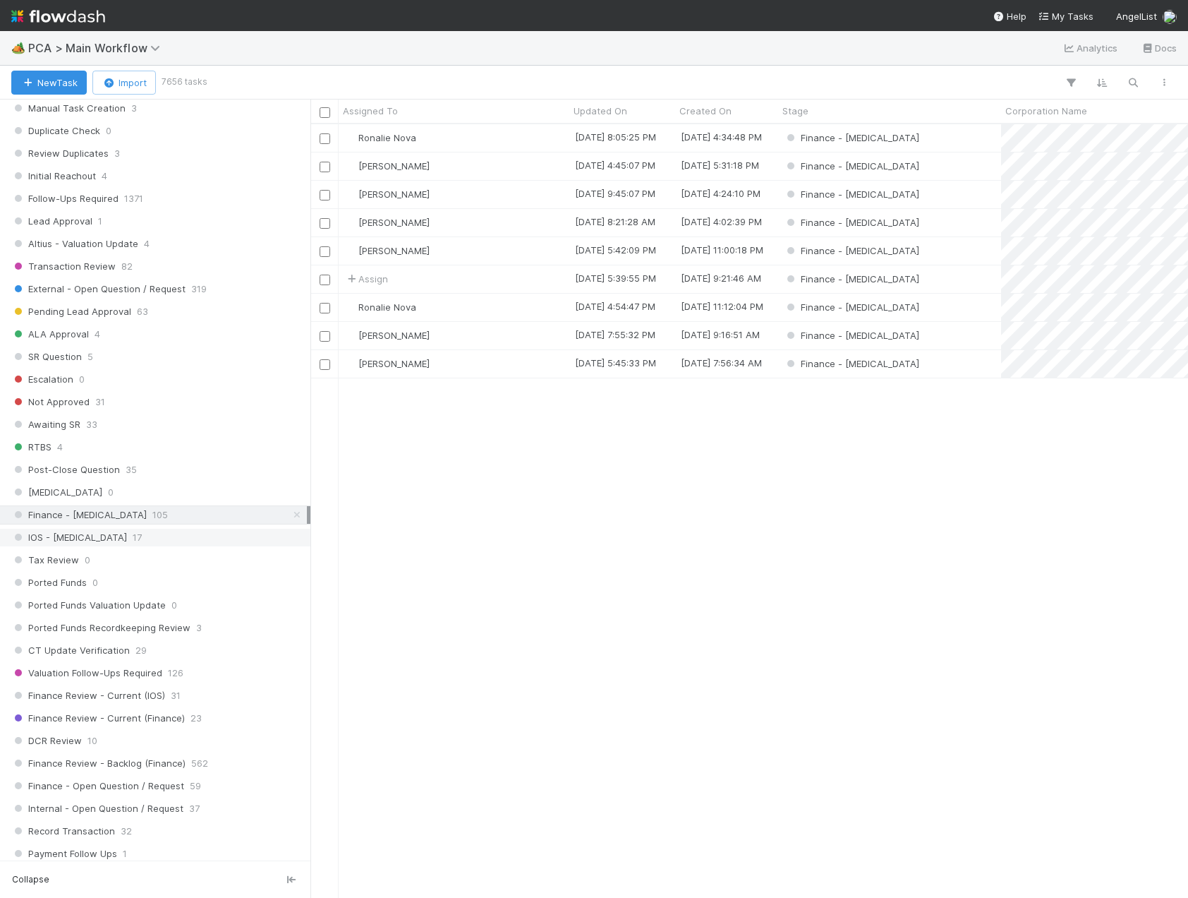
scroll to position [763, 867]
click at [100, 530] on div "IOS - ICU 17" at bounding box center [159, 538] width 296 height 18
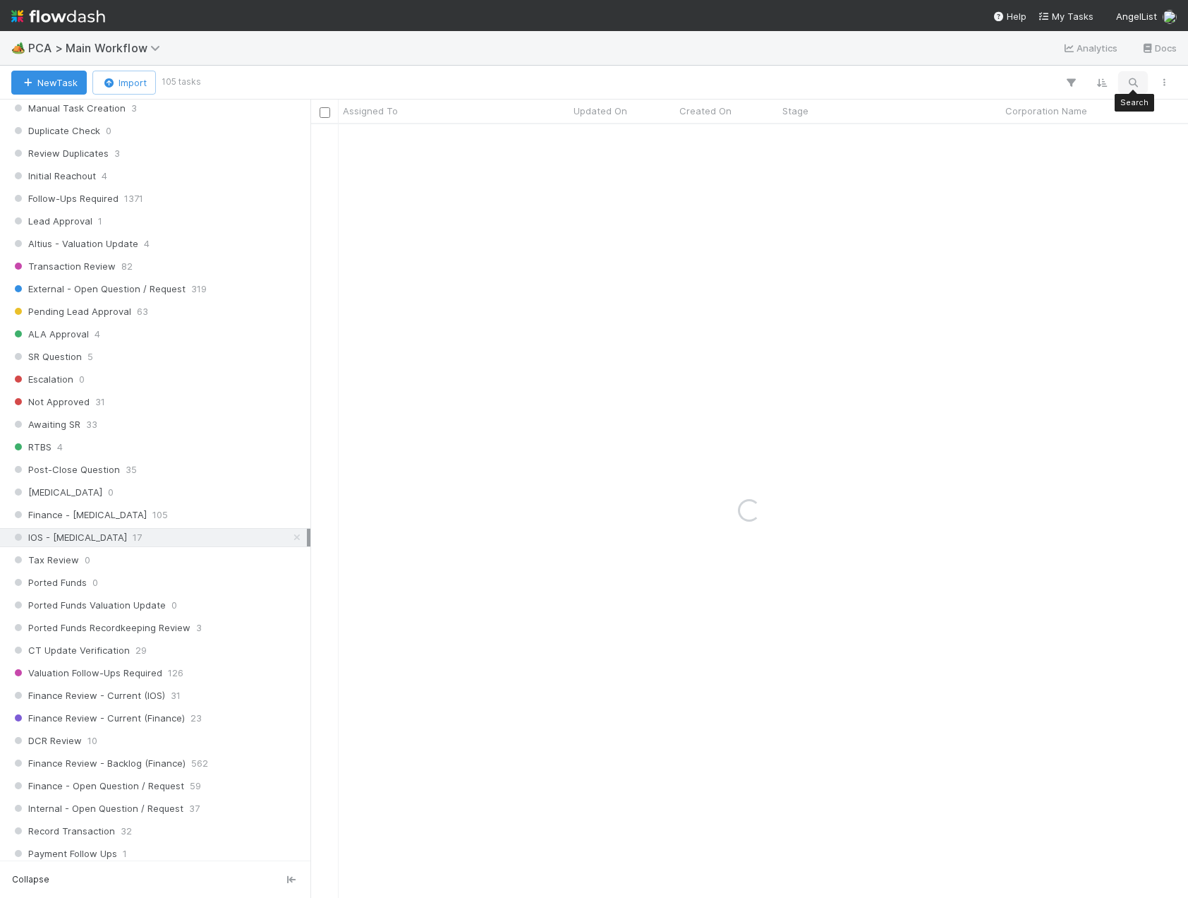
click at [1138, 80] on icon "button" at bounding box center [1133, 82] width 14 height 13
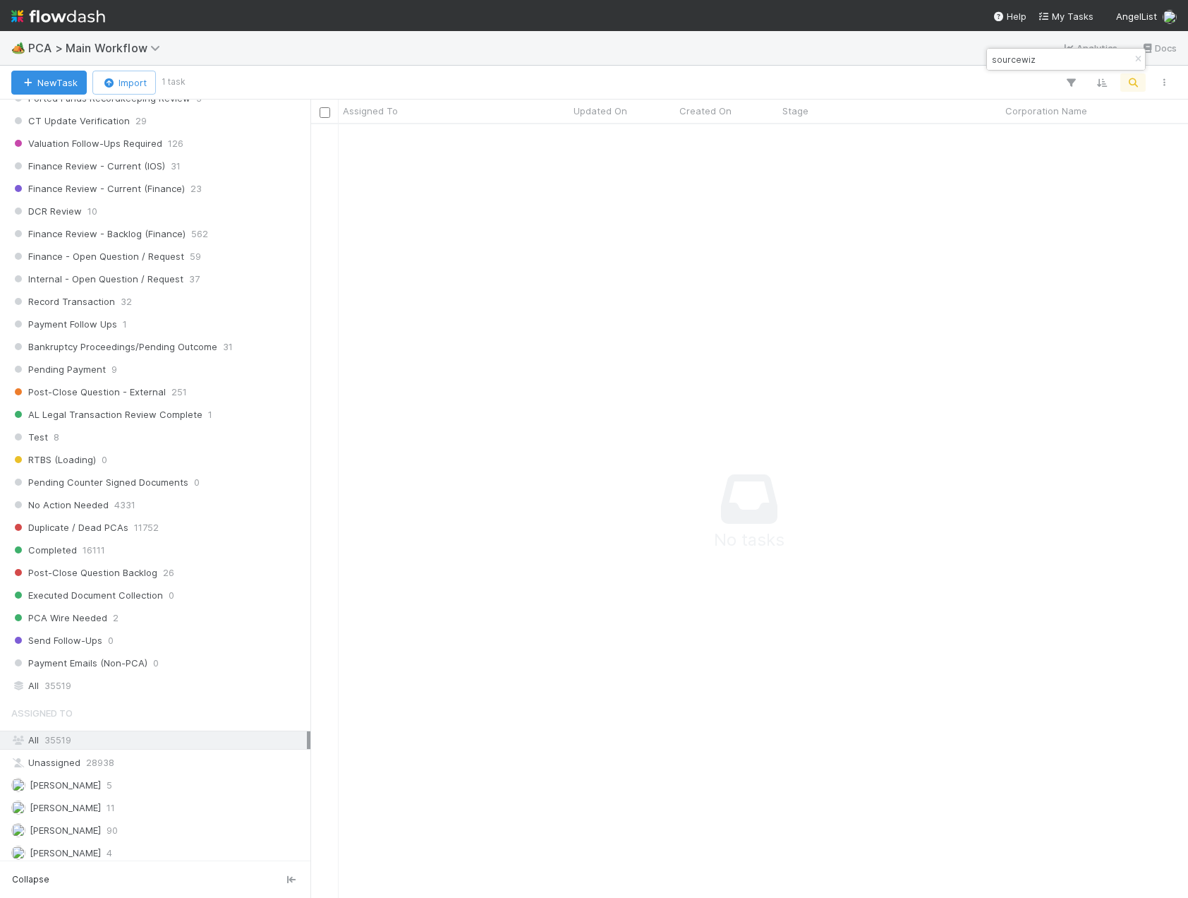
scroll to position [1270, 0]
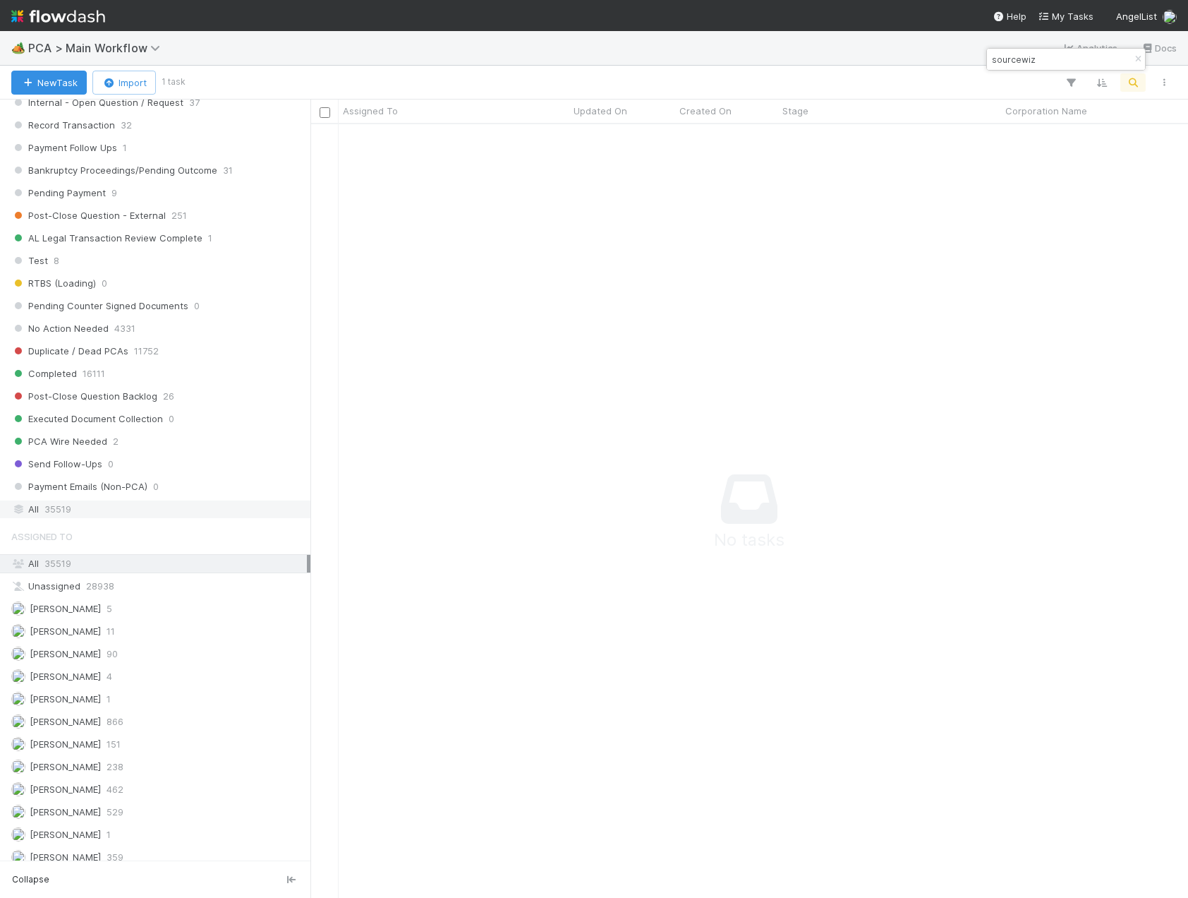
type input "sourcewiz"
click at [85, 508] on div "All 35519" at bounding box center [159, 509] width 296 height 18
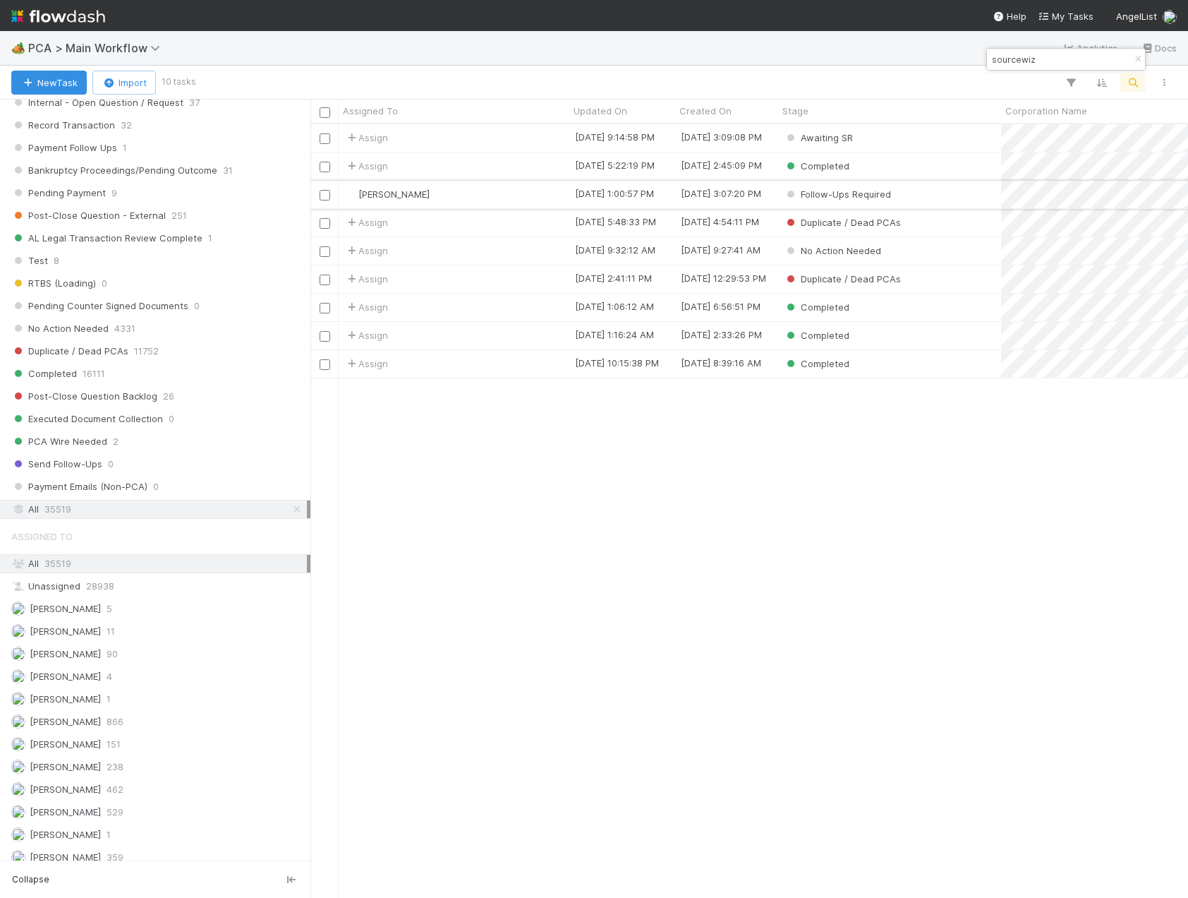
click at [476, 200] on div "Meg Castanare" at bounding box center [454, 195] width 231 height 28
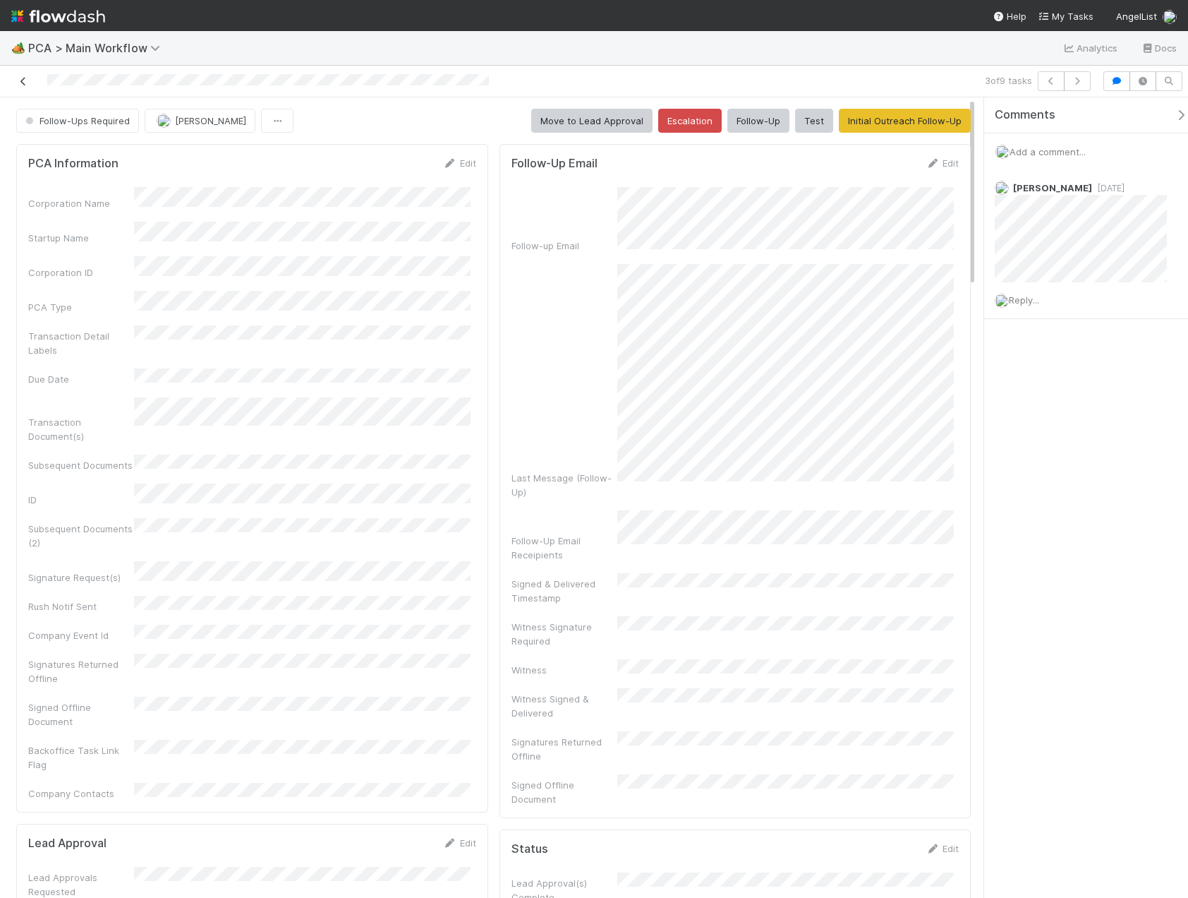
click at [20, 84] on icon at bounding box center [23, 81] width 14 height 9
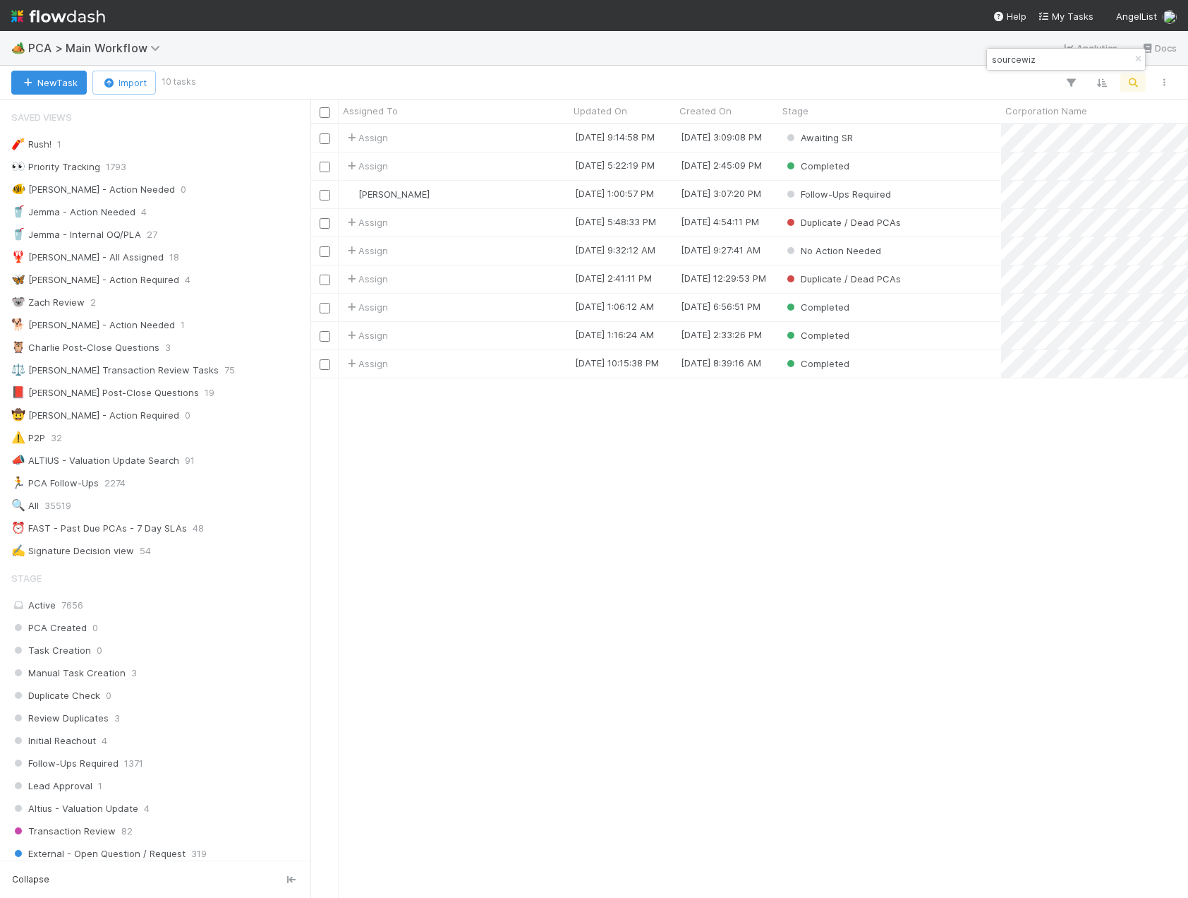
scroll to position [763, 867]
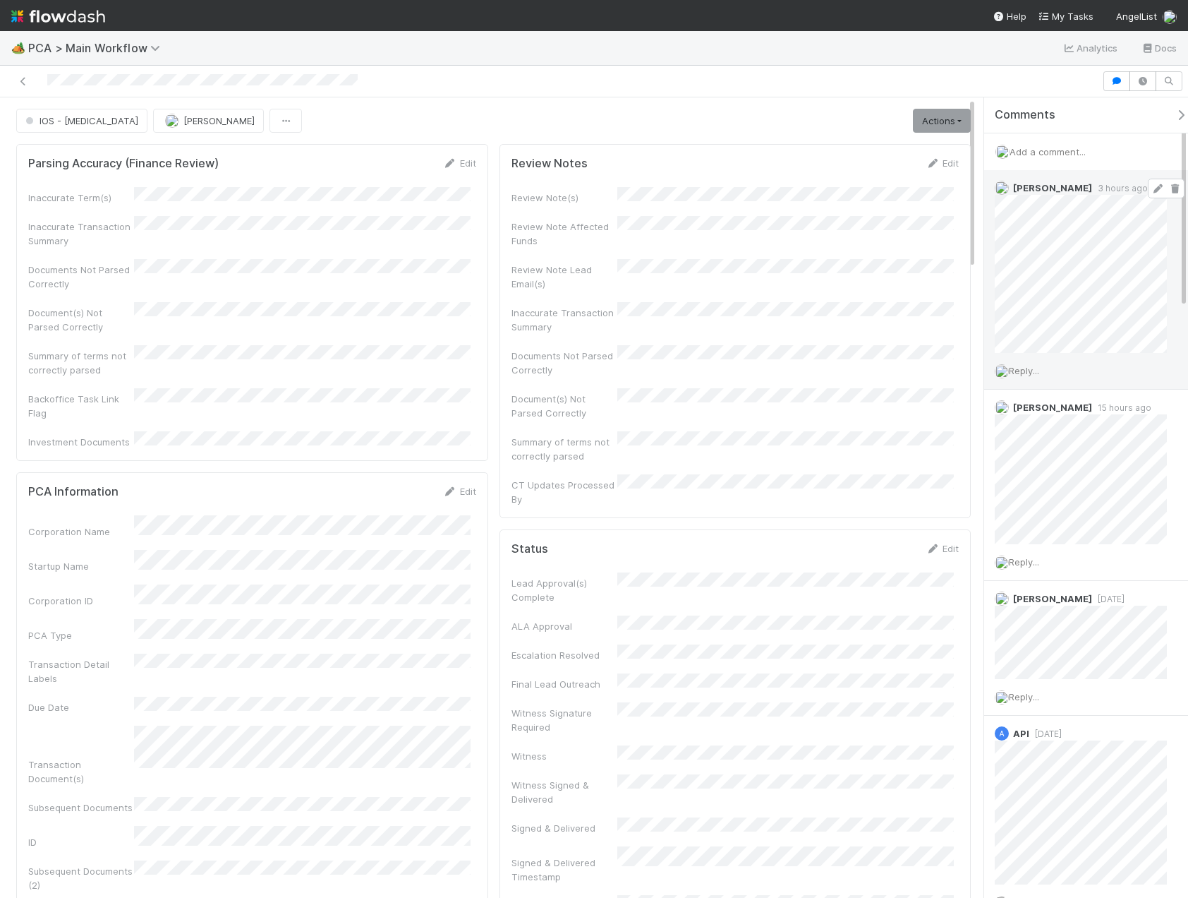
click at [1151, 186] on icon at bounding box center [1158, 188] width 14 height 9
click at [1025, 372] on span "Reply..." at bounding box center [1024, 370] width 30 height 11
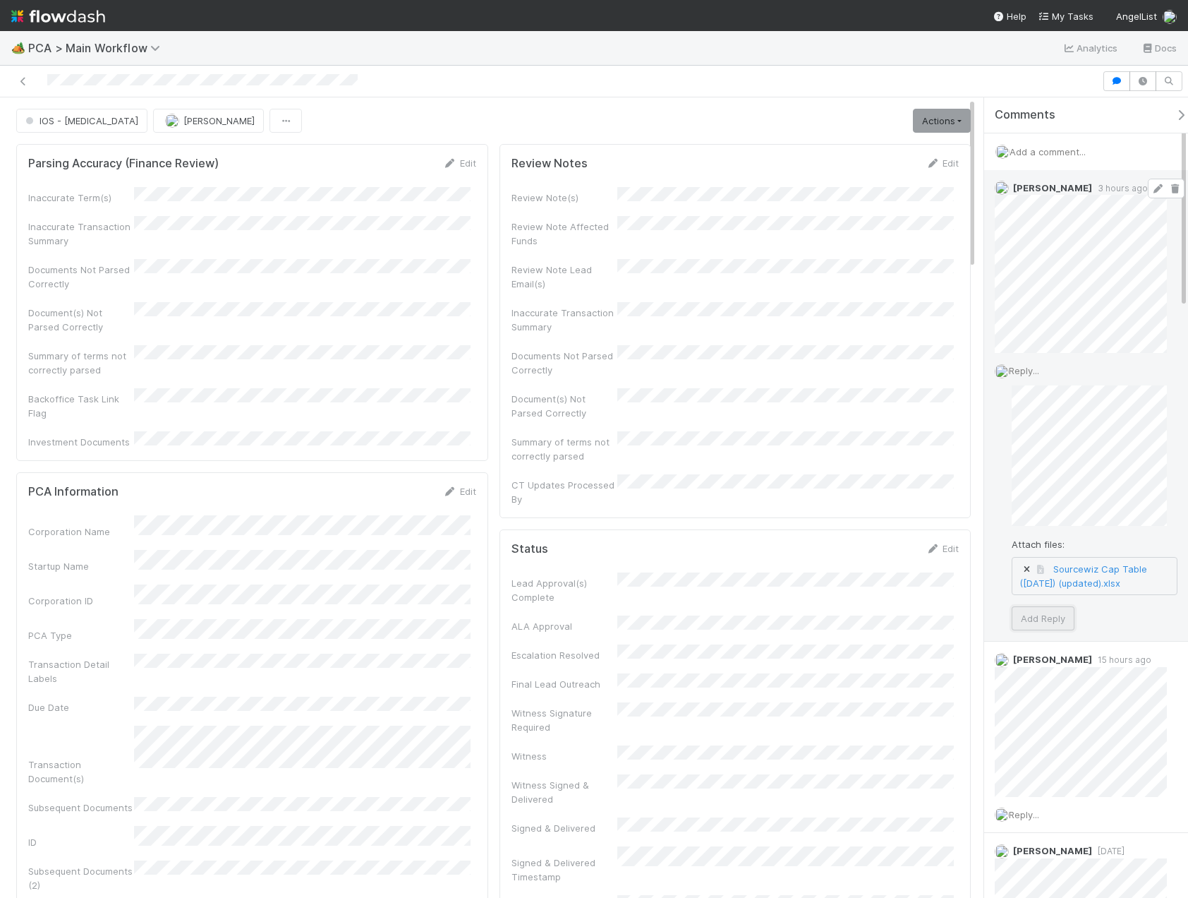
click at [1051, 624] on button "Add Reply" at bounding box center [1043, 618] width 63 height 24
